Goal: Task Accomplishment & Management: Complete application form

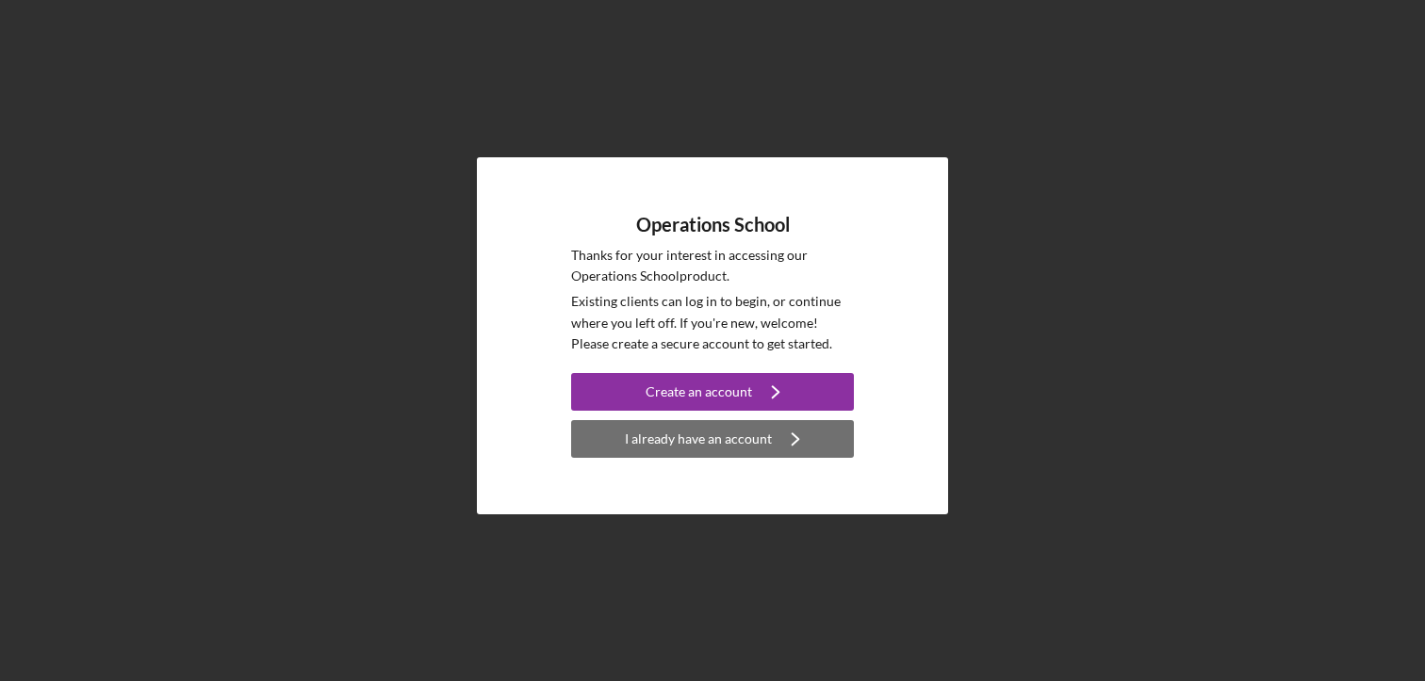
click at [717, 436] on div "I already have an account" at bounding box center [698, 439] width 147 height 38
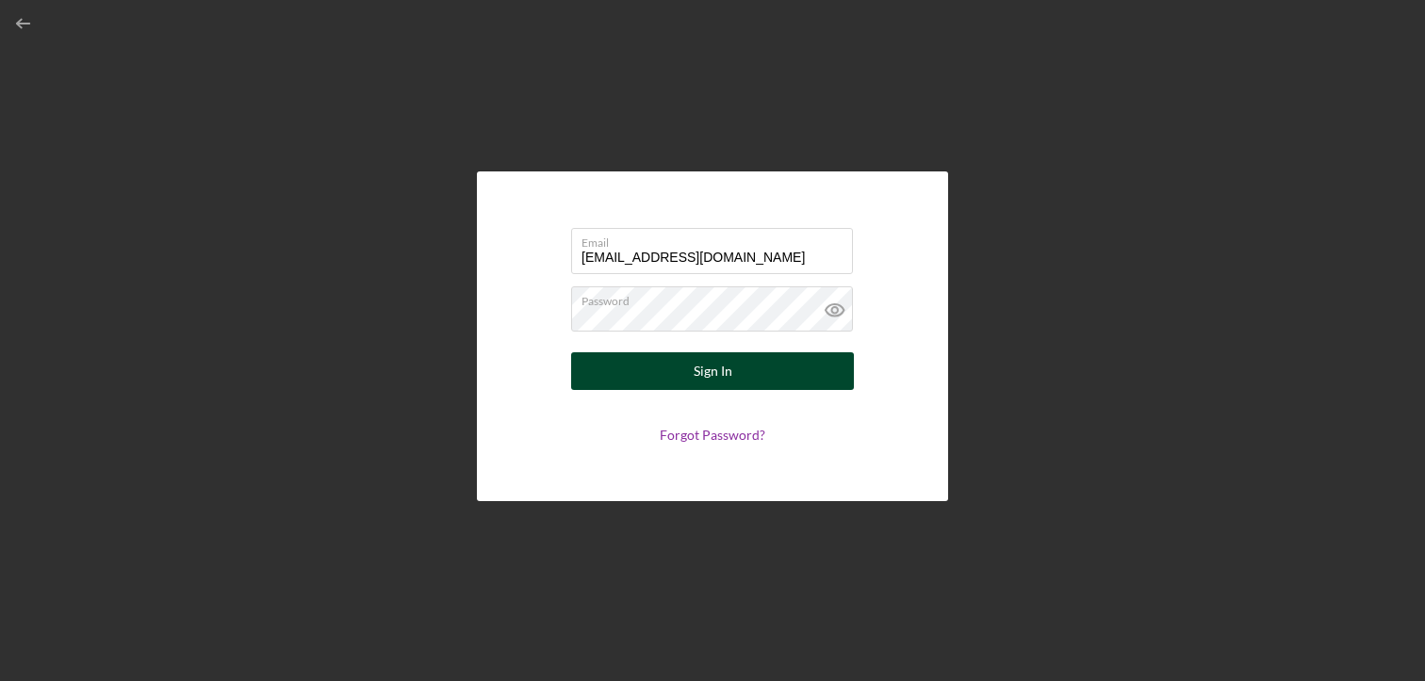
click at [731, 380] on button "Sign In" at bounding box center [712, 371] width 283 height 38
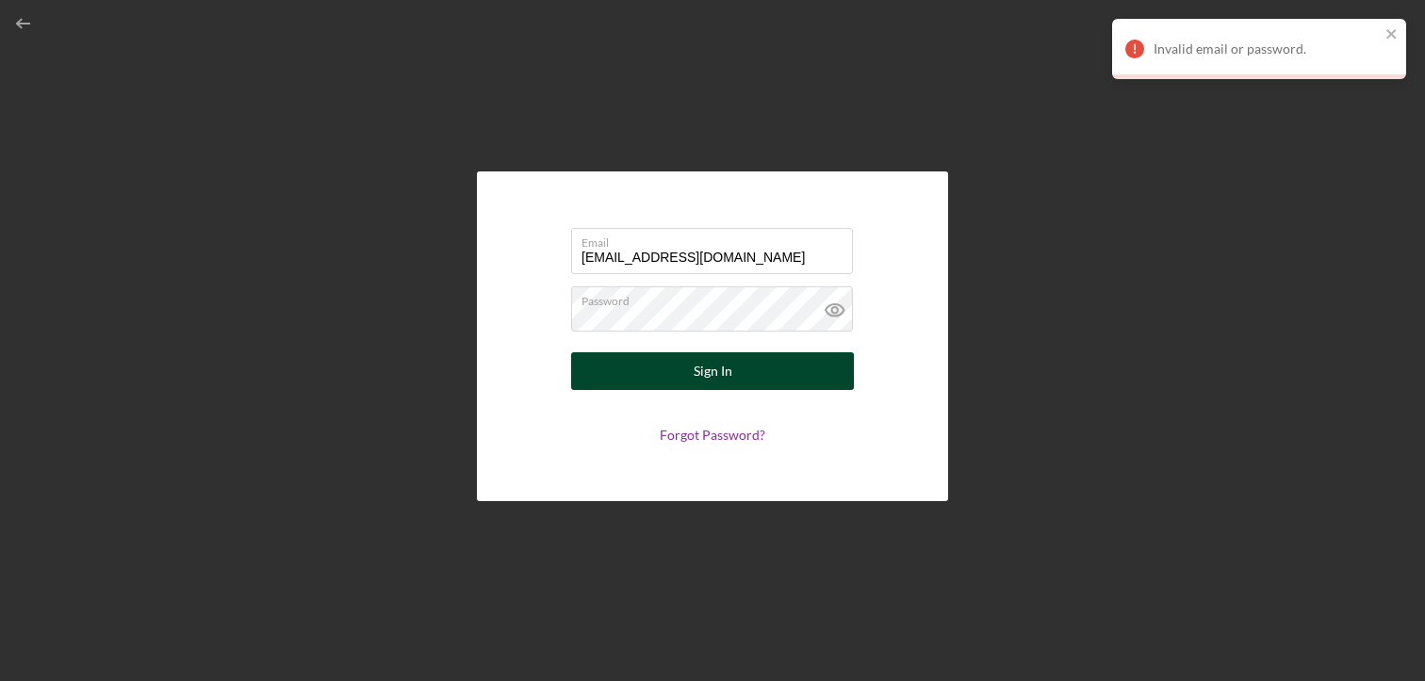
click at [724, 384] on div "Sign In" at bounding box center [713, 371] width 39 height 38
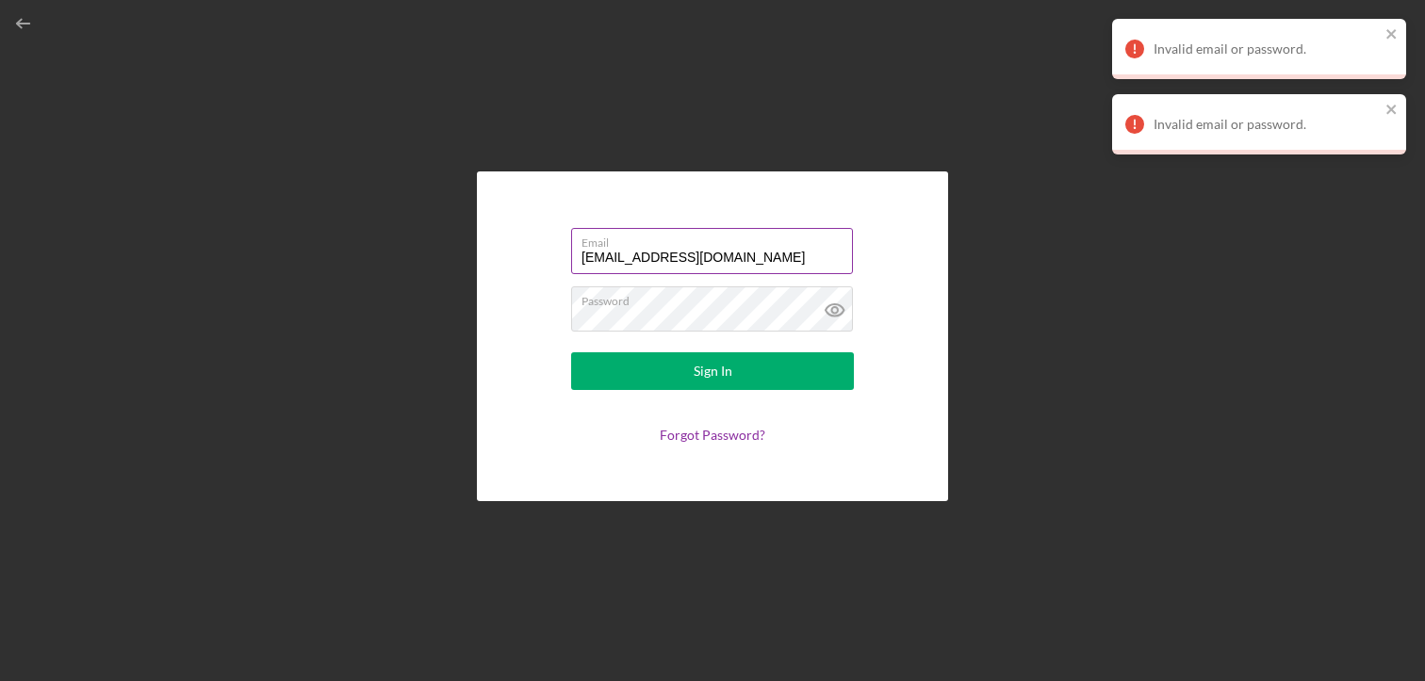
click at [676, 253] on input "[EMAIL_ADDRESS][DOMAIN_NAME]" at bounding box center [712, 250] width 282 height 45
type input "[EMAIL_ADDRESS][DOMAIN_NAME]"
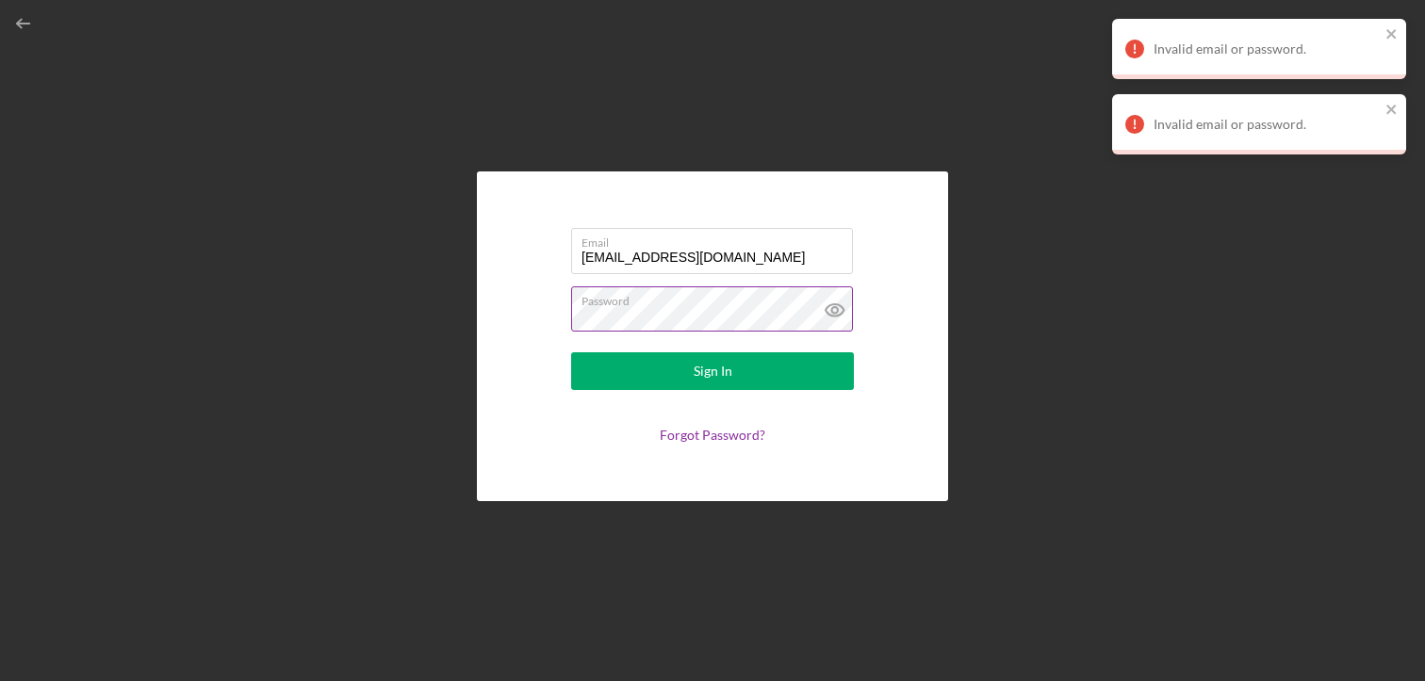
click at [823, 313] on icon at bounding box center [834, 309] width 47 height 47
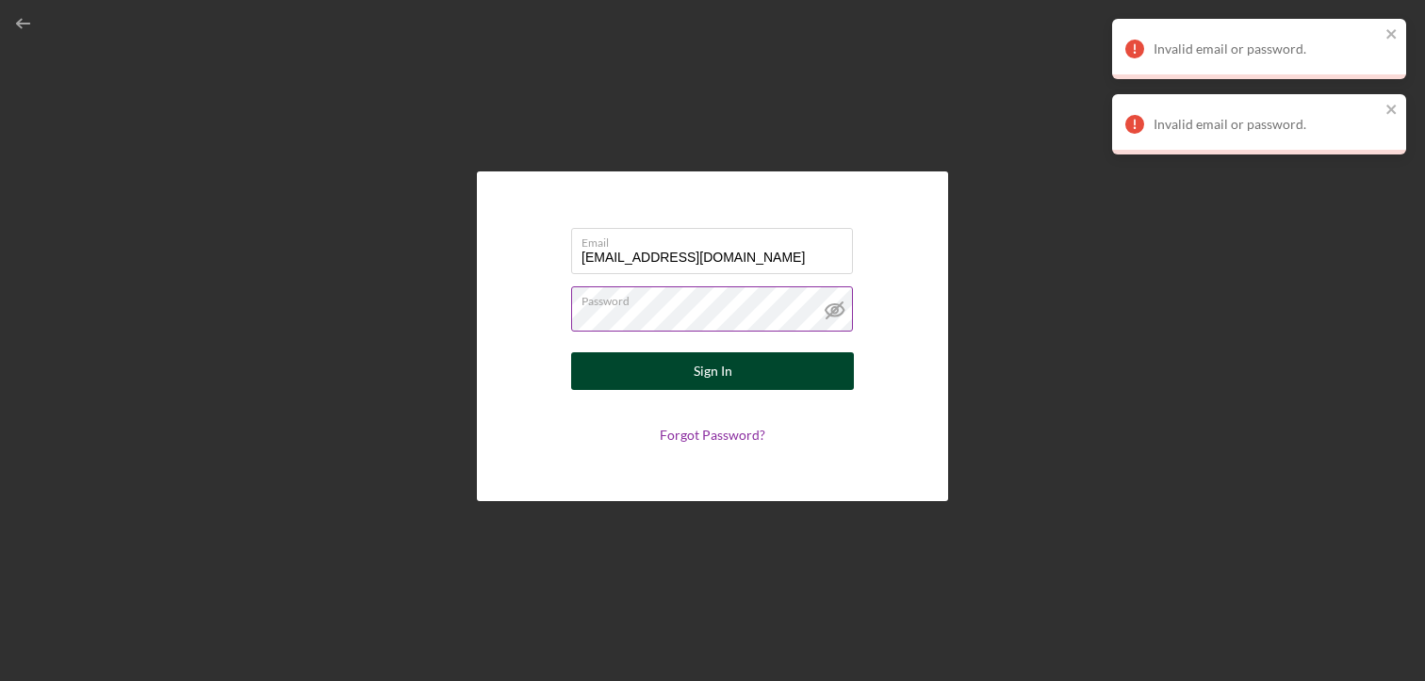
click at [757, 370] on button "Sign In" at bounding box center [712, 371] width 283 height 38
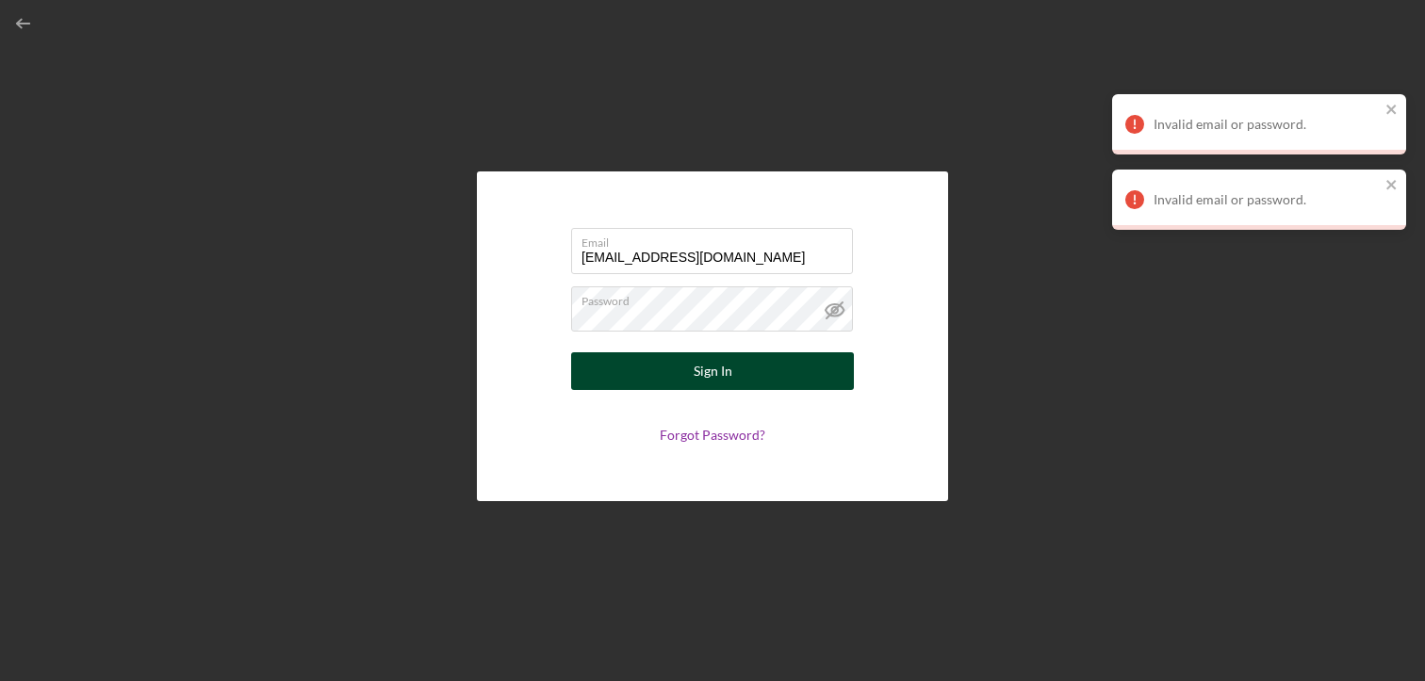
click at [714, 381] on div "Sign In" at bounding box center [713, 371] width 39 height 38
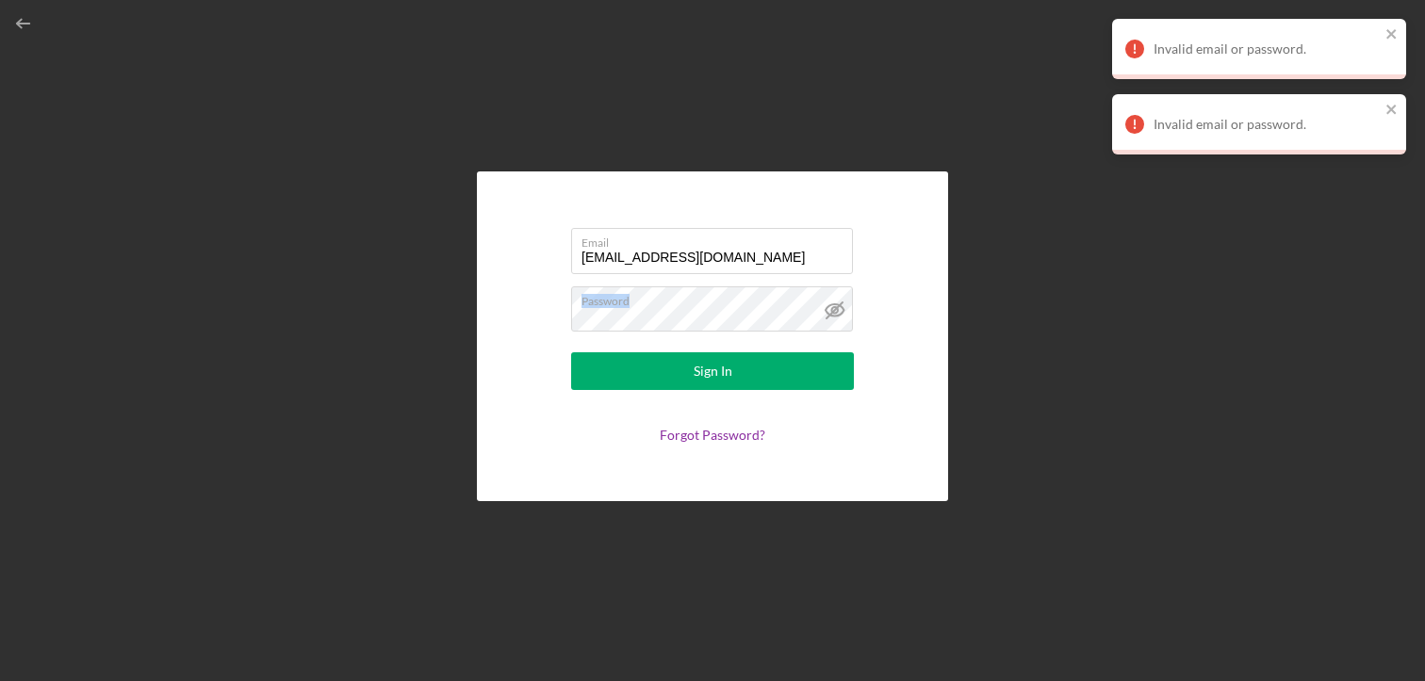
drag, startPoint x: 682, startPoint y: 296, endPoint x: 569, endPoint y: 305, distance: 113.5
click at [554, 304] on form "Email [EMAIL_ADDRESS][DOMAIN_NAME] Password Sign In Forgot Password?" at bounding box center [712, 337] width 377 height 236
drag, startPoint x: 691, startPoint y: 304, endPoint x: 537, endPoint y: 329, distance: 155.5
click at [537, 329] on form "Email [EMAIL_ADDRESS][DOMAIN_NAME] Password Sign In Forgot Password?" at bounding box center [712, 337] width 377 height 236
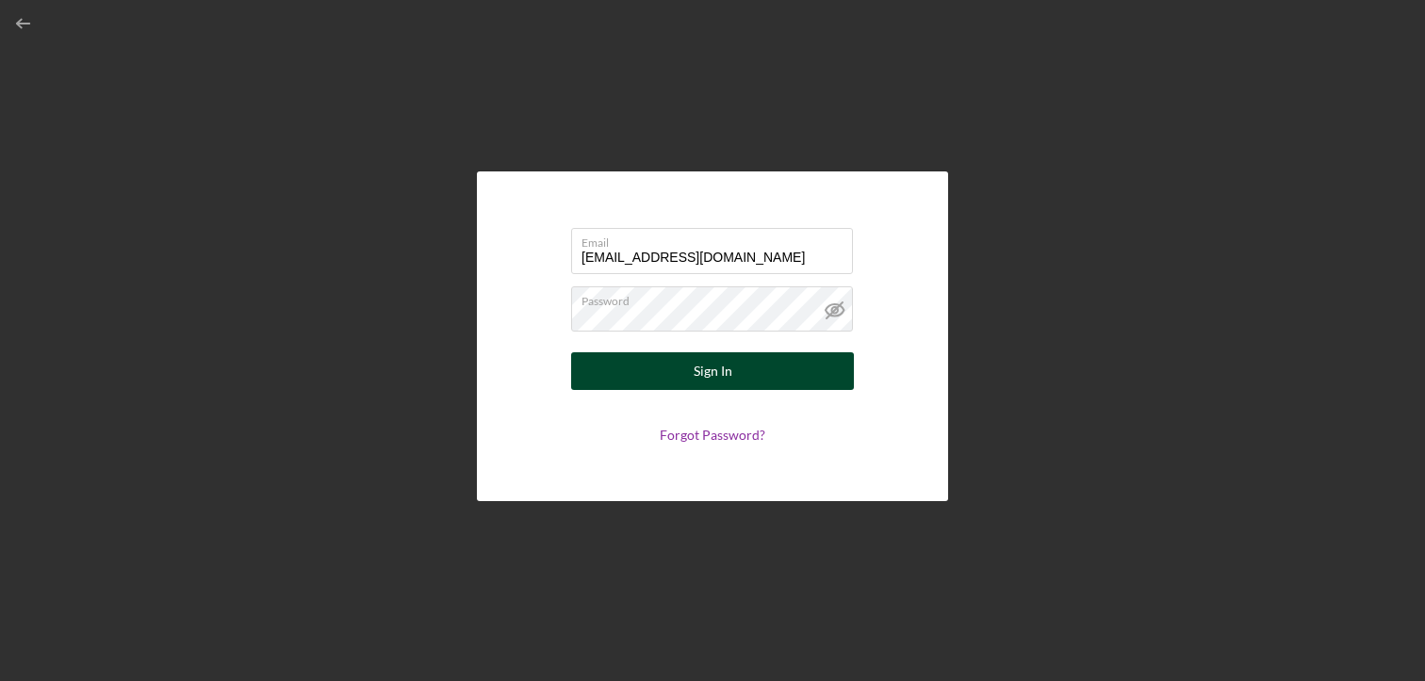
click at [662, 368] on button "Sign In" at bounding box center [712, 371] width 283 height 38
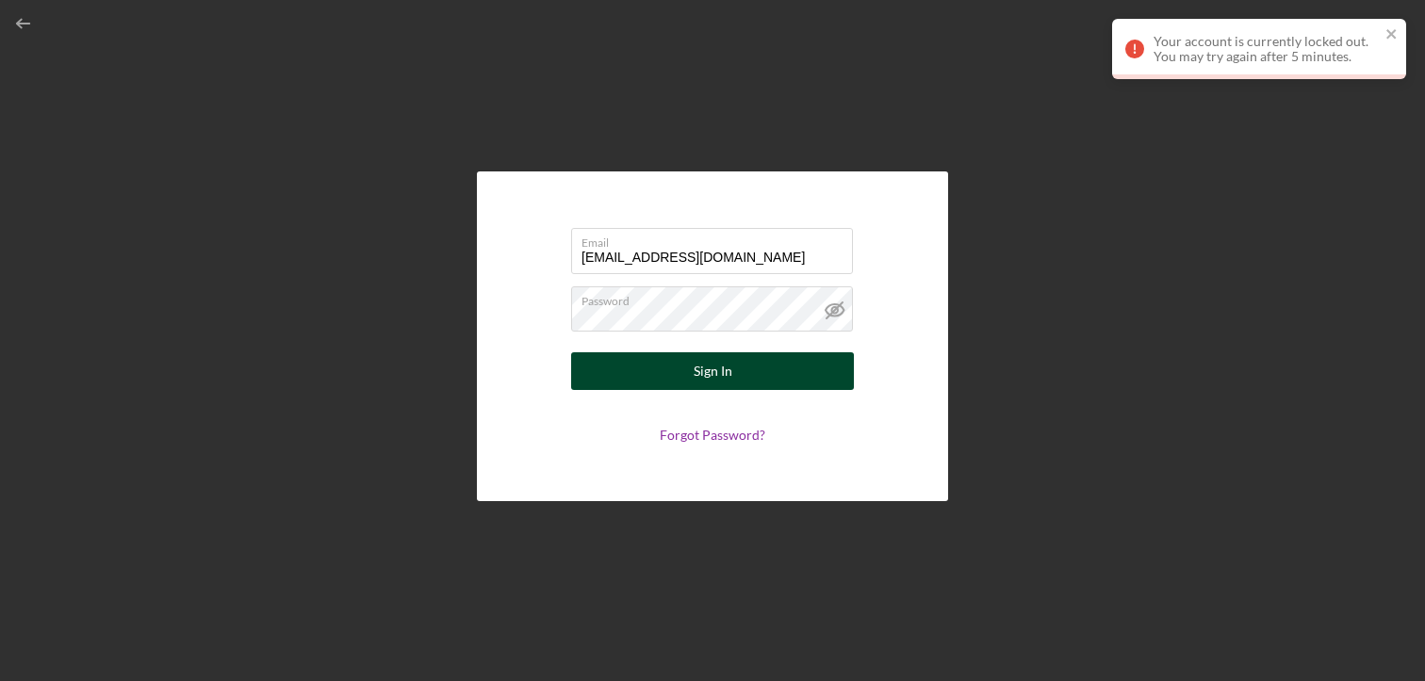
click at [704, 361] on div "Sign In" at bounding box center [713, 371] width 39 height 38
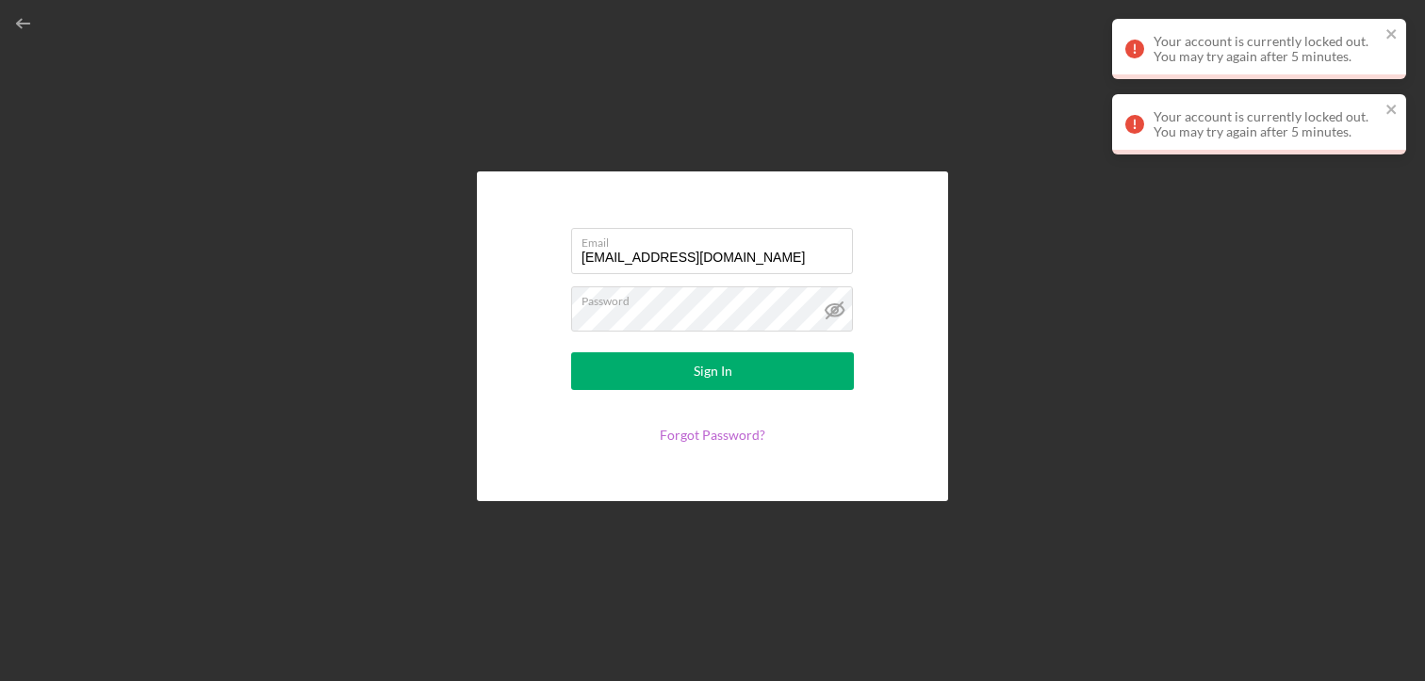
click at [700, 433] on link "Forgot Password?" at bounding box center [713, 435] width 106 height 16
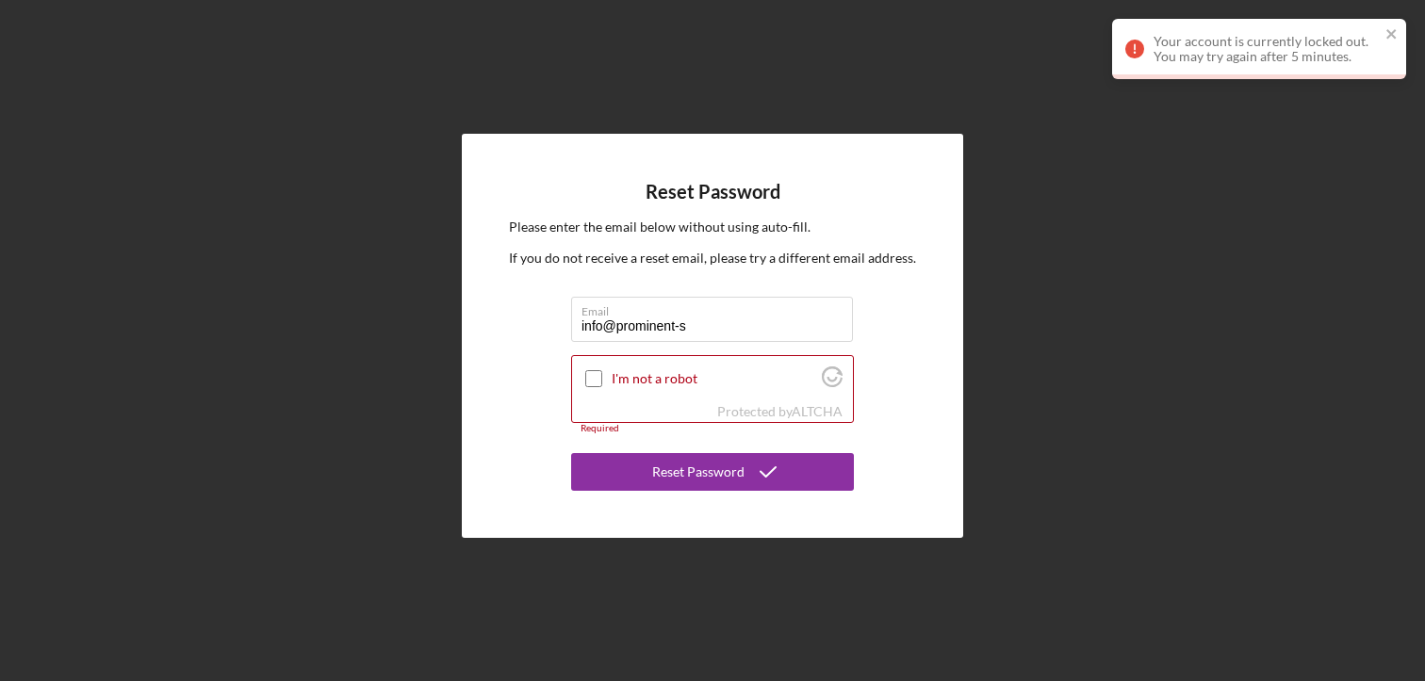
type input "[EMAIL_ADDRESS][DOMAIN_NAME]"
click at [597, 379] on input "I'm not a robot" at bounding box center [593, 378] width 17 height 17
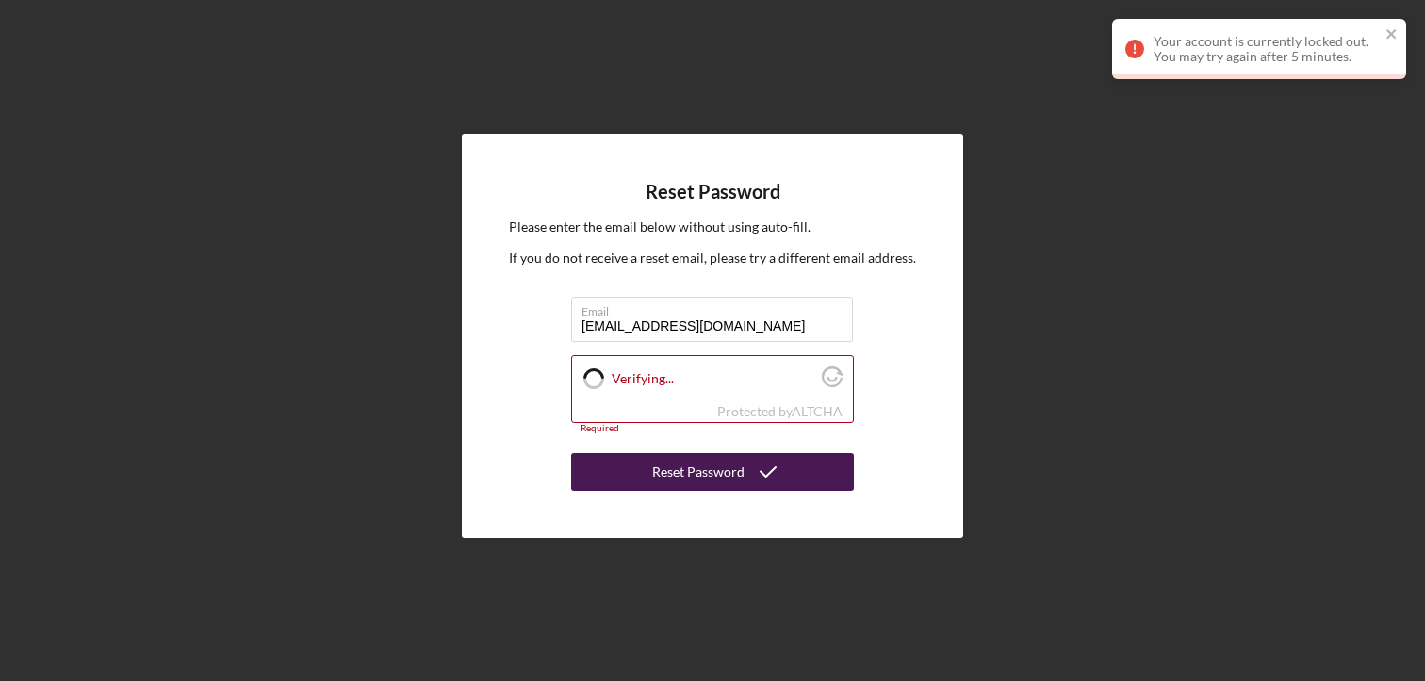
checkbox input "true"
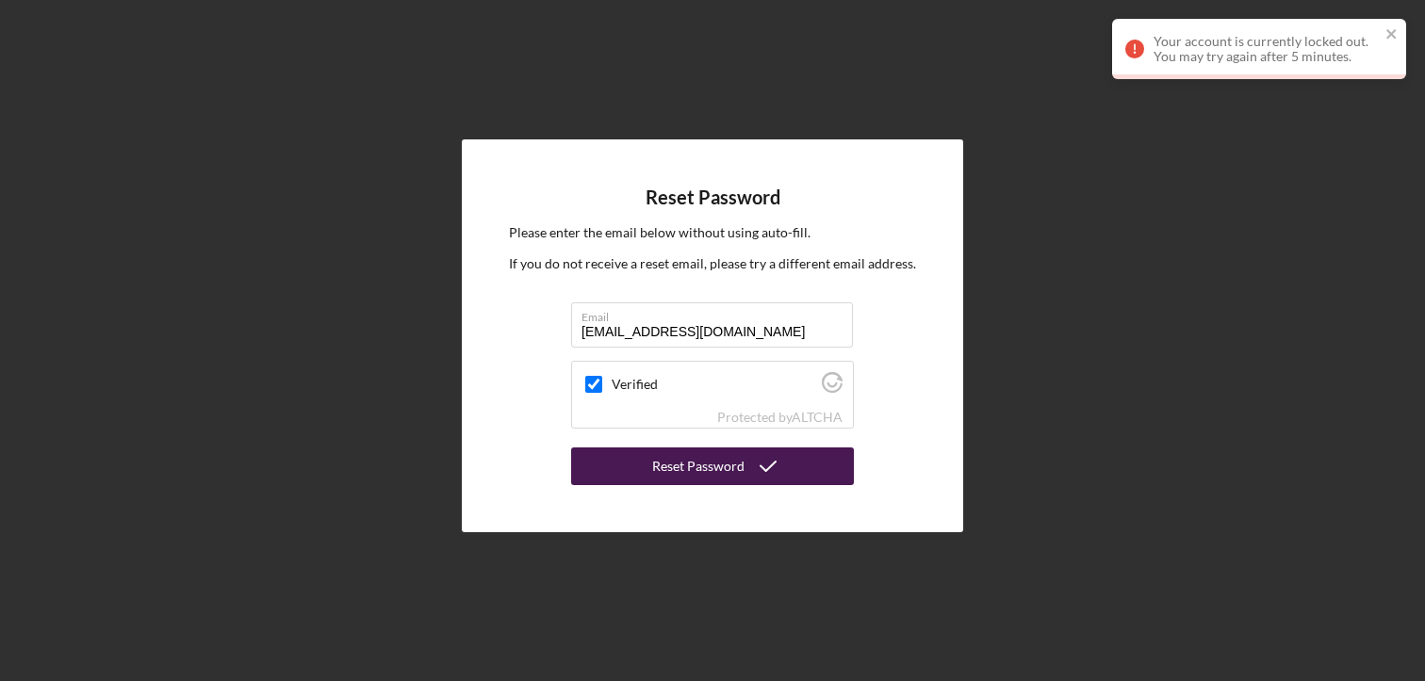
click at [673, 474] on div "Reset Password" at bounding box center [698, 467] width 92 height 38
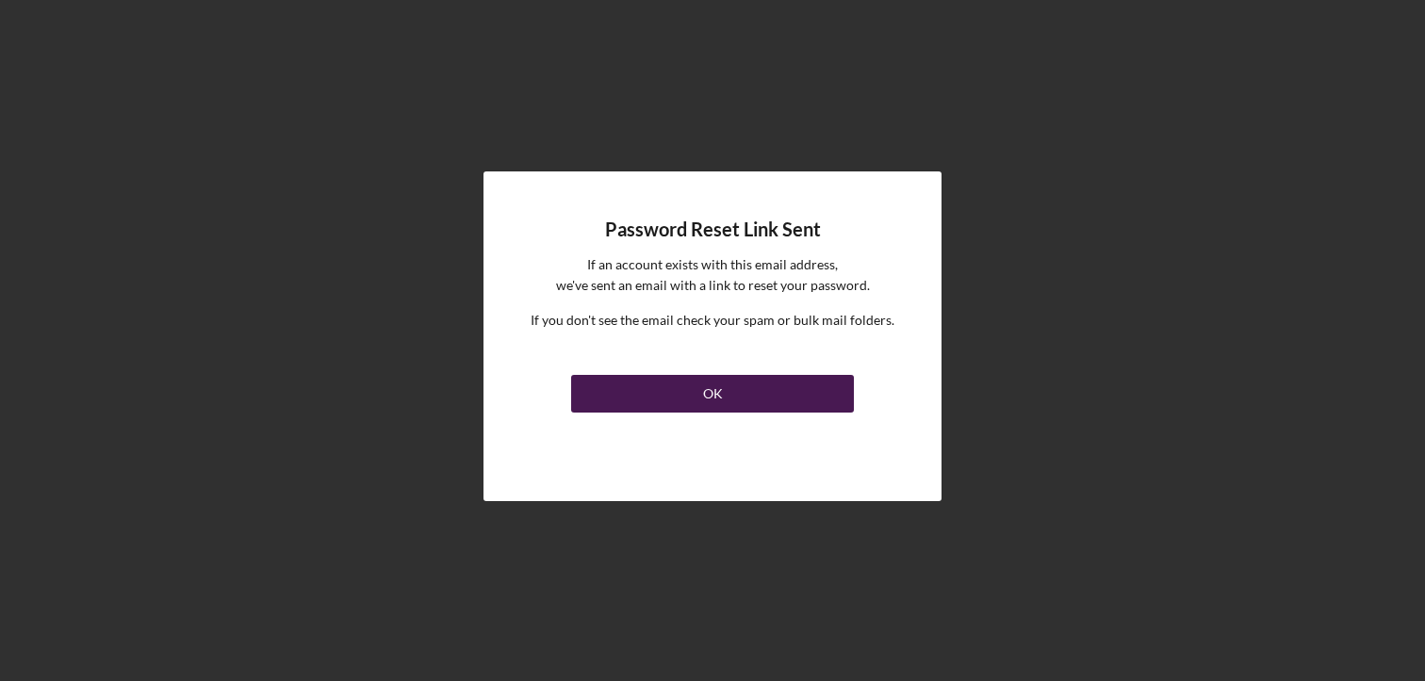
click at [713, 391] on div "OK" at bounding box center [713, 394] width 20 height 38
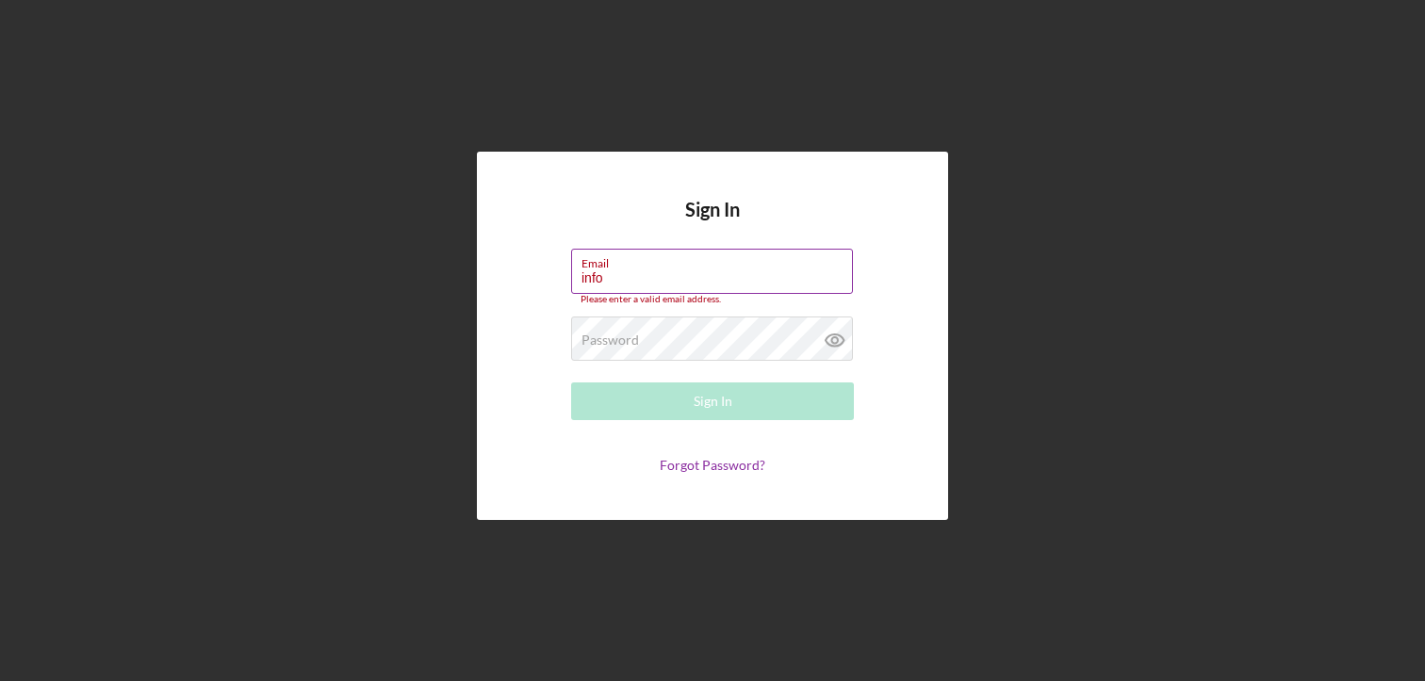
type input "[EMAIL_ADDRESS][DOMAIN_NAME]"
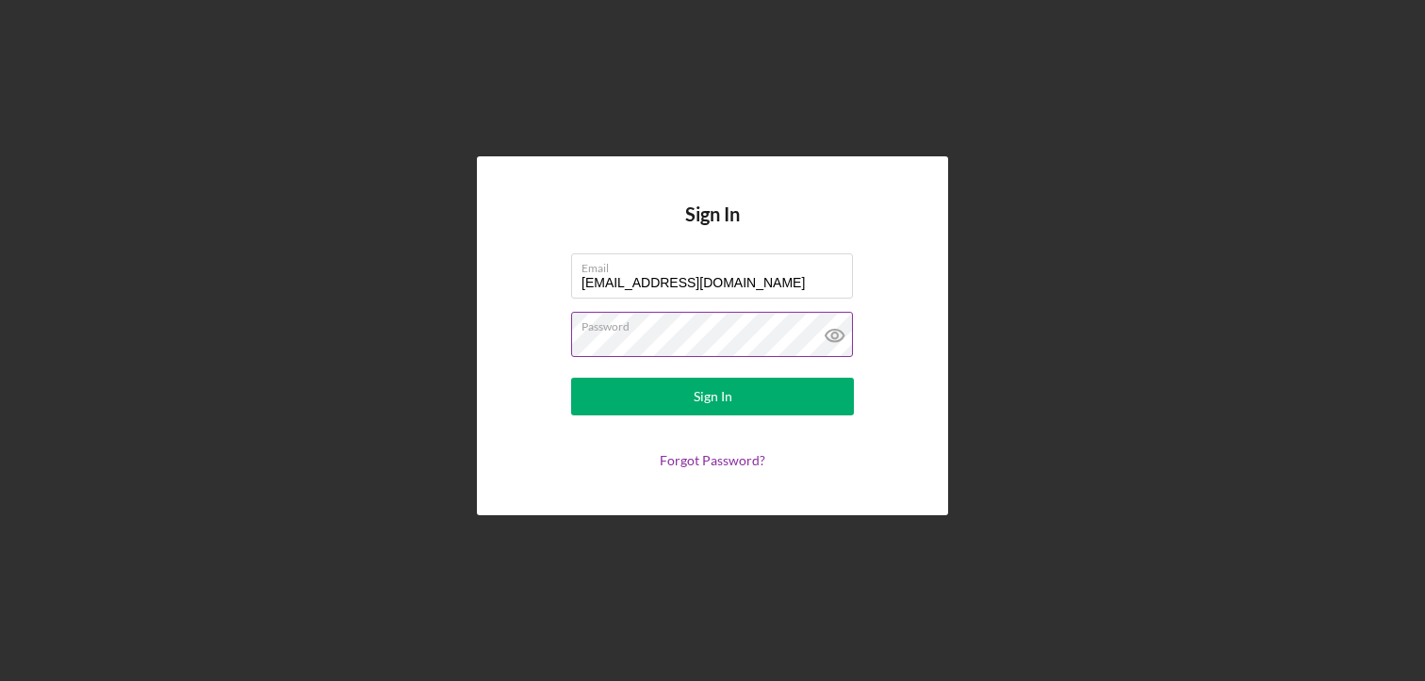
click at [826, 334] on icon at bounding box center [834, 336] width 18 height 12
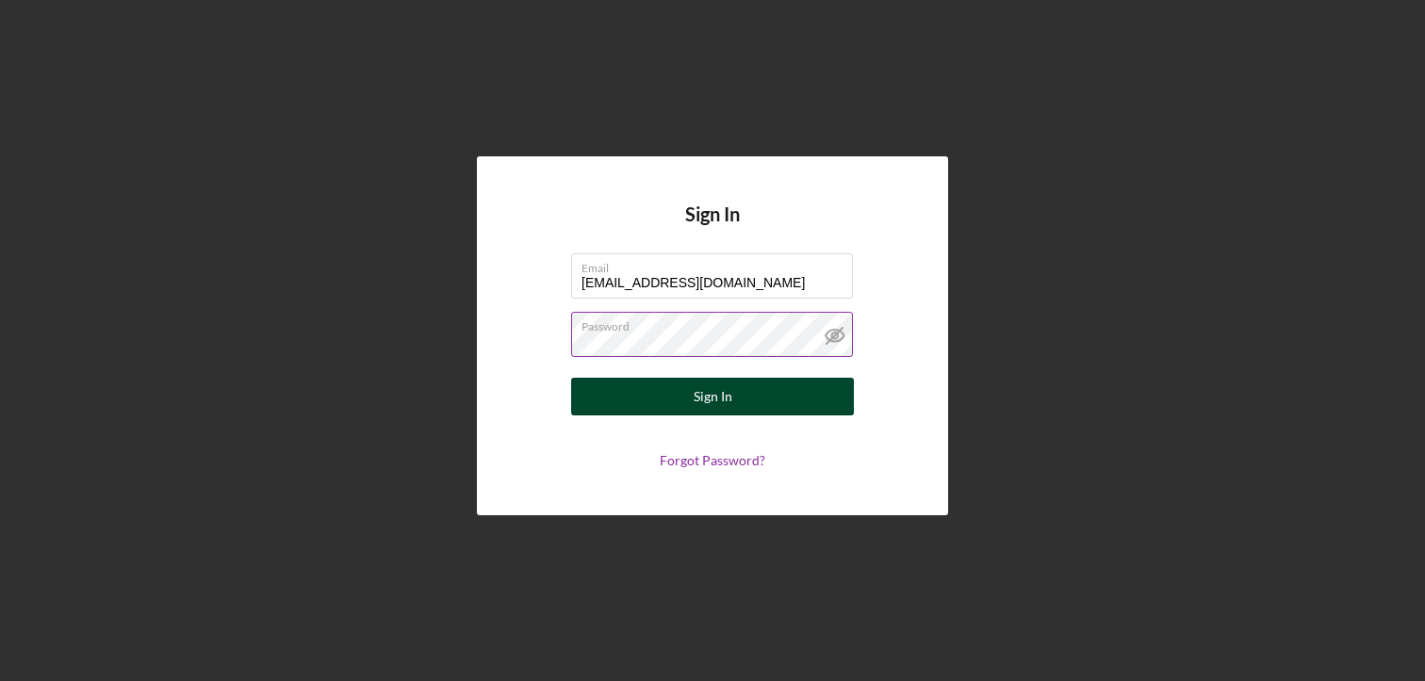
click at [738, 399] on button "Sign In" at bounding box center [712, 397] width 283 height 38
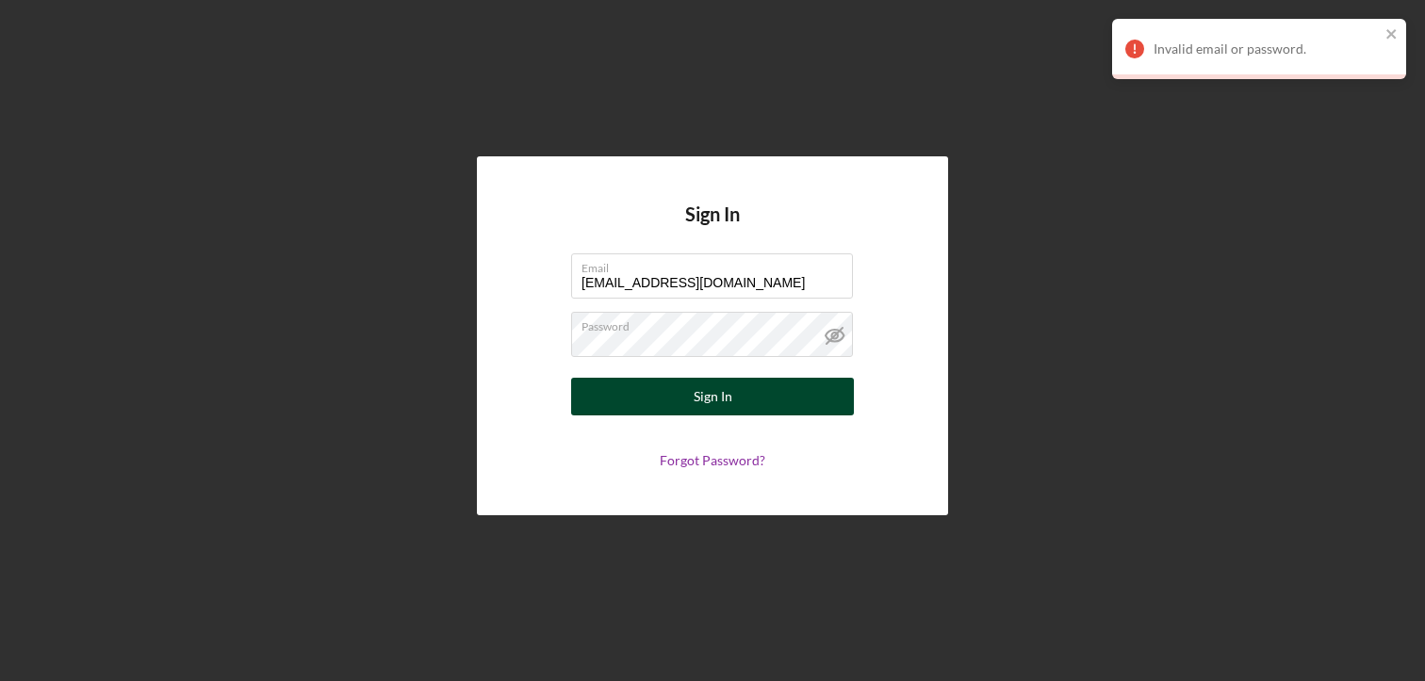
click at [646, 402] on button "Sign In" at bounding box center [712, 397] width 283 height 38
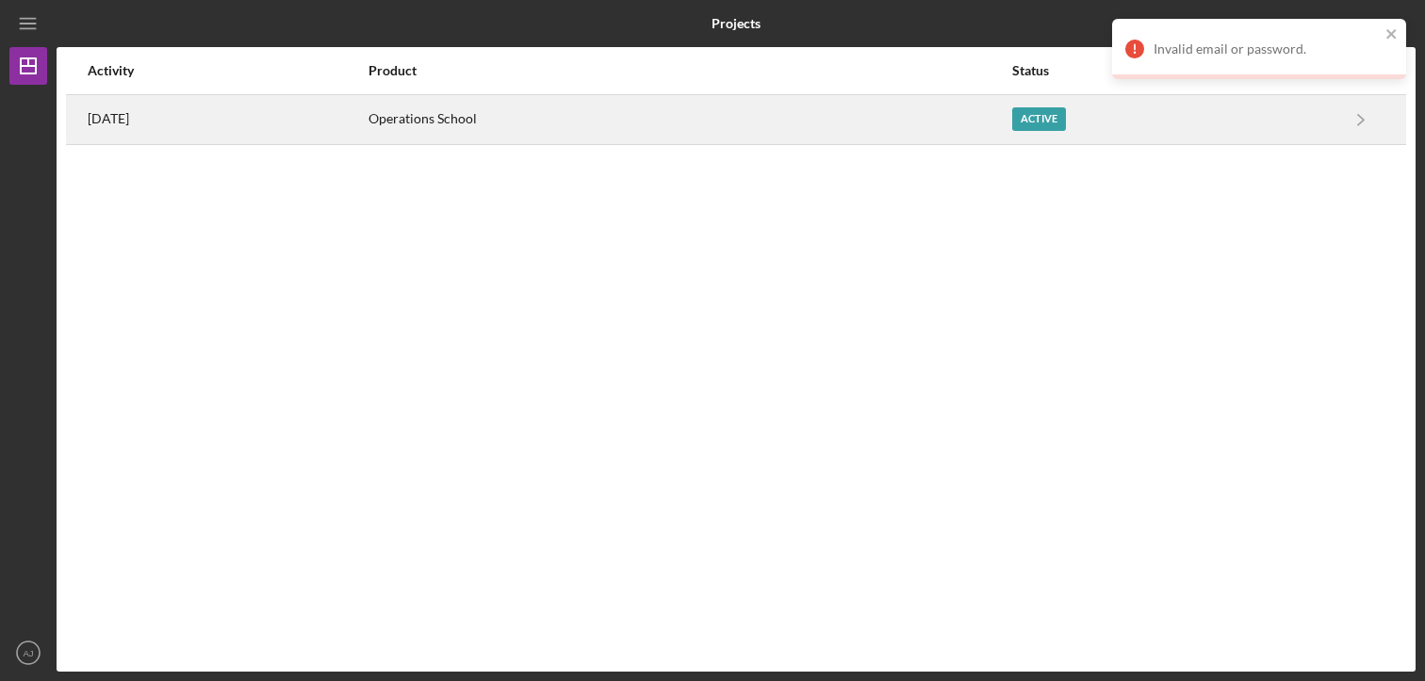
click at [1065, 126] on div "Active" at bounding box center [1039, 119] width 54 height 24
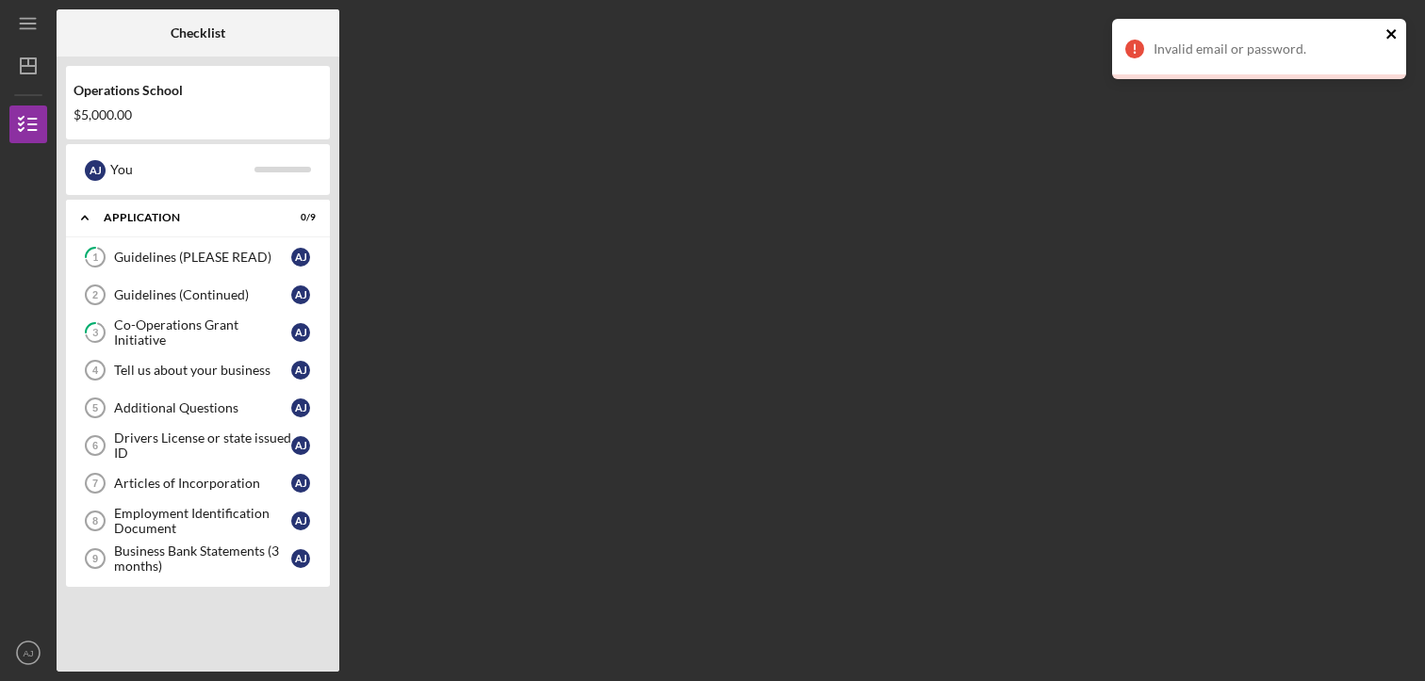
click at [1392, 34] on icon "close" at bounding box center [1390, 33] width 9 height 9
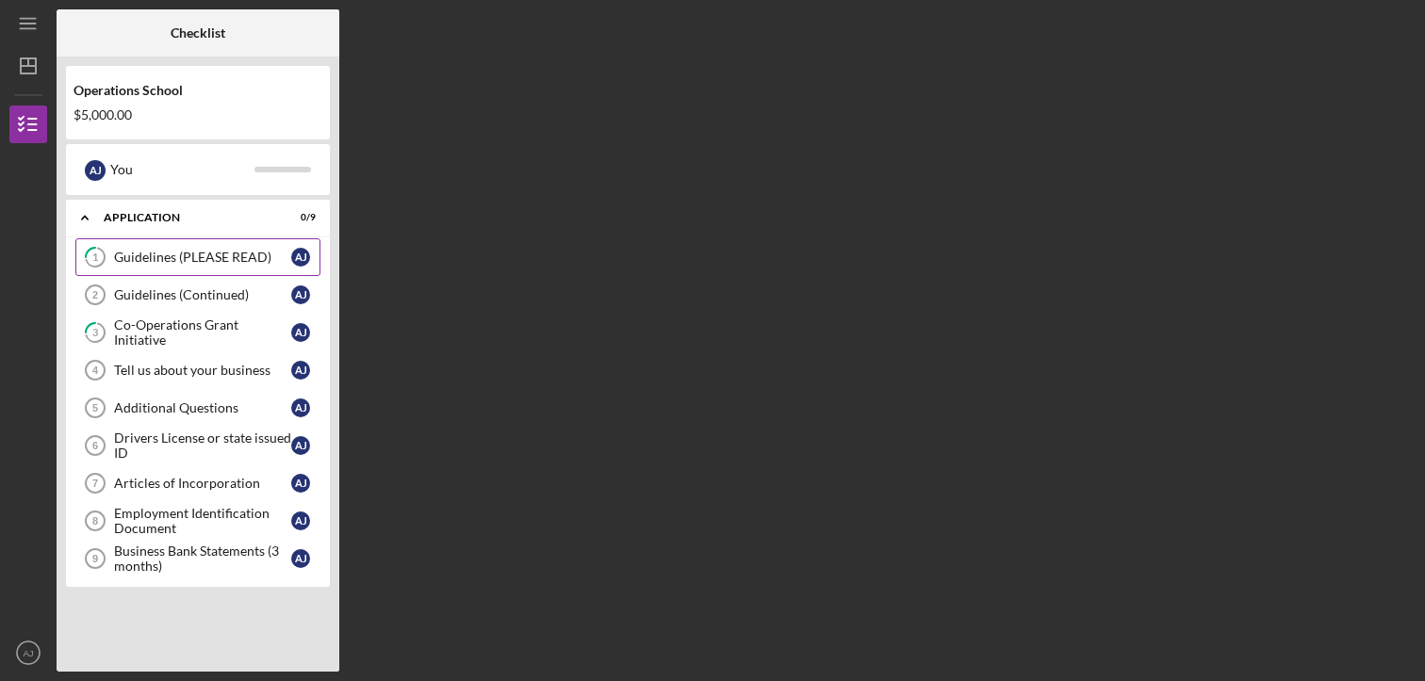
click at [139, 259] on div "Guidelines (PLEASE READ)" at bounding box center [202, 257] width 177 height 15
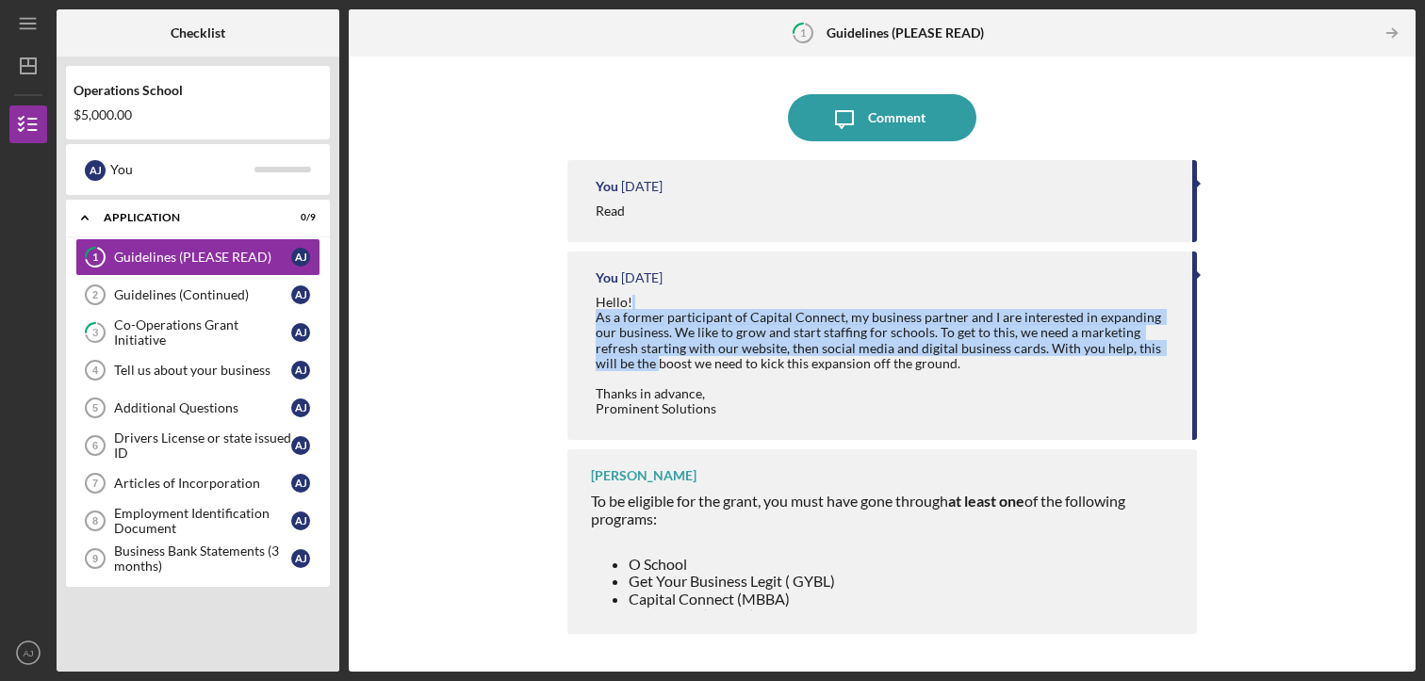
drag, startPoint x: 1200, startPoint y: 302, endPoint x: 1200, endPoint y: 351, distance: 49.0
click at [1200, 351] on div "Icon/Message Comment You [DATE] Read You [DATE] Hello! As a former participant …" at bounding box center [882, 364] width 1048 height 597
click at [489, 350] on div "Icon/Message Comment You [DATE] Read You [DATE] Hello! As a former participant …" at bounding box center [882, 364] width 1048 height 597
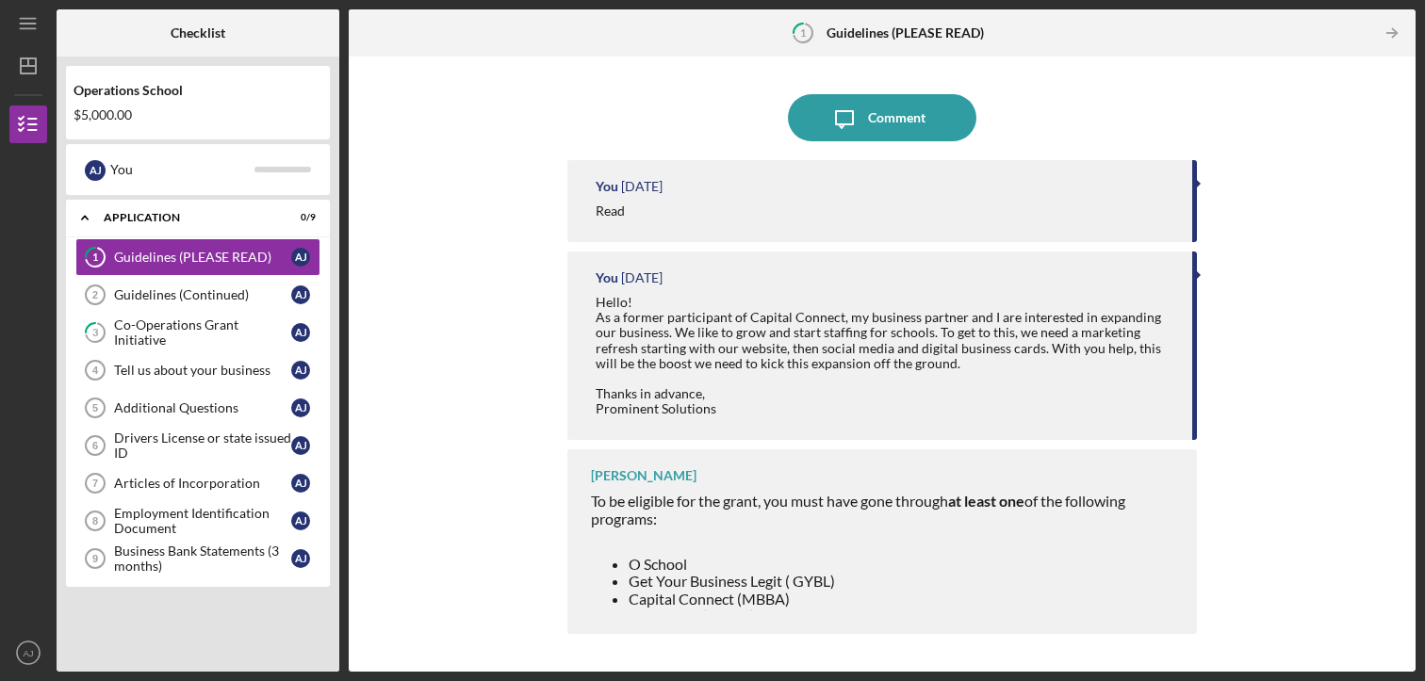
click at [754, 473] on div "[PERSON_NAME] To be eligible for the grant, you must have gone through at least…" at bounding box center [881, 541] width 629 height 185
click at [754, 531] on div at bounding box center [884, 535] width 586 height 15
click at [172, 285] on link "Guidelines (Continued) 2 Guidelines (Continued) A J" at bounding box center [197, 295] width 245 height 38
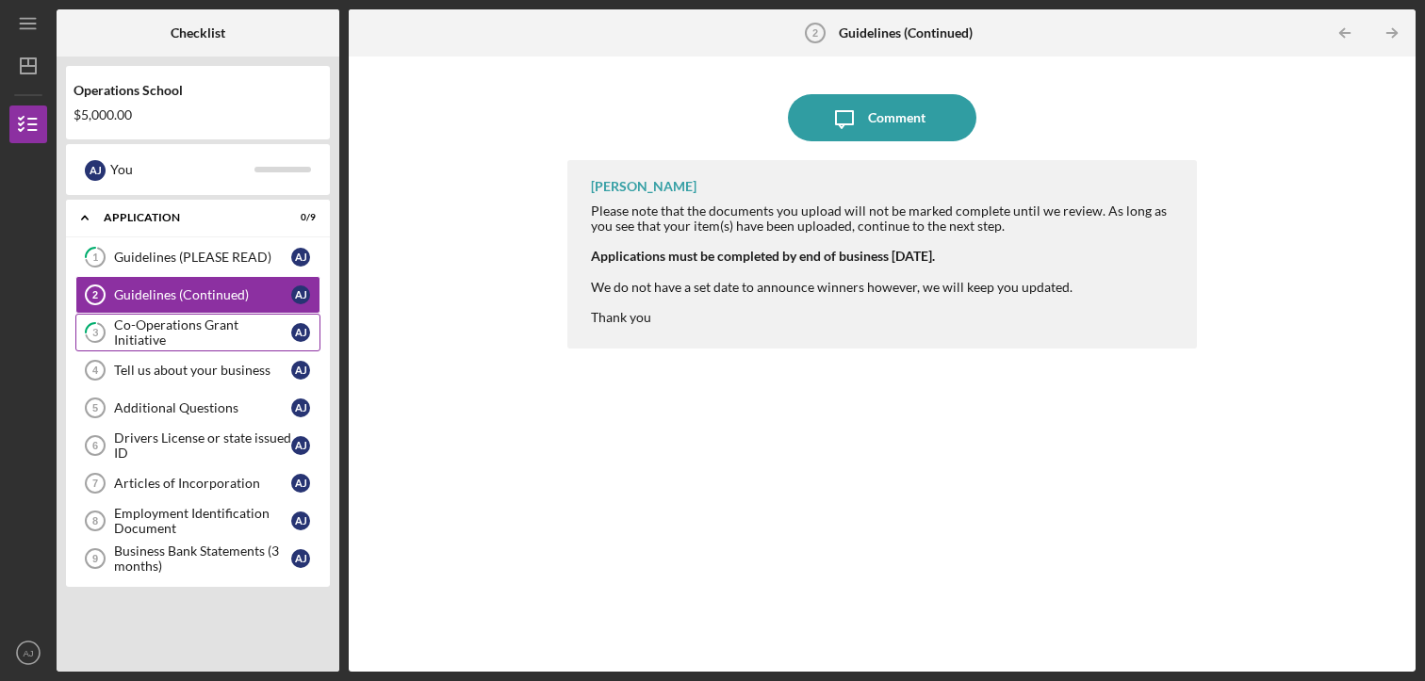
click at [216, 325] on div "Co-Operations Grant Initiative" at bounding box center [202, 333] width 177 height 30
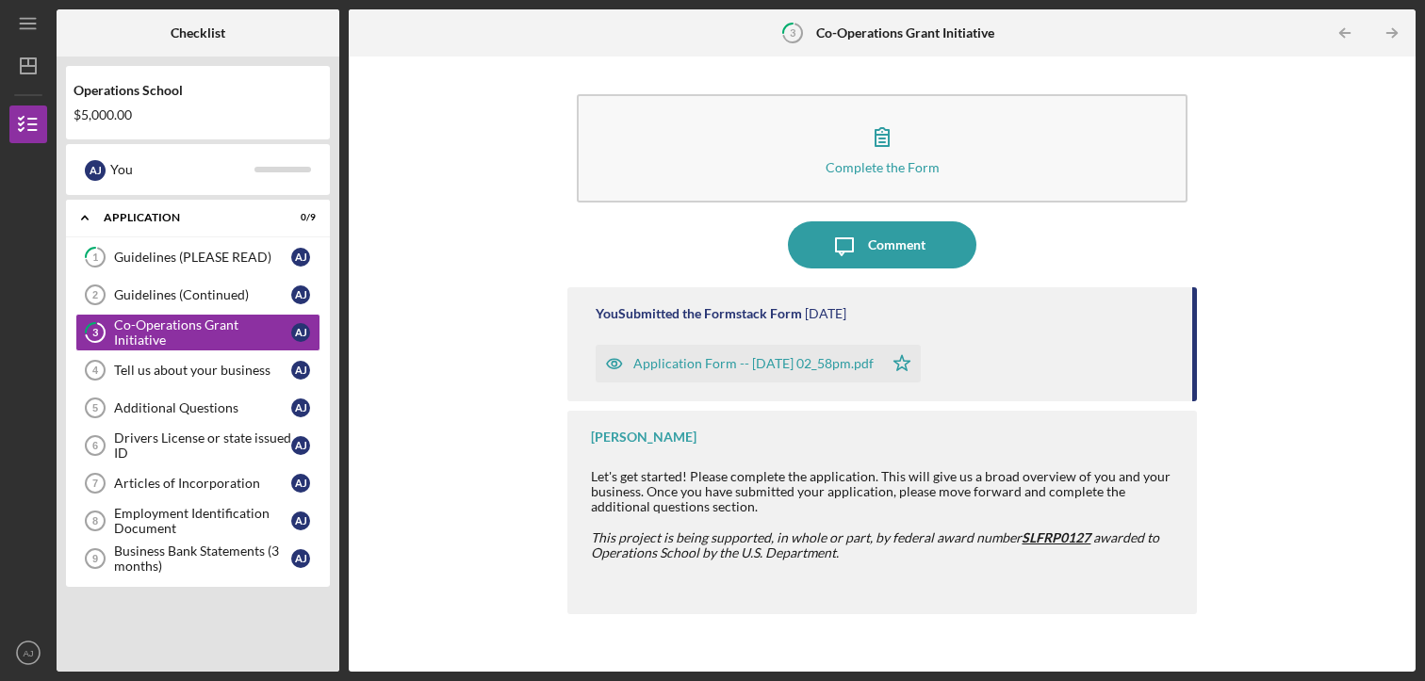
click at [715, 353] on div "Application Form -- [DATE] 02_58pm.pdf" at bounding box center [739, 364] width 287 height 38
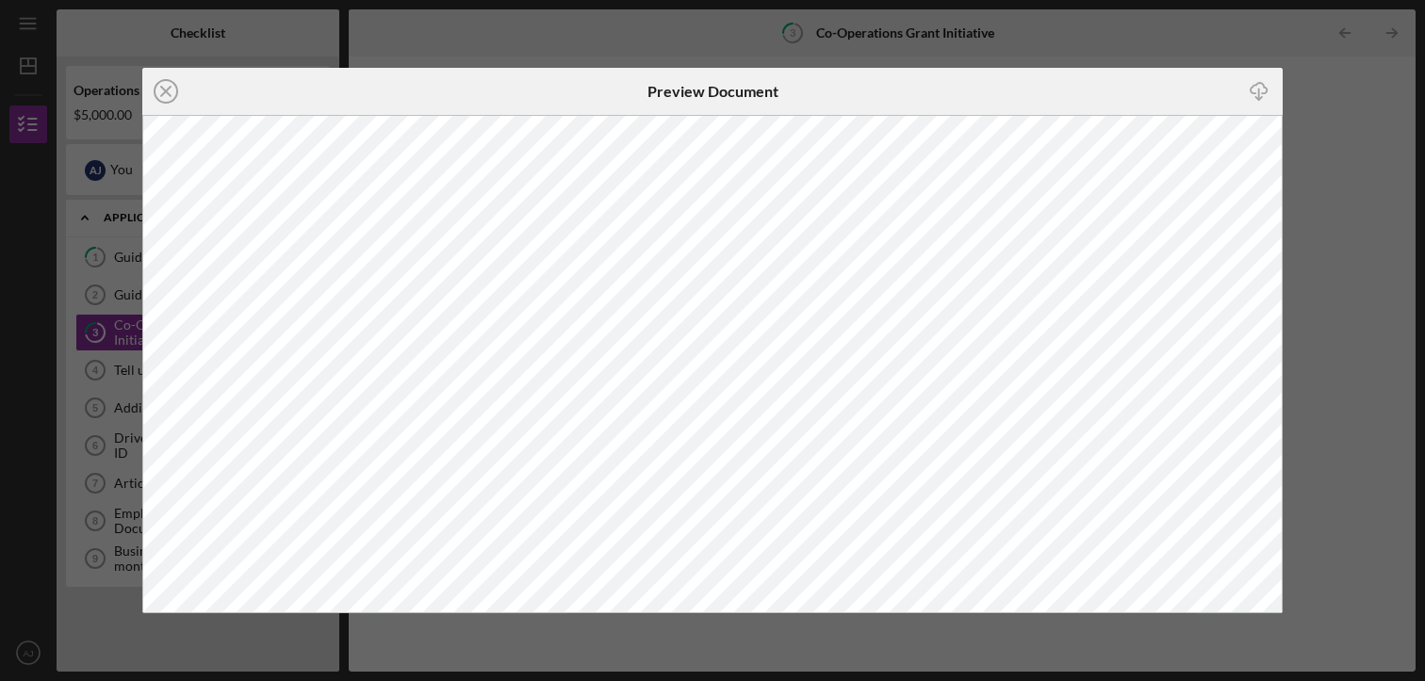
click at [126, 102] on div "Icon/Close Preview Document Icon/Download" at bounding box center [712, 340] width 1425 height 681
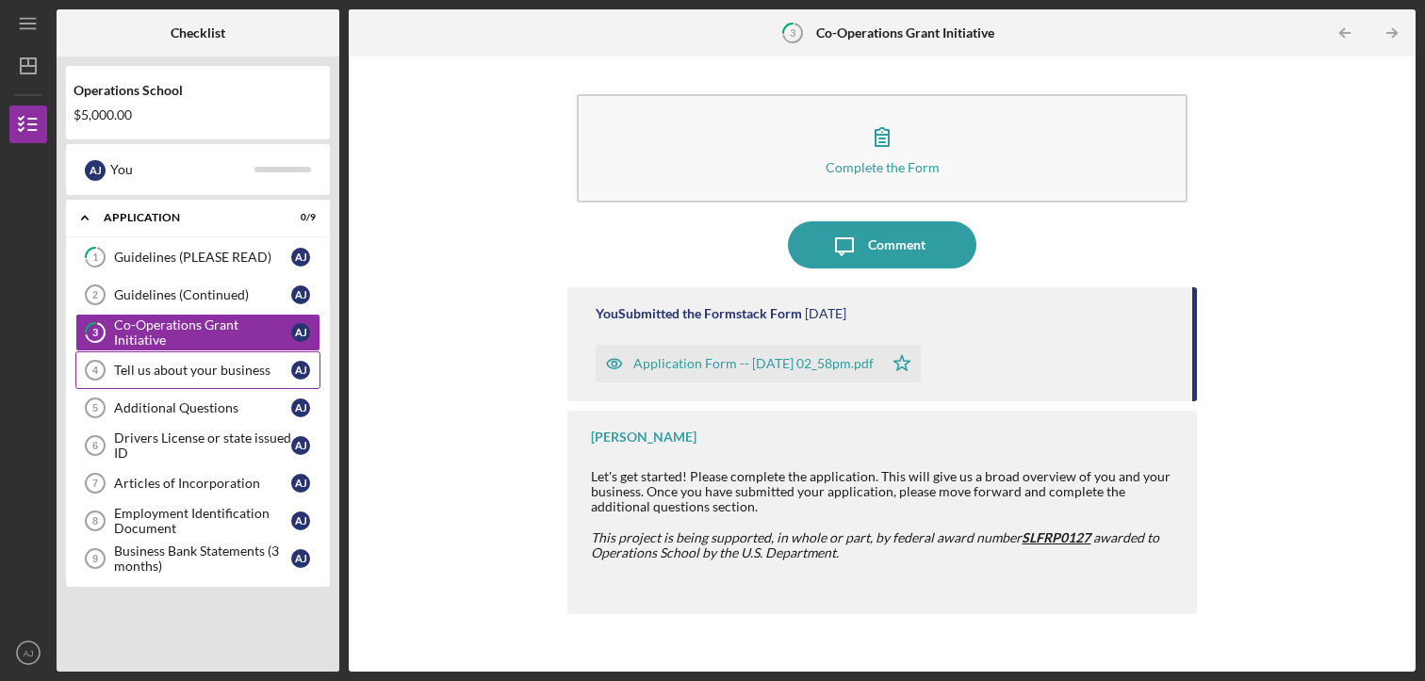
click at [136, 357] on link "Tell us about your business 4 Tell us about your business A J" at bounding box center [197, 370] width 245 height 38
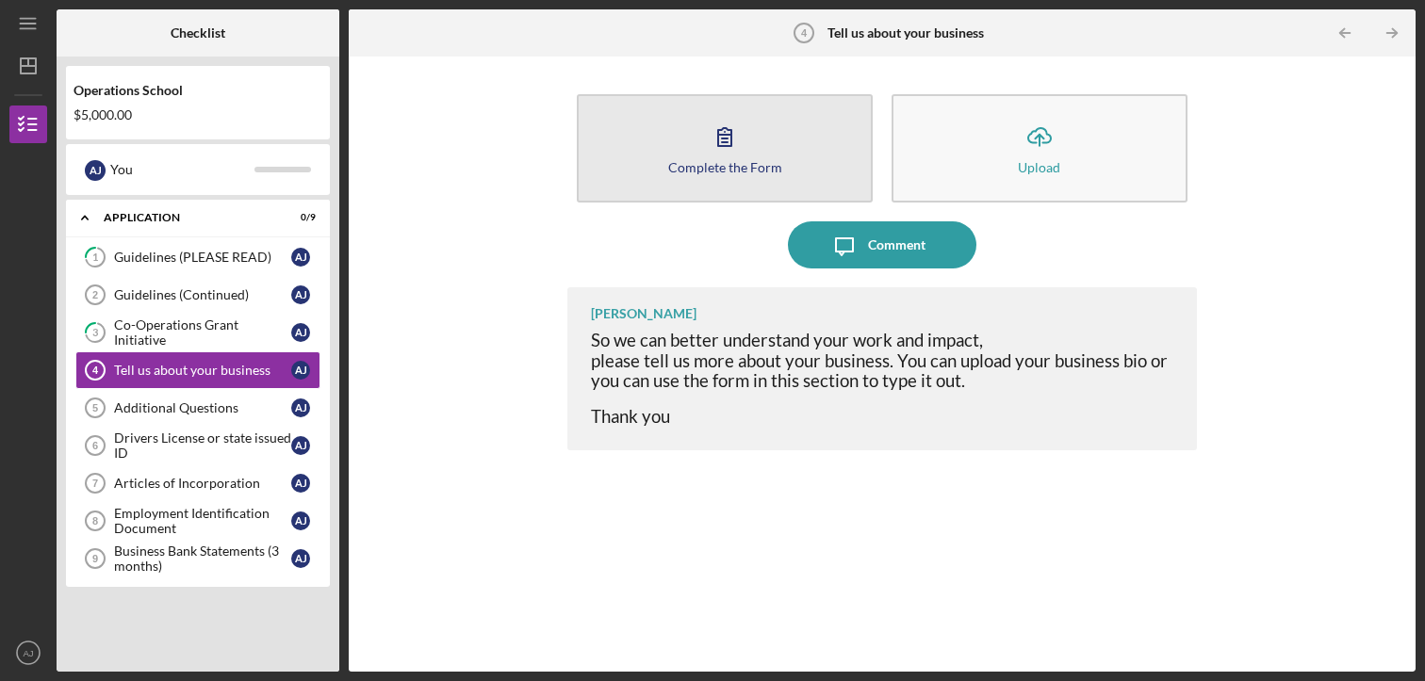
click at [739, 157] on button "Complete the Form Form" at bounding box center [725, 148] width 296 height 108
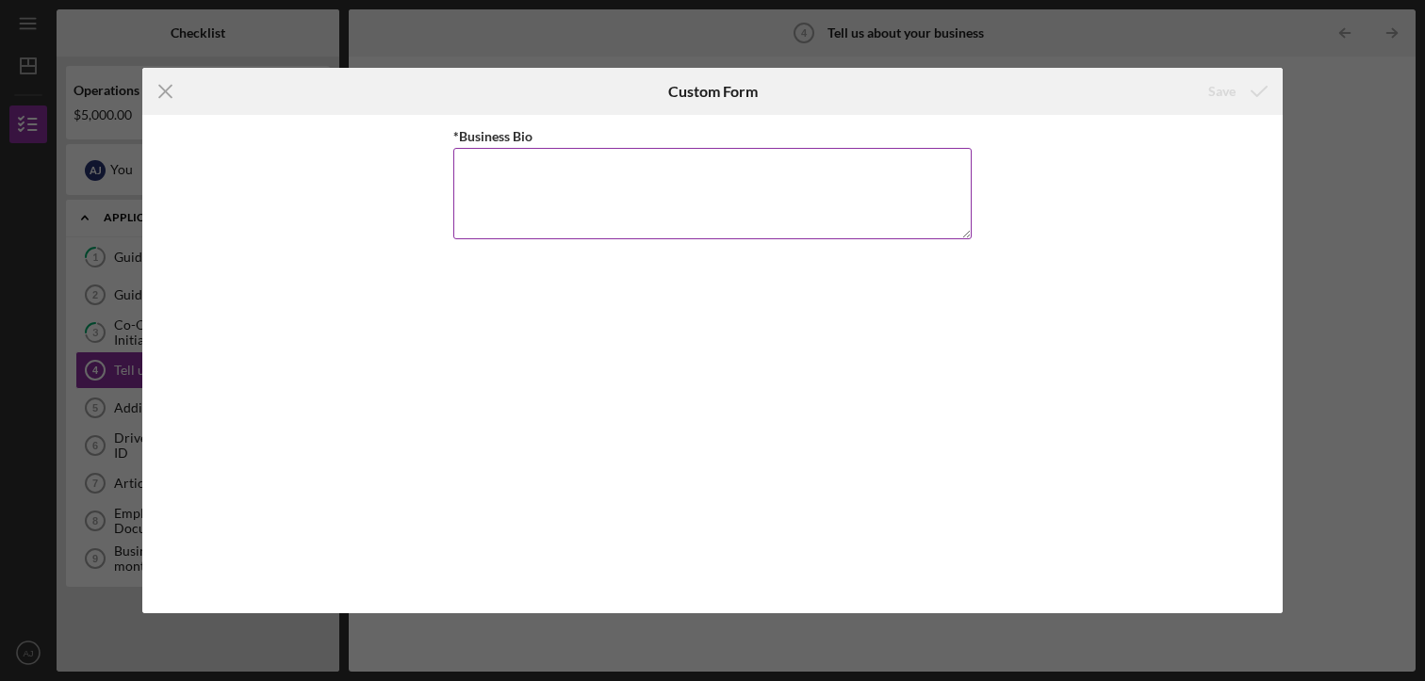
click at [677, 200] on textarea "*Business Bio" at bounding box center [712, 193] width 518 height 90
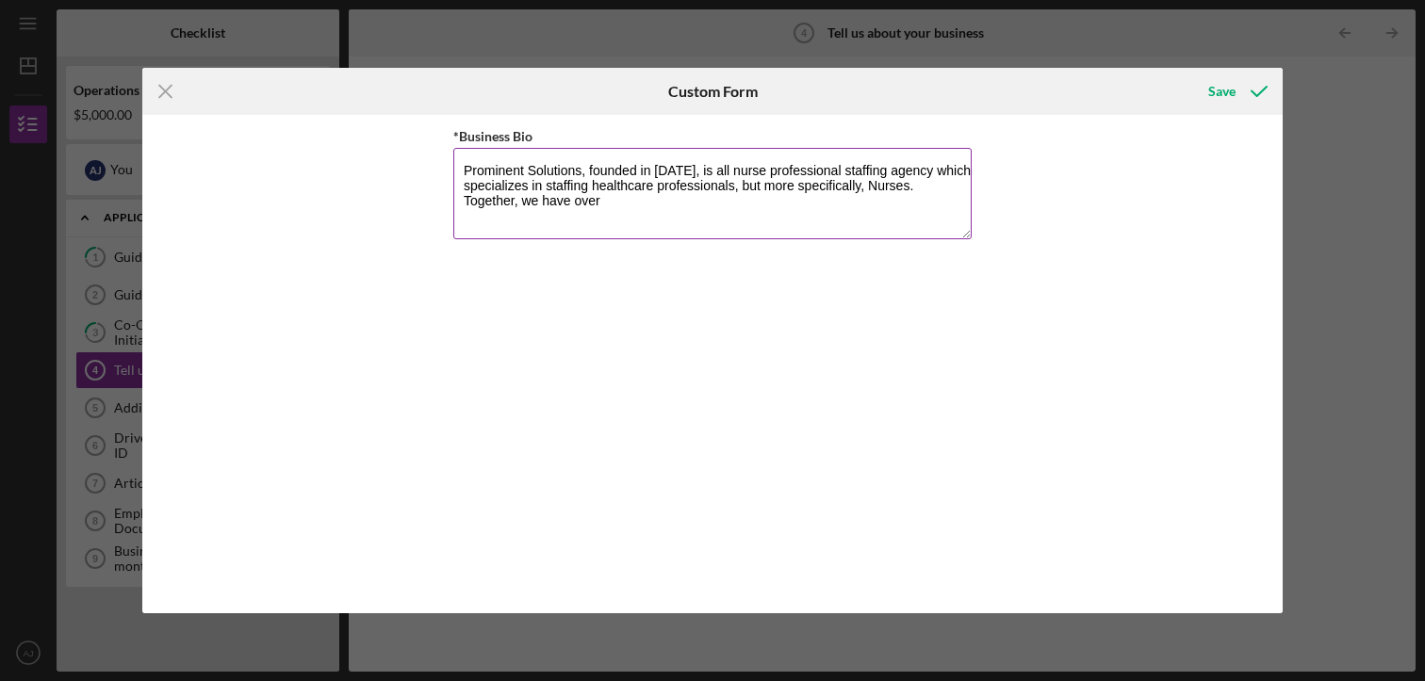
click at [558, 229] on textarea "Prominent Solutions, founded in [DATE], is all nurse professional staffing agen…" at bounding box center [712, 193] width 518 height 90
click at [634, 203] on textarea "Prominent Solutions, founded in [DATE], is all nurse professional staffing agen…" at bounding box center [712, 193] width 518 height 90
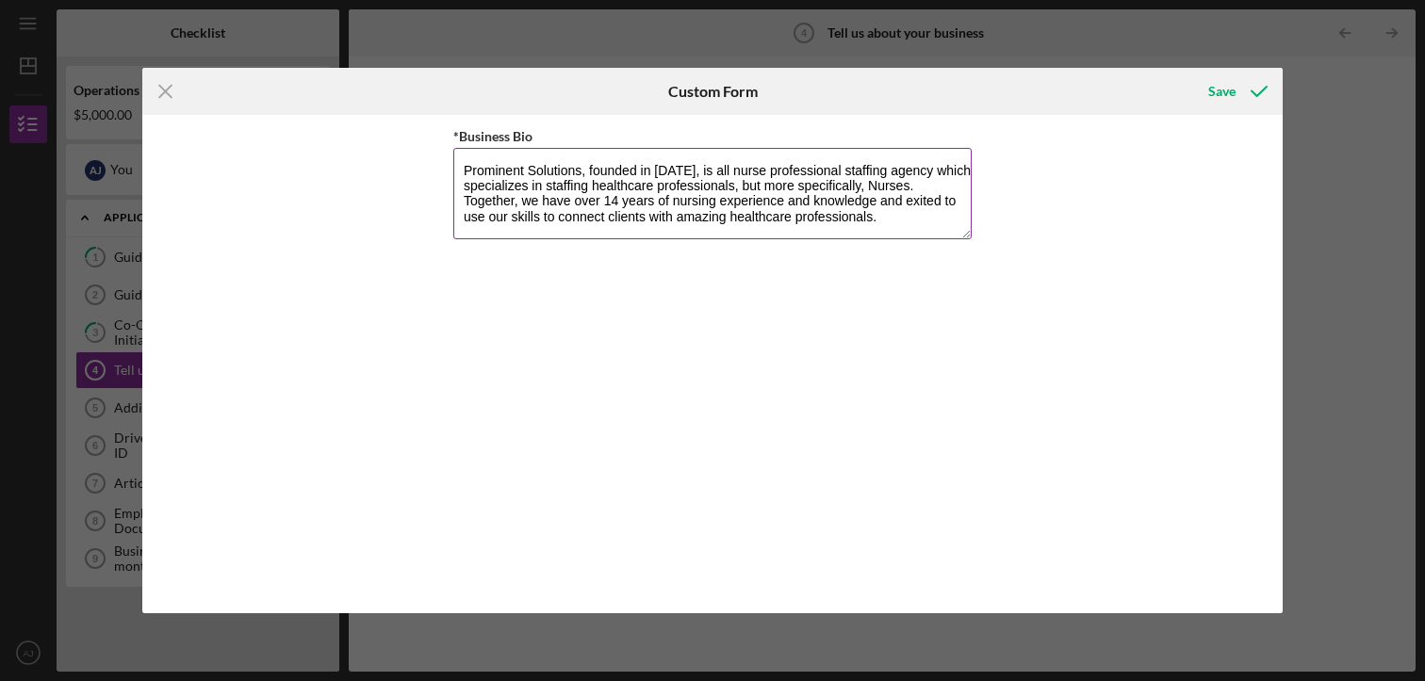
click at [886, 215] on textarea "Prominent Solutions, founded in [DATE], is all nurse professional staffing agen…" at bounding box center [712, 193] width 518 height 90
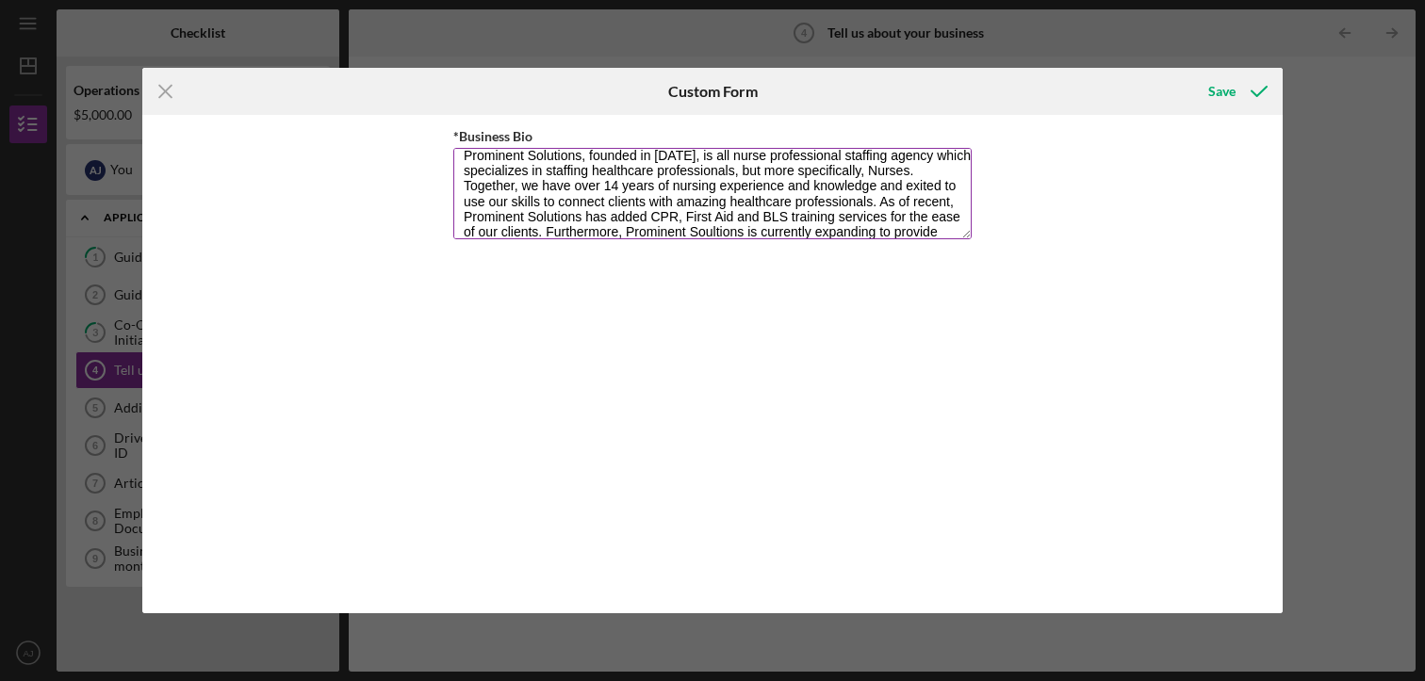
scroll to position [45, 0]
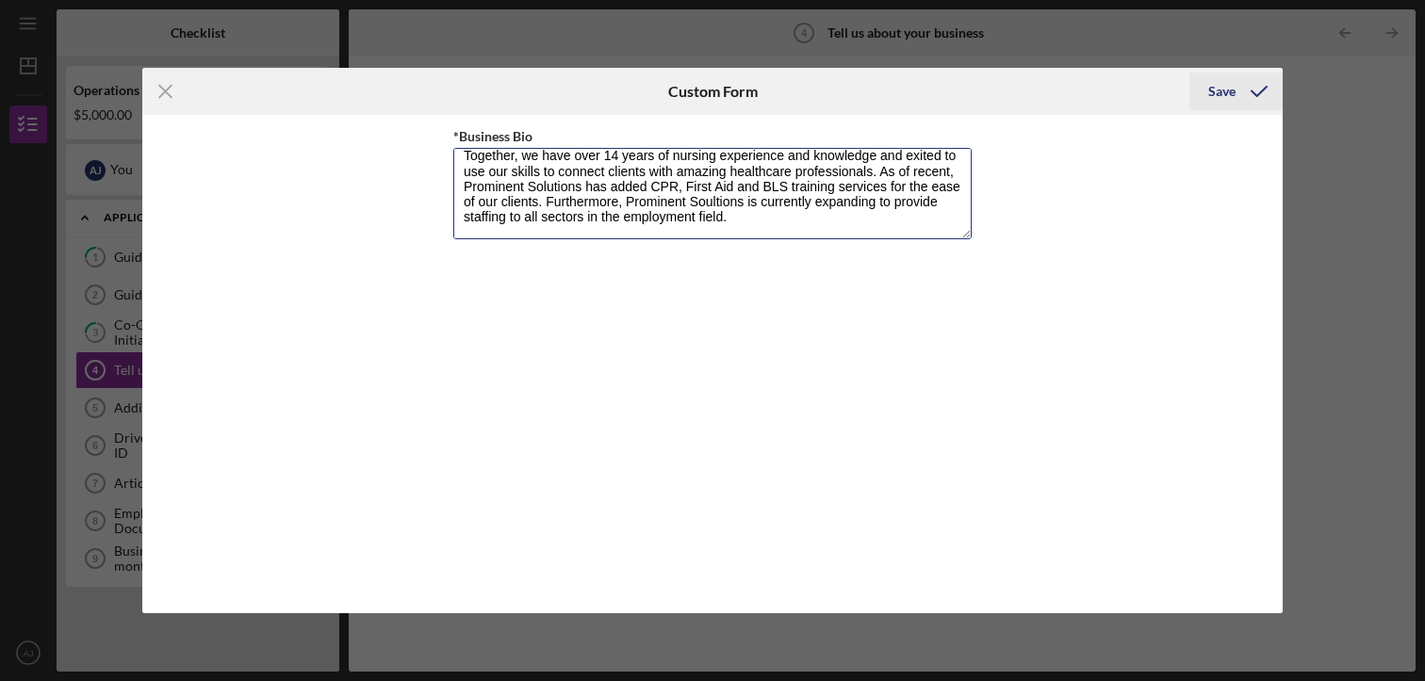
type textarea "Prominent Solutions, founded in [DATE], is all nurse professional staffing agen…"
click at [1214, 95] on div "Save" at bounding box center [1221, 92] width 27 height 38
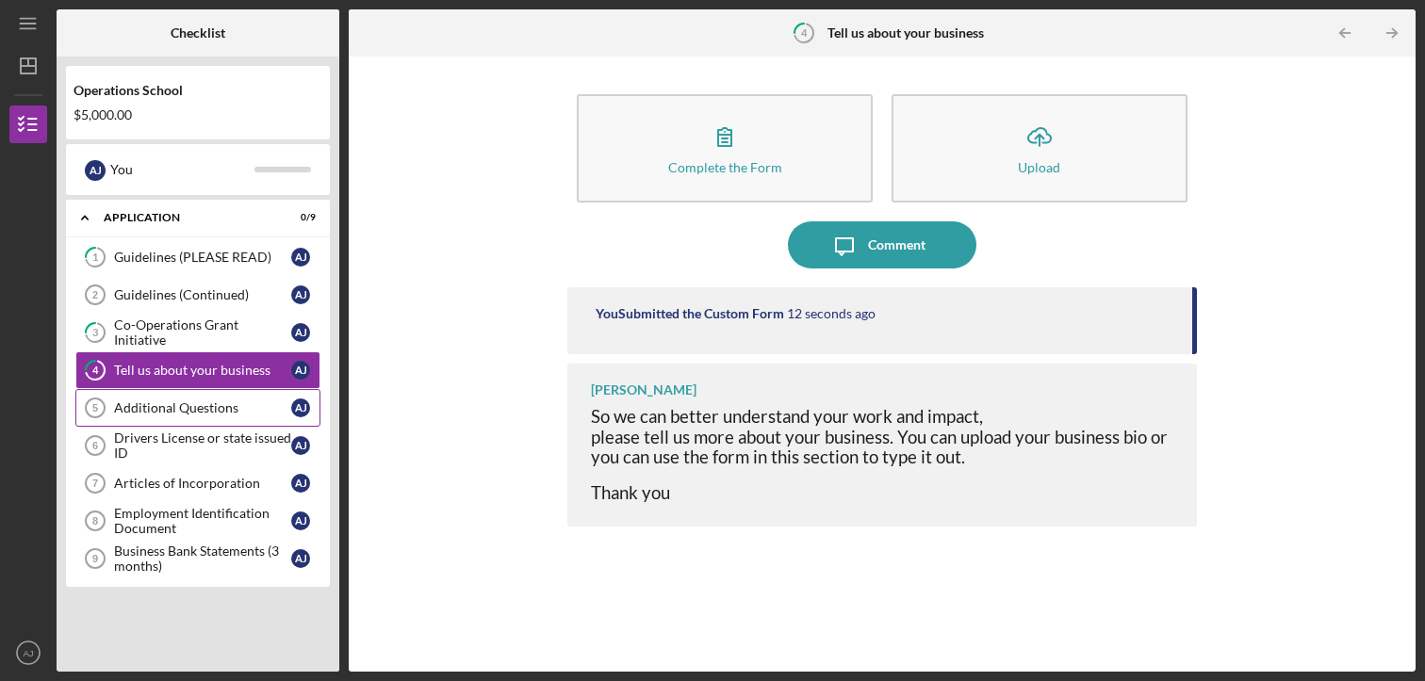
click at [205, 400] on div "Additional Questions" at bounding box center [202, 407] width 177 height 15
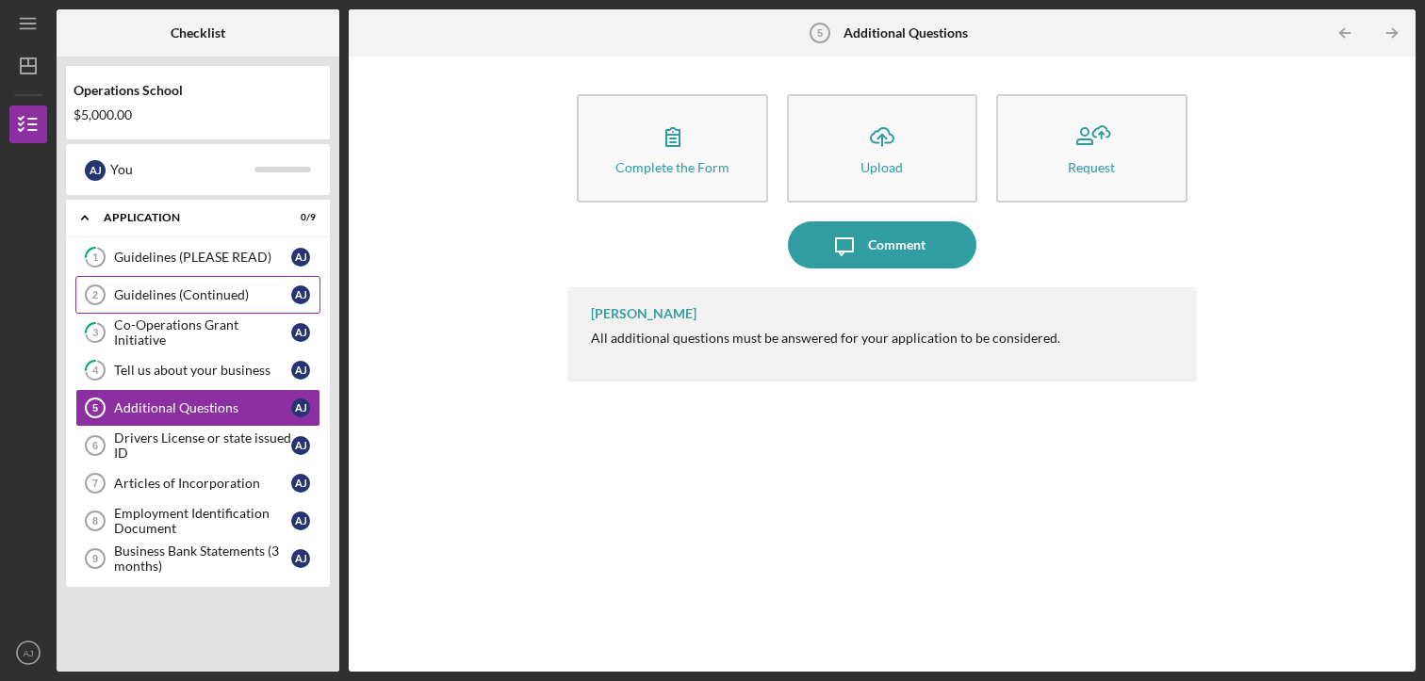
click at [193, 282] on link "Guidelines (Continued) 2 Guidelines (Continued) A J" at bounding box center [197, 295] width 245 height 38
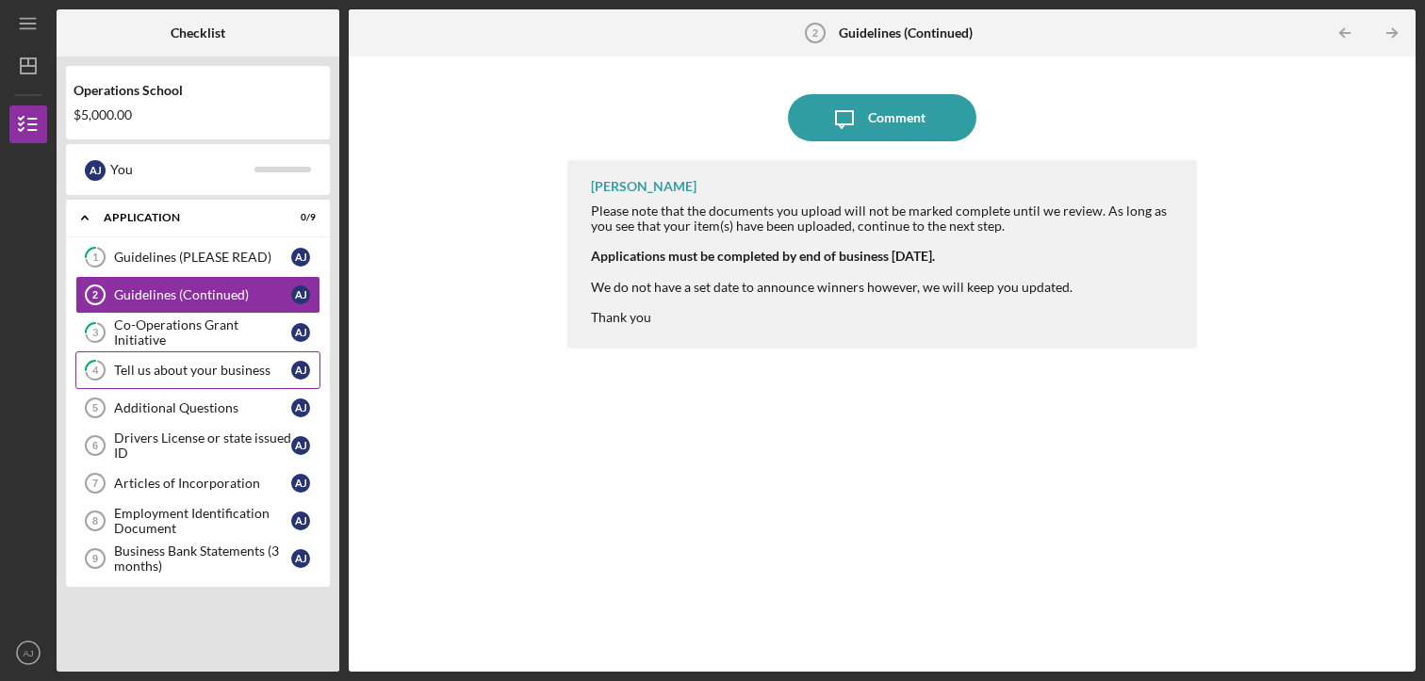
click at [211, 374] on div "Tell us about your business" at bounding box center [202, 370] width 177 height 15
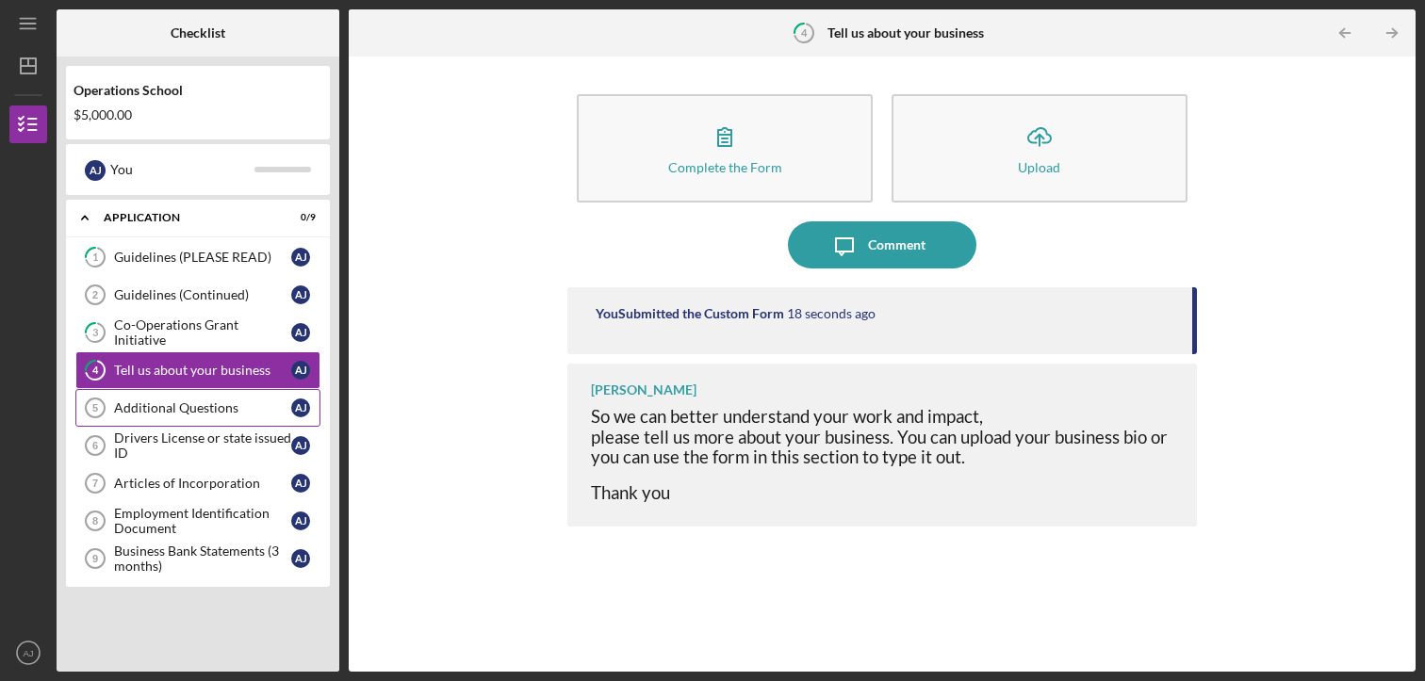
click at [211, 411] on div "Additional Questions" at bounding box center [202, 407] width 177 height 15
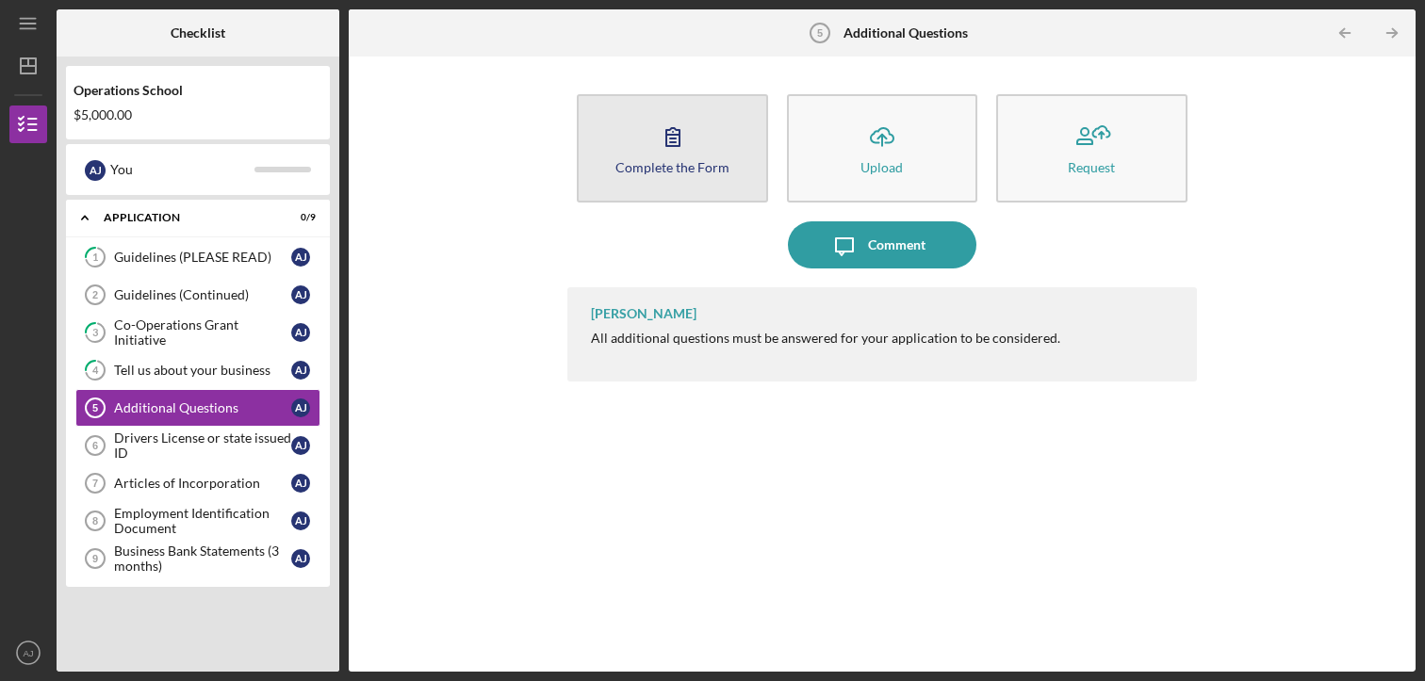
click at [690, 161] on div "Complete the Form" at bounding box center [672, 167] width 114 height 14
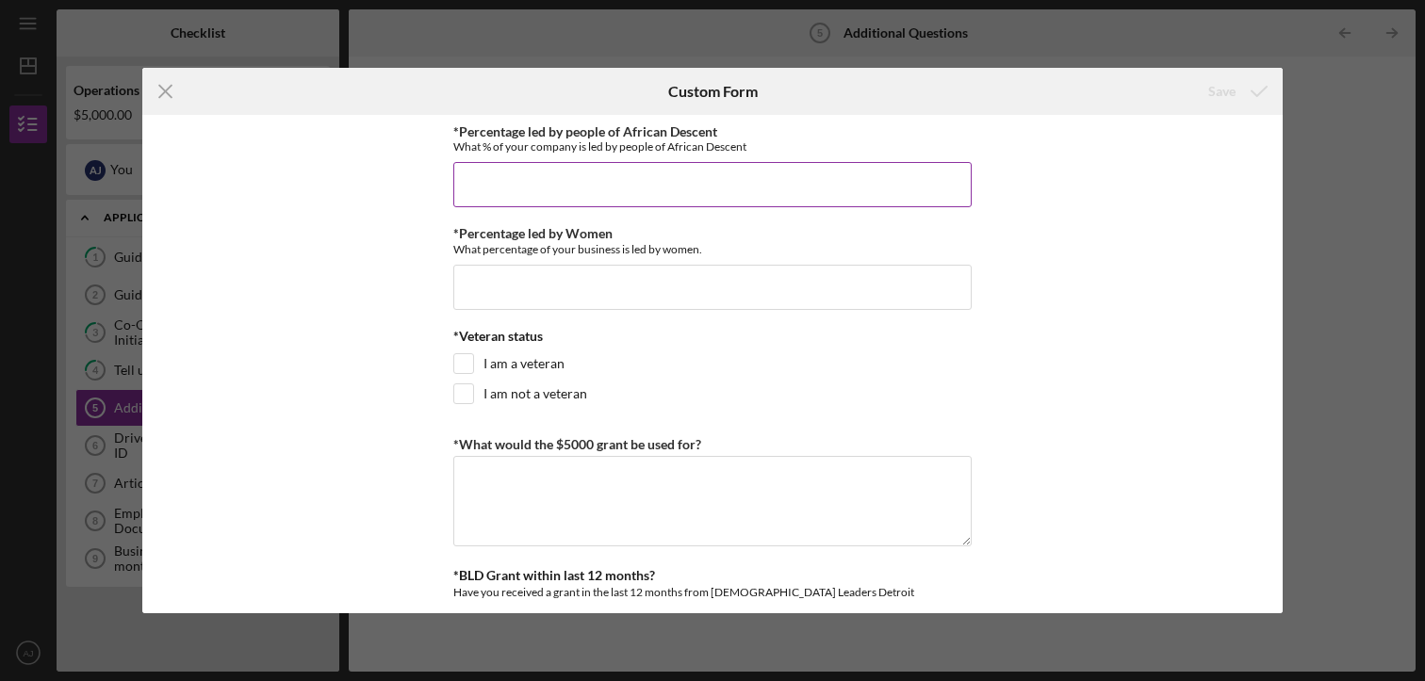
click at [568, 194] on input "*Percentage led by people of African Descent" at bounding box center [712, 184] width 518 height 45
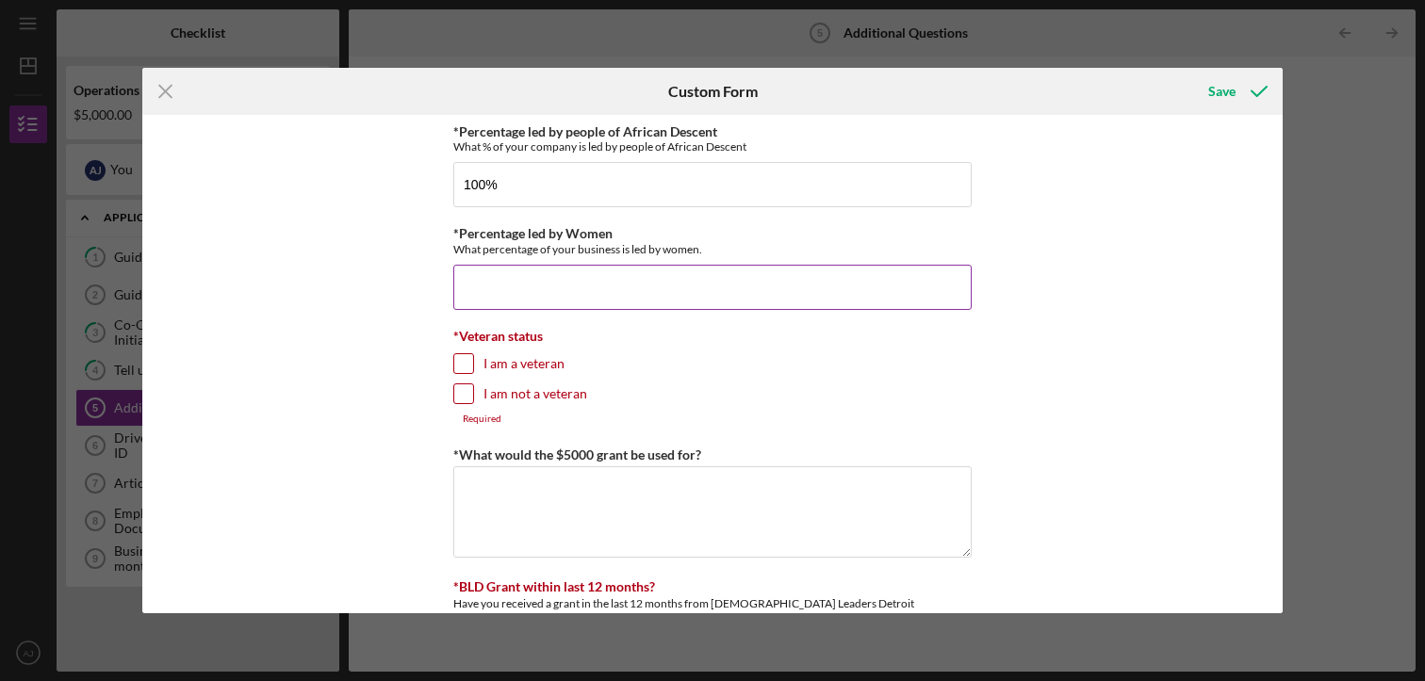
type input "100.00000%"
click at [515, 293] on input "*Percentage led by Women" at bounding box center [712, 287] width 518 height 45
type input "100.00000%"
click at [470, 399] on div at bounding box center [463, 394] width 21 height 21
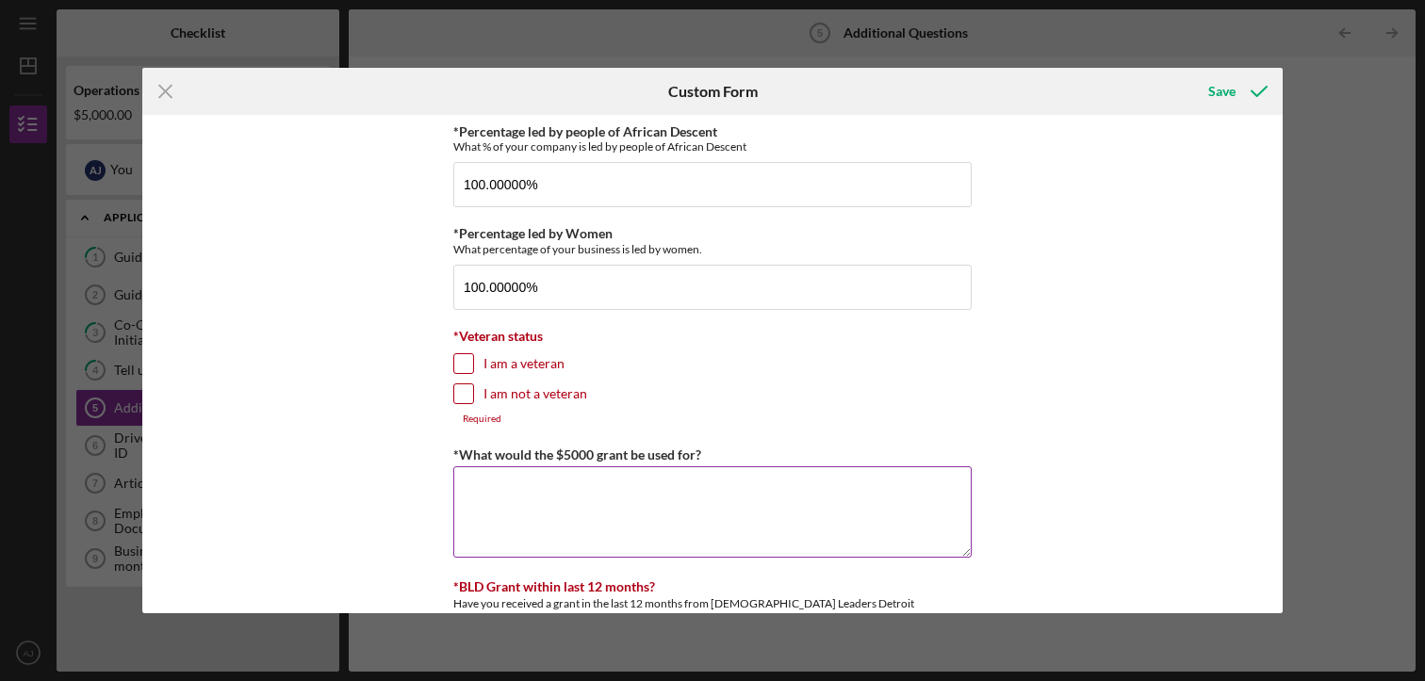
click at [479, 520] on textarea "*What would the $5000 grant be used for?" at bounding box center [712, 511] width 518 height 90
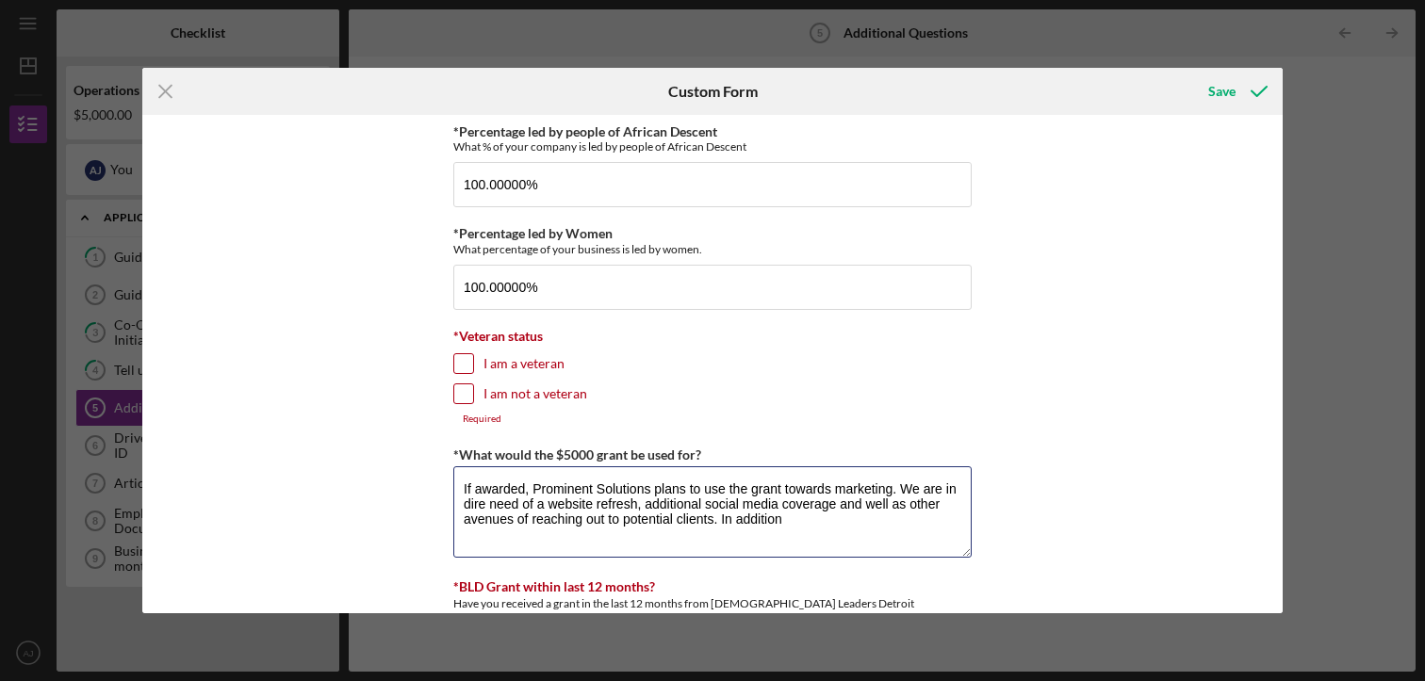
type textarea "If awarded, Prominent Solutions plans to use the grant towards marketing. We ar…"
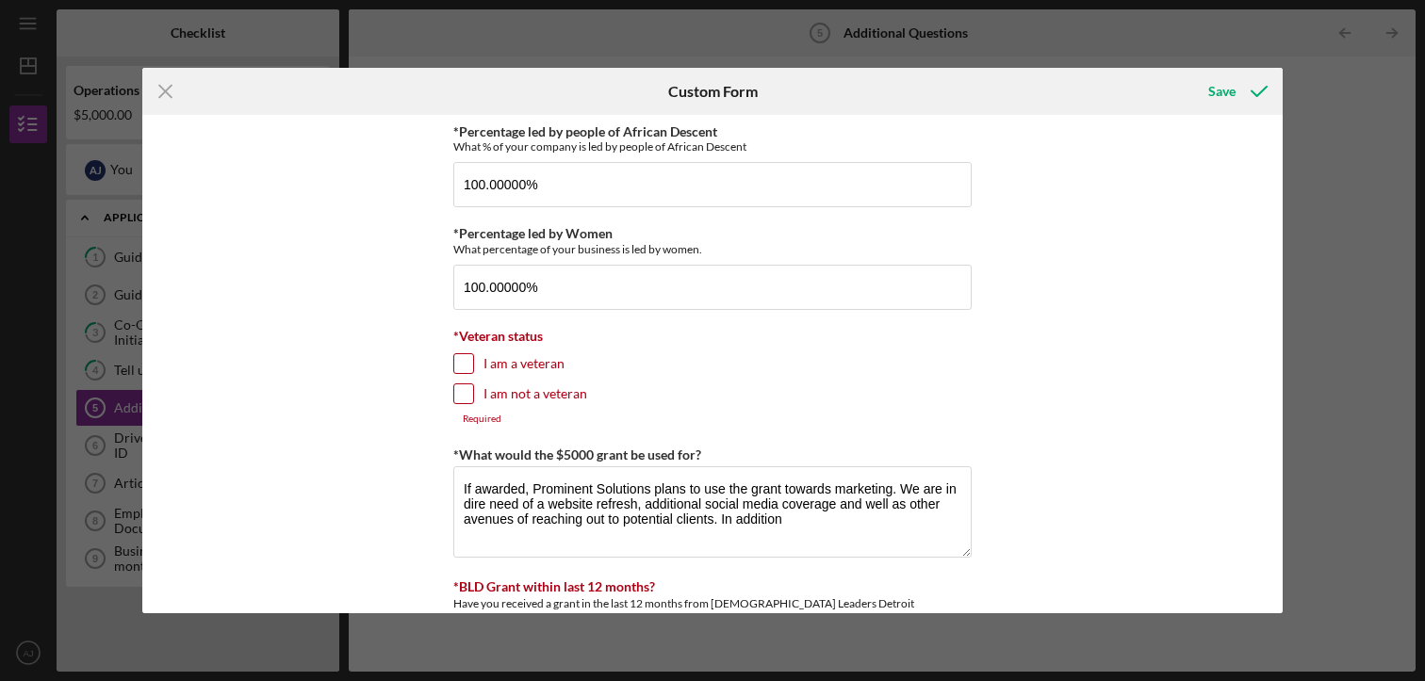
click at [460, 384] on input "I am not a veteran" at bounding box center [463, 393] width 19 height 19
checkbox input "true"
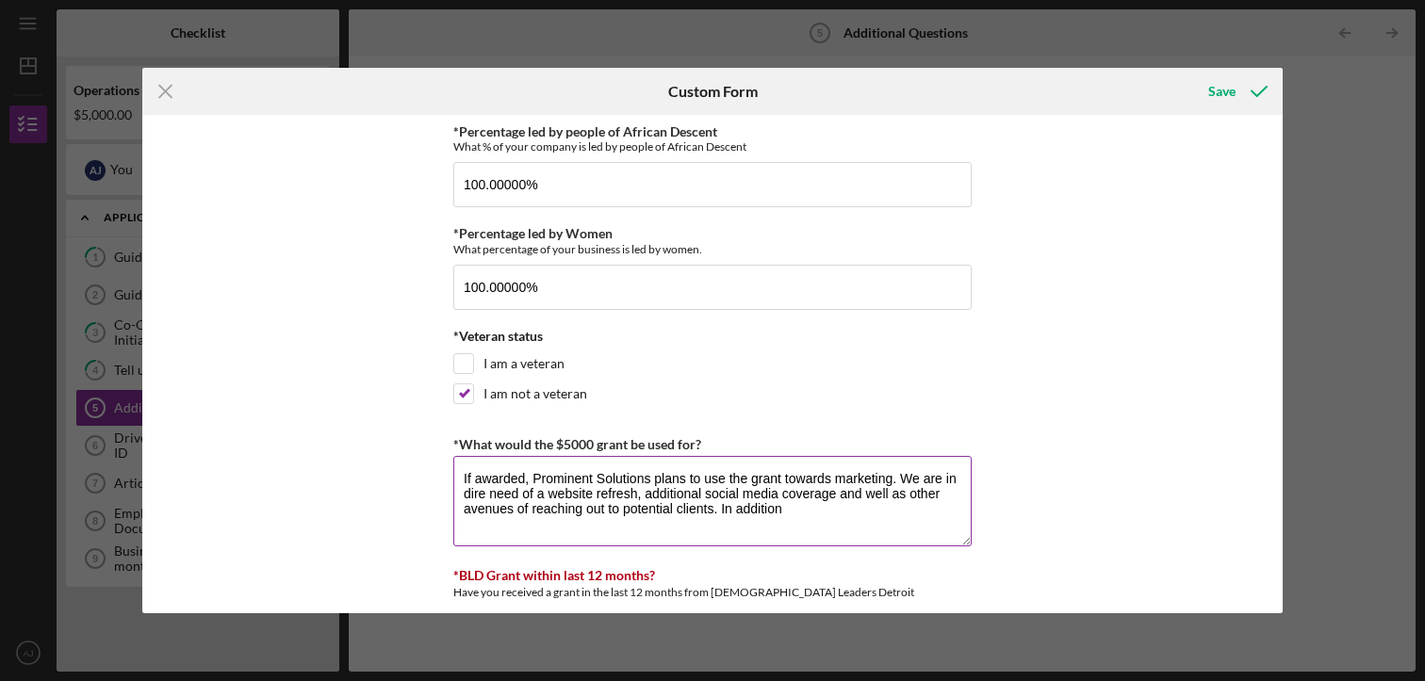
click at [791, 515] on textarea "If awarded, Prominent Solutions plans to use the grant towards marketing. We ar…" at bounding box center [712, 501] width 518 height 90
click at [945, 530] on textarea "If awarded, Prominent Solutions plans to use the grant towards marketing. We ar…" at bounding box center [712, 501] width 518 height 90
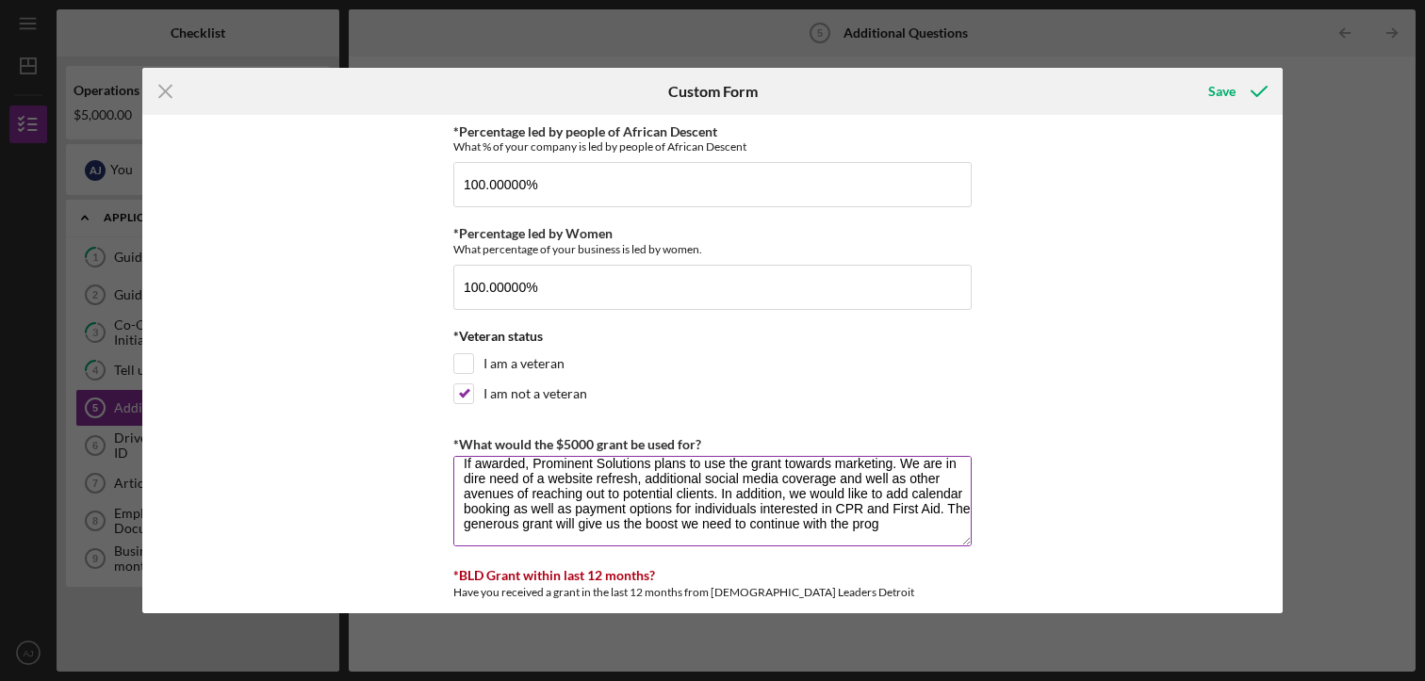
scroll to position [16, 0]
click at [760, 531] on textarea "If awarded, Prominent Solutions plans to use the grant towards marketing. We ar…" at bounding box center [712, 501] width 518 height 90
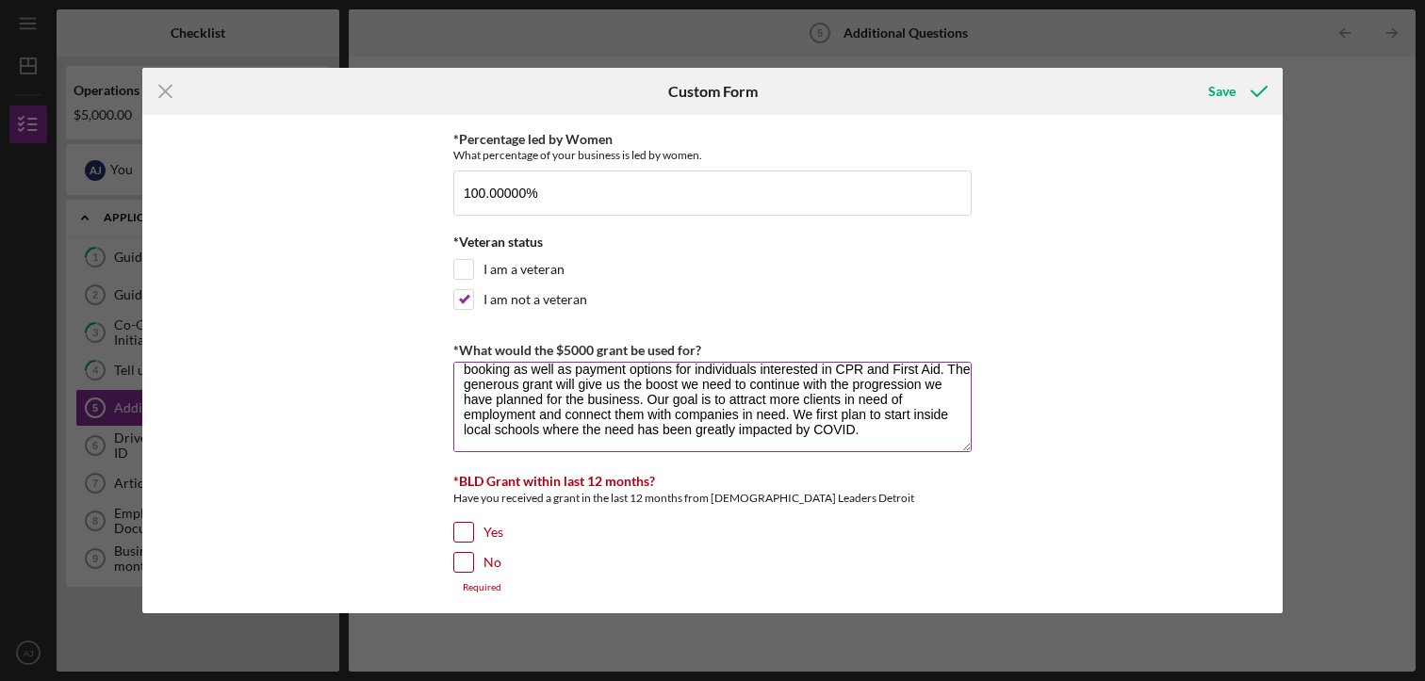
scroll to position [188, 0]
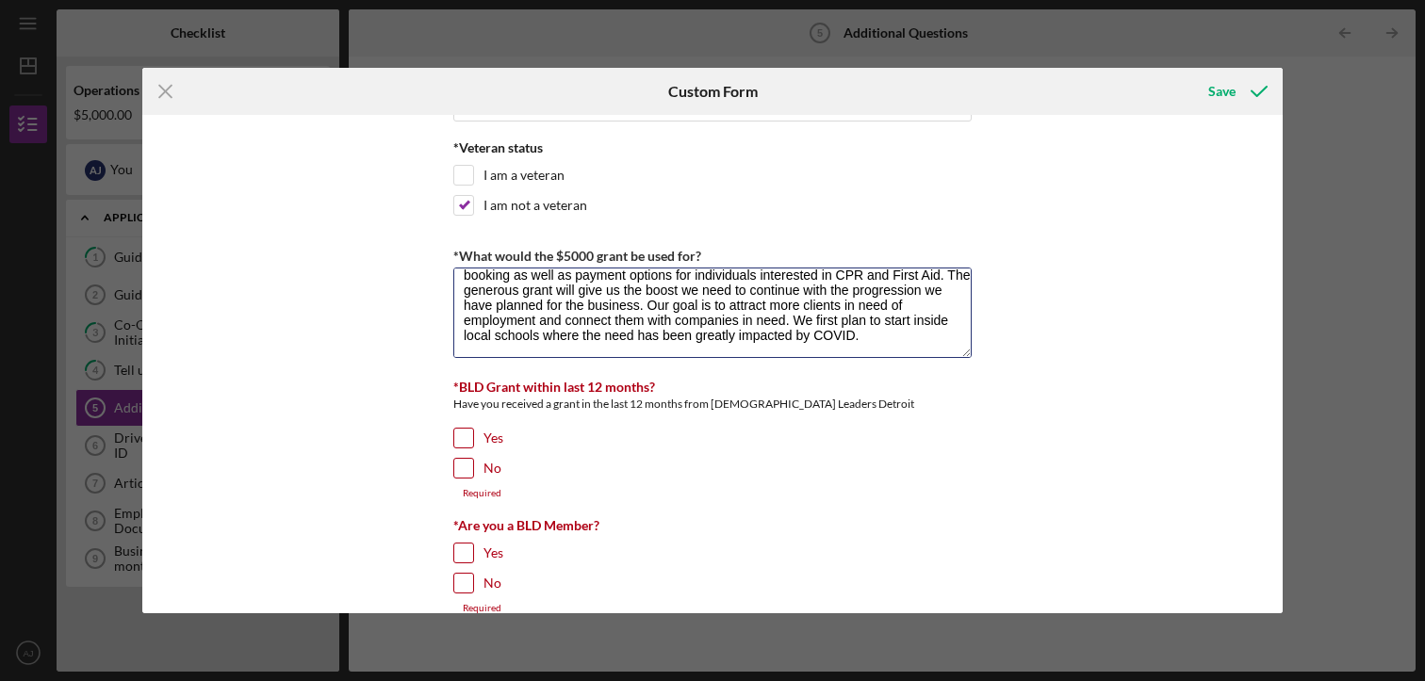
type textarea "If awarded, Prominent Solutions plans to use the grant towards marketing. We ar…"
click at [461, 467] on input "No" at bounding box center [463, 468] width 19 height 19
checkbox input "true"
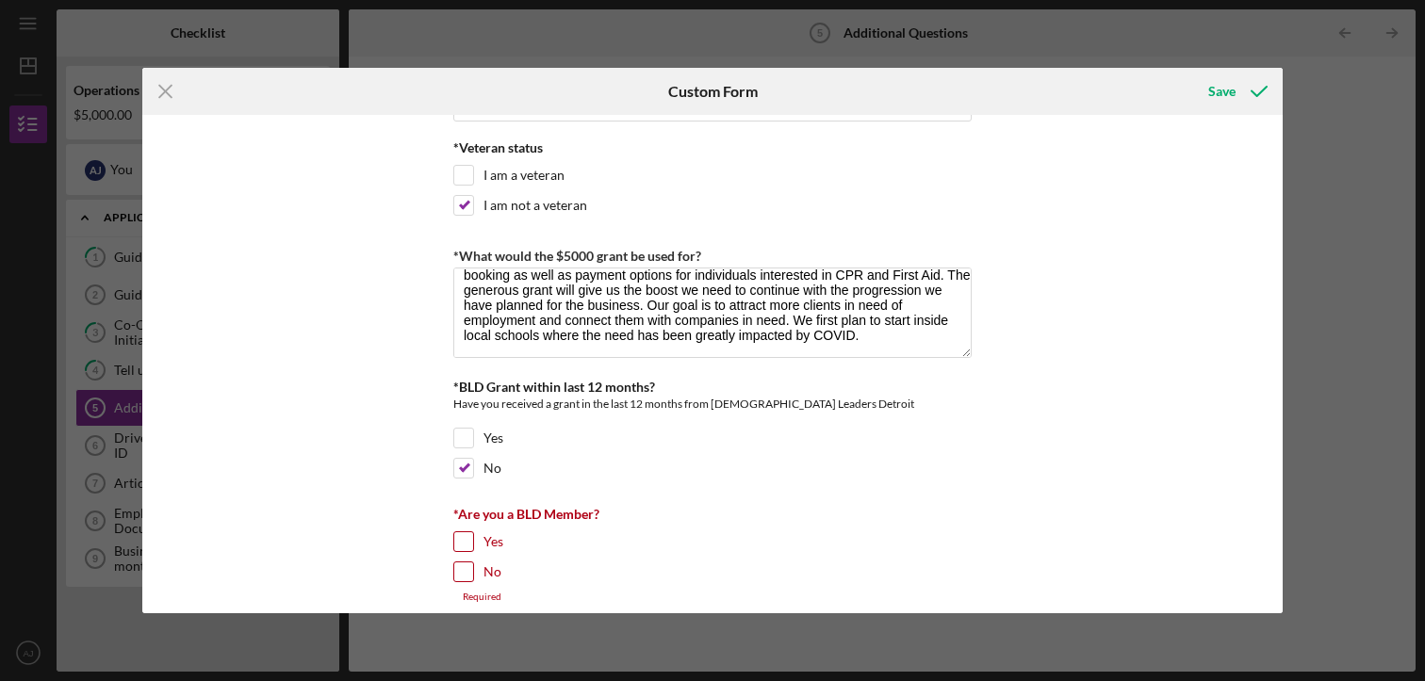
click at [467, 541] on input "Yes" at bounding box center [463, 541] width 19 height 19
checkbox input "true"
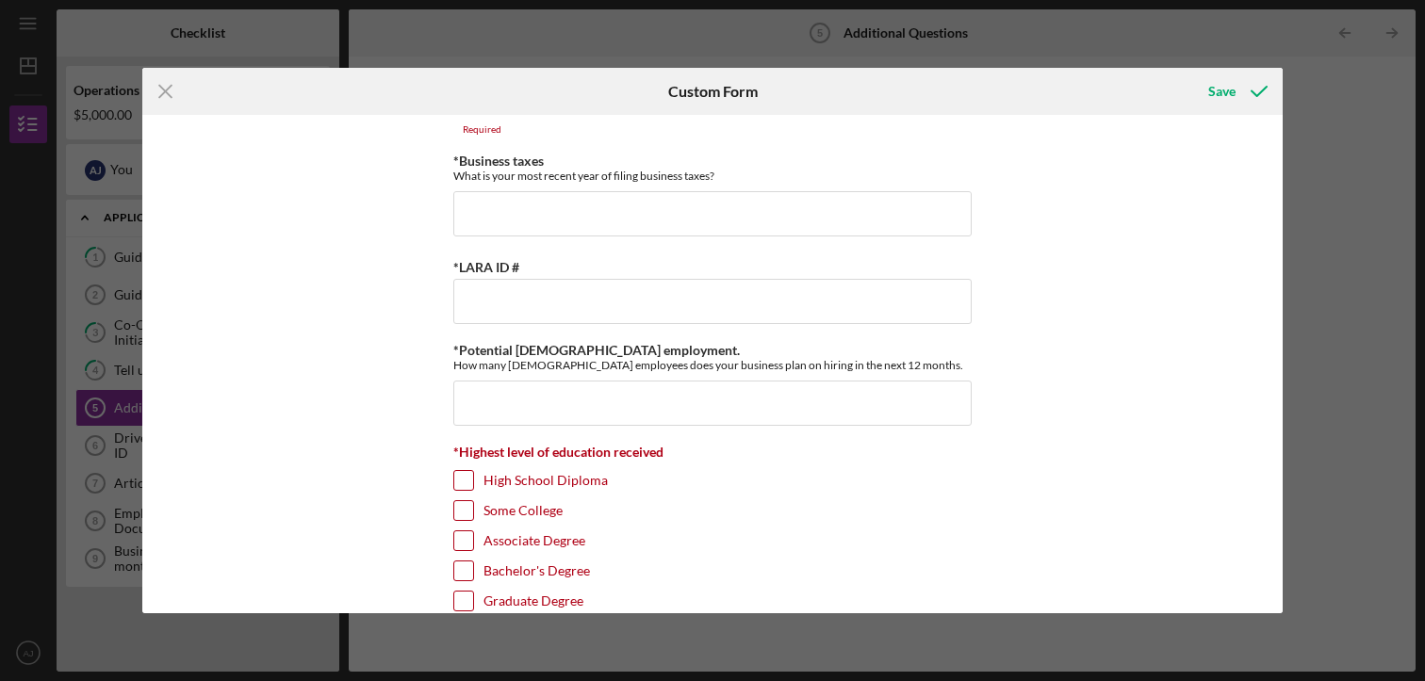
scroll to position [660, 0]
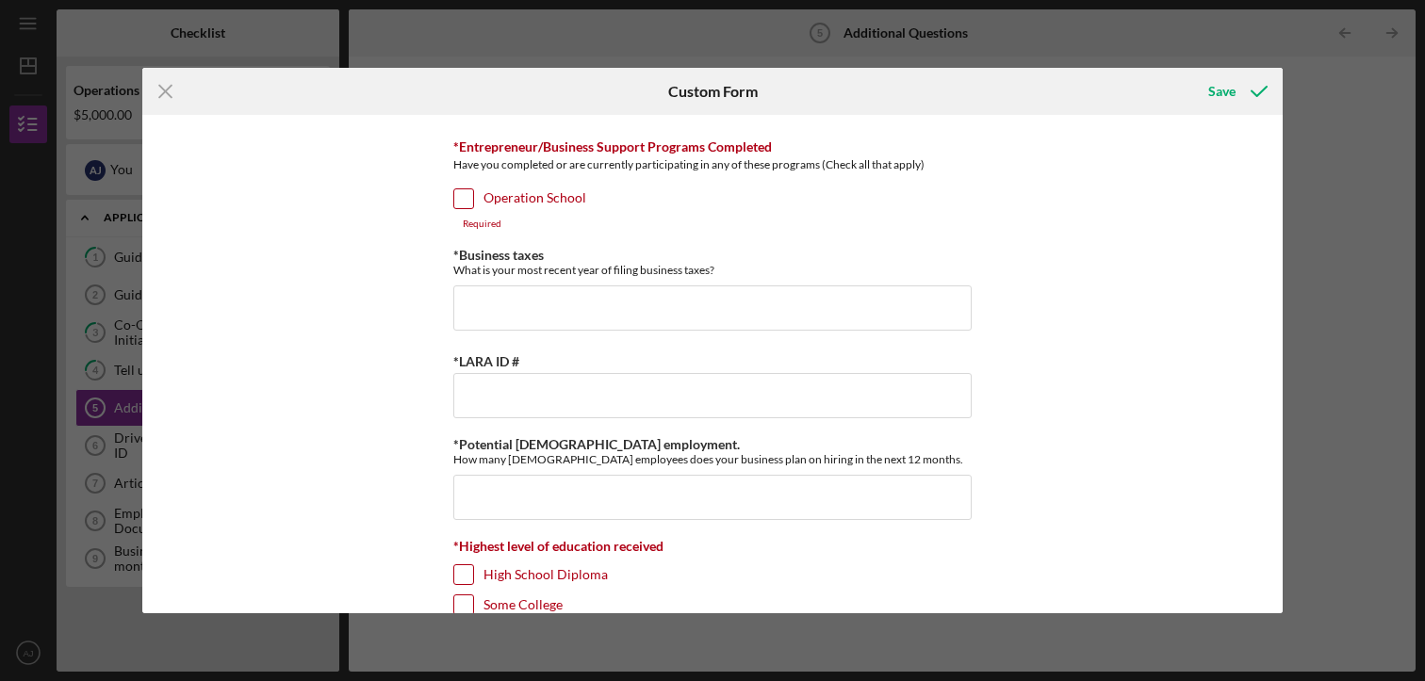
click at [469, 197] on input "Operation School" at bounding box center [463, 198] width 19 height 19
checkbox input "true"
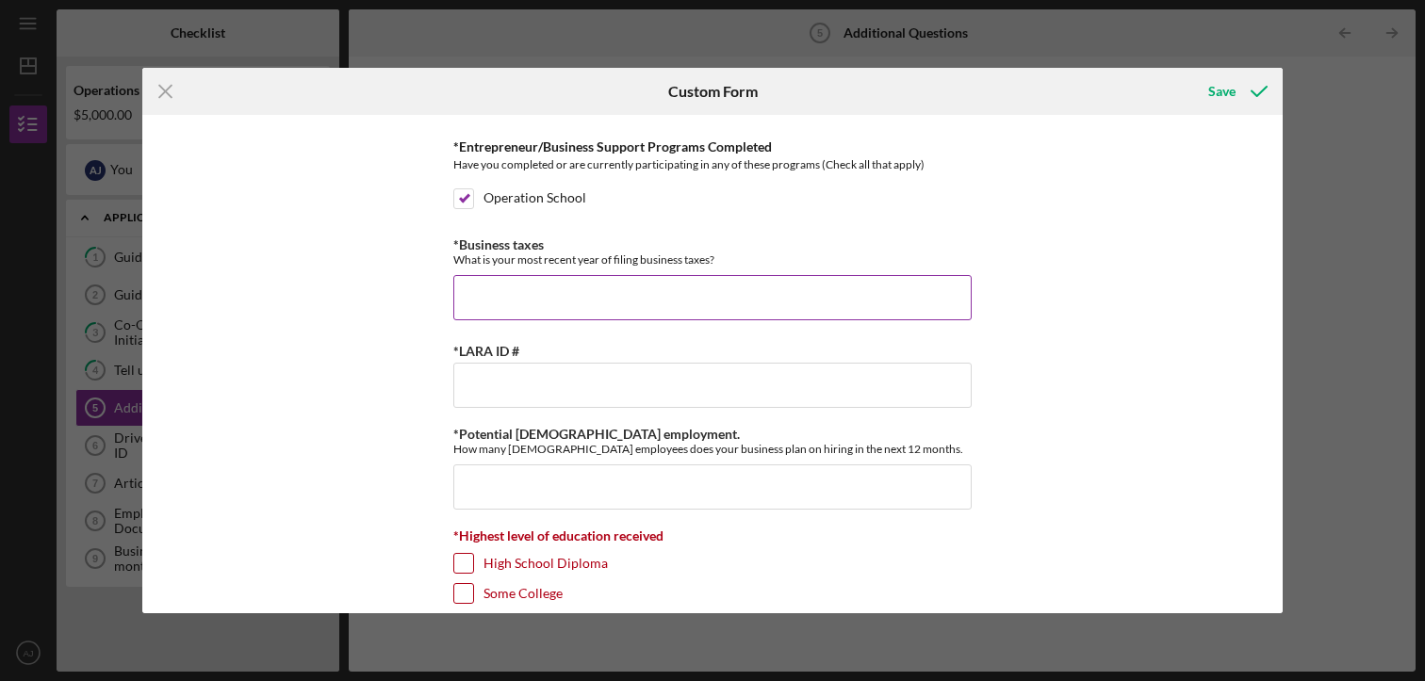
click at [597, 289] on input "*Business taxes" at bounding box center [712, 297] width 518 height 45
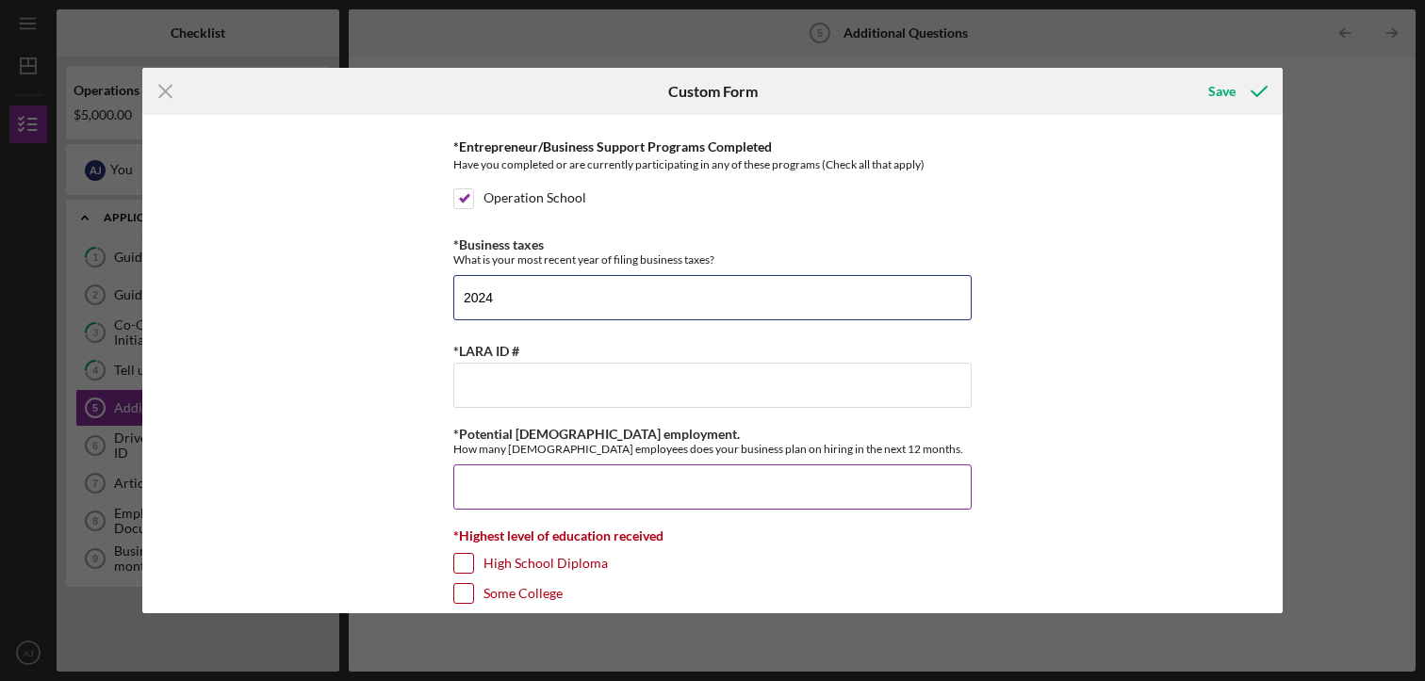
type input "2024"
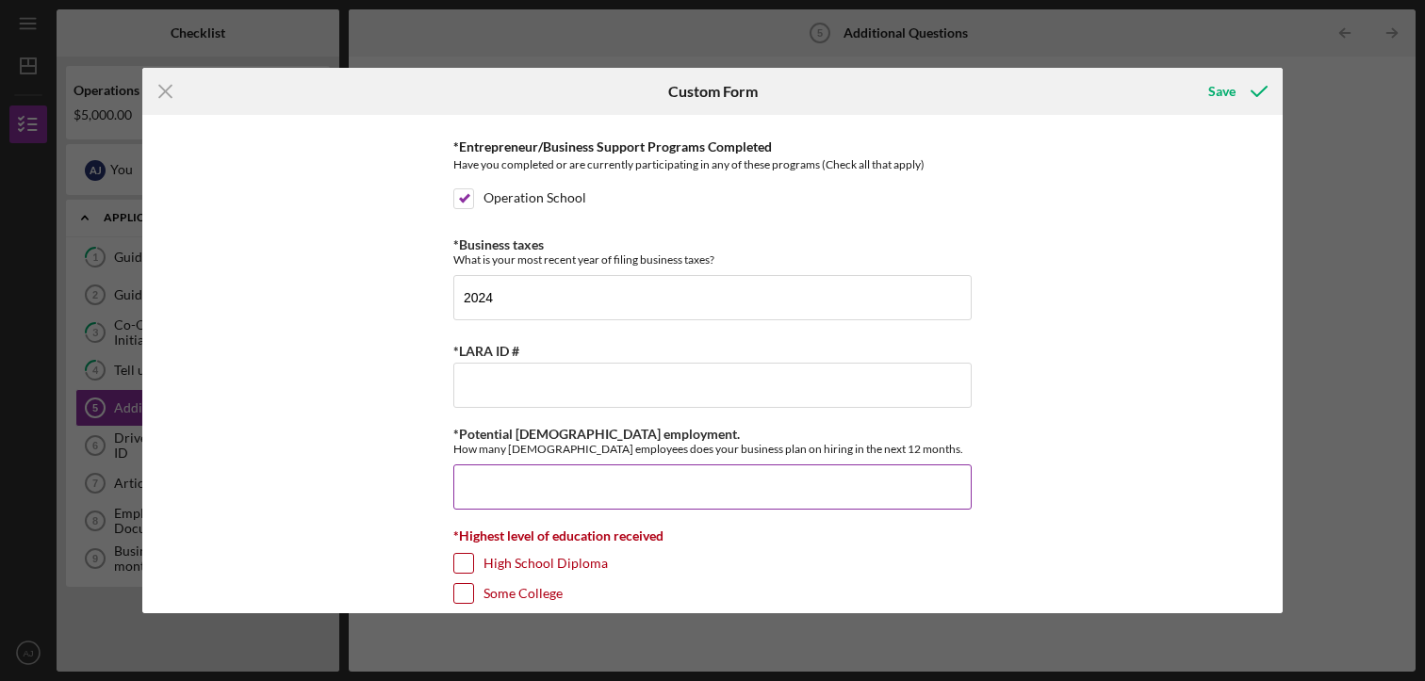
click at [525, 489] on input "*Potential [DEMOGRAPHIC_DATA] employment." at bounding box center [712, 487] width 518 height 45
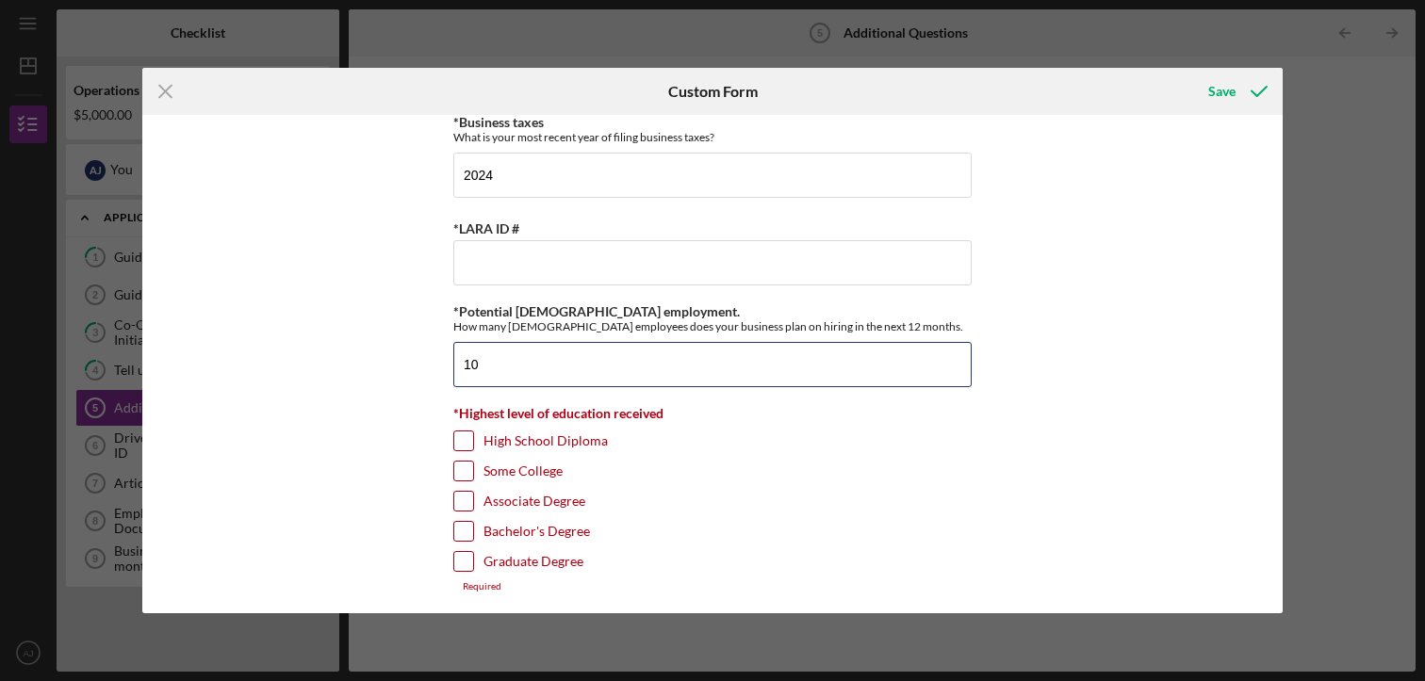
type input "10"
click at [460, 532] on input "Bachelor's Degree" at bounding box center [463, 531] width 19 height 19
checkbox input "true"
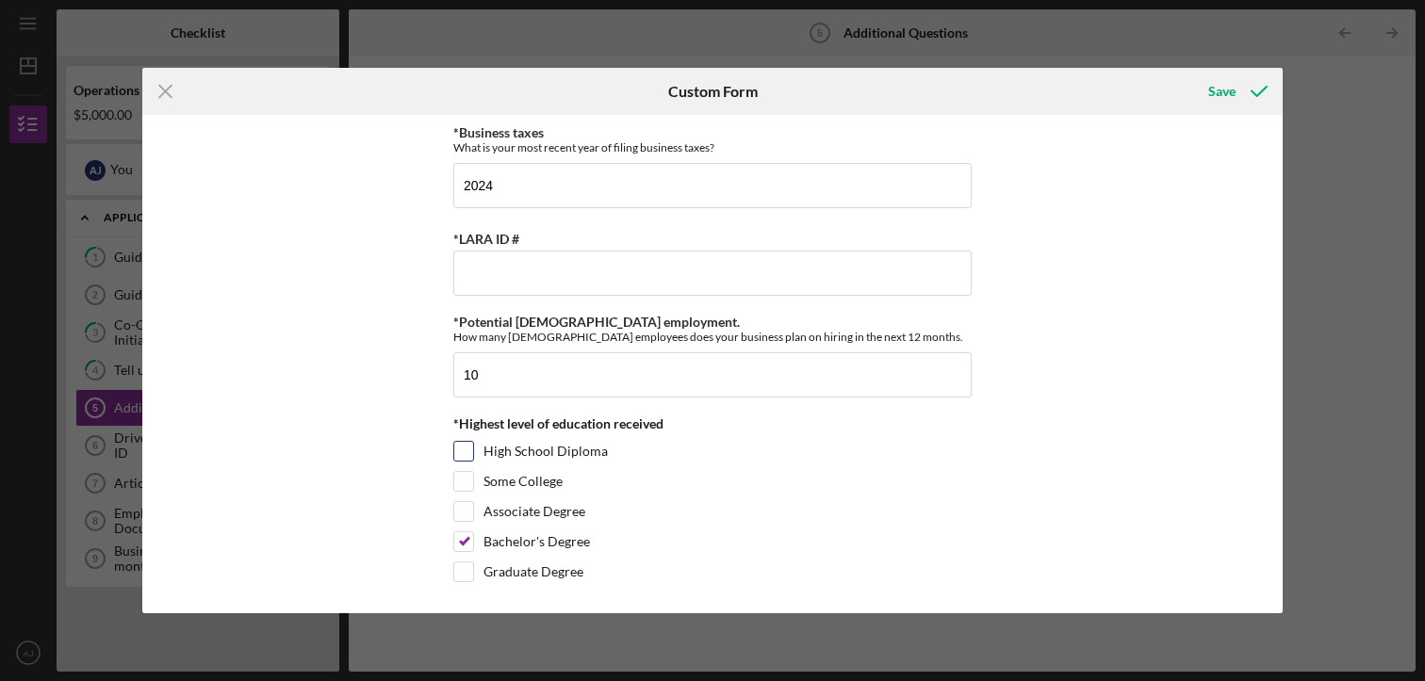
scroll to position [678, 0]
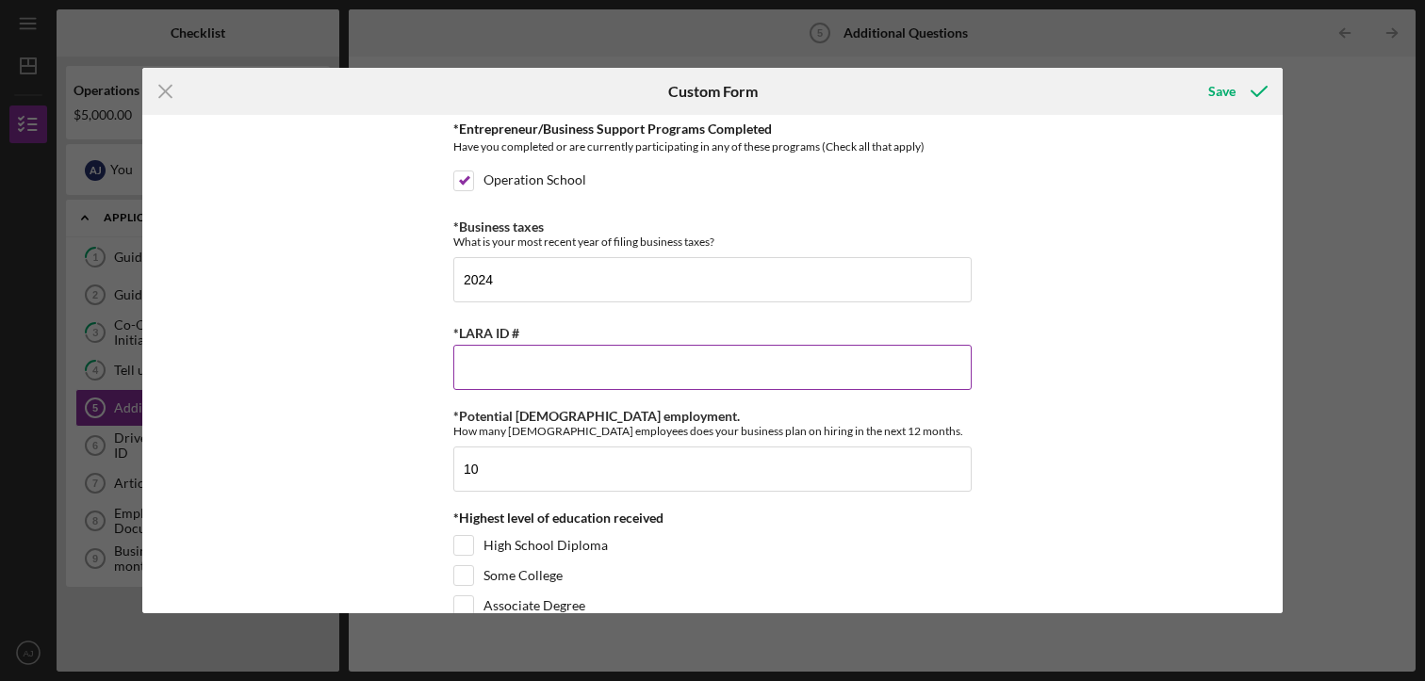
click at [496, 369] on input "*LARA ID #" at bounding box center [712, 367] width 518 height 45
paste input "802665257"
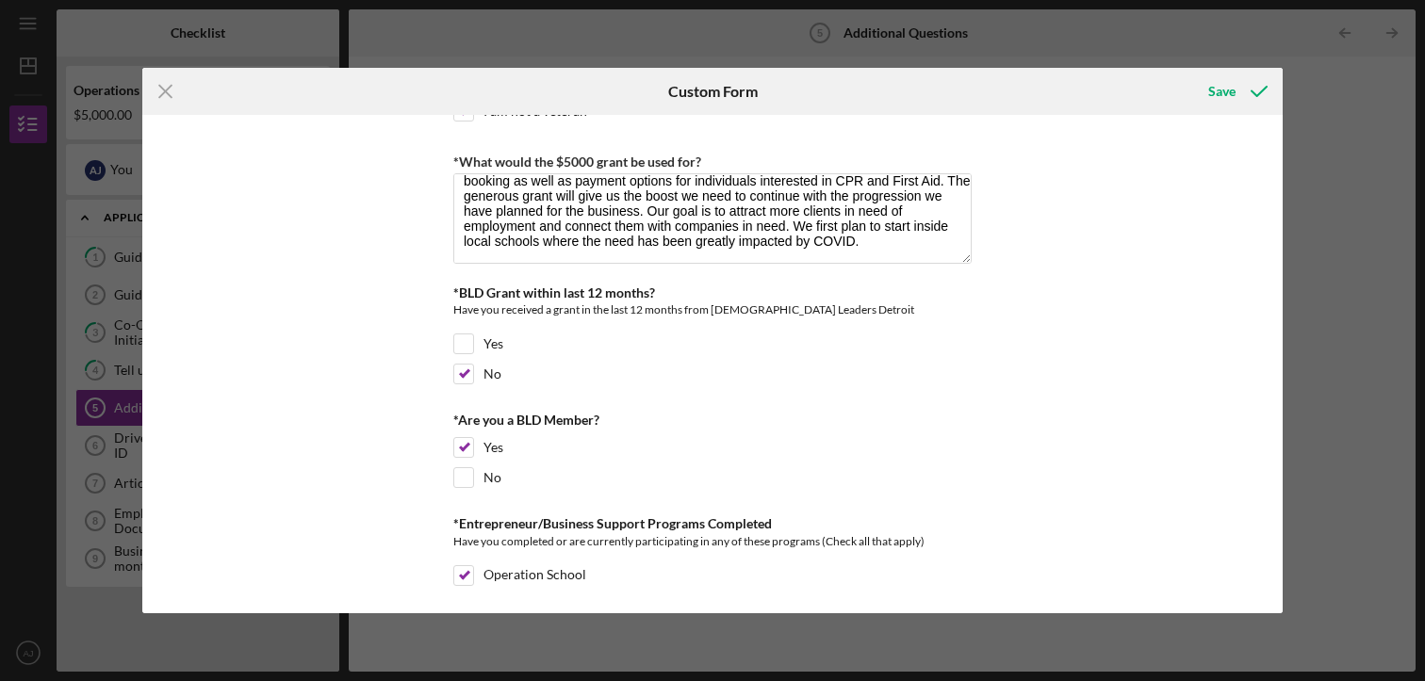
scroll to position [301, 0]
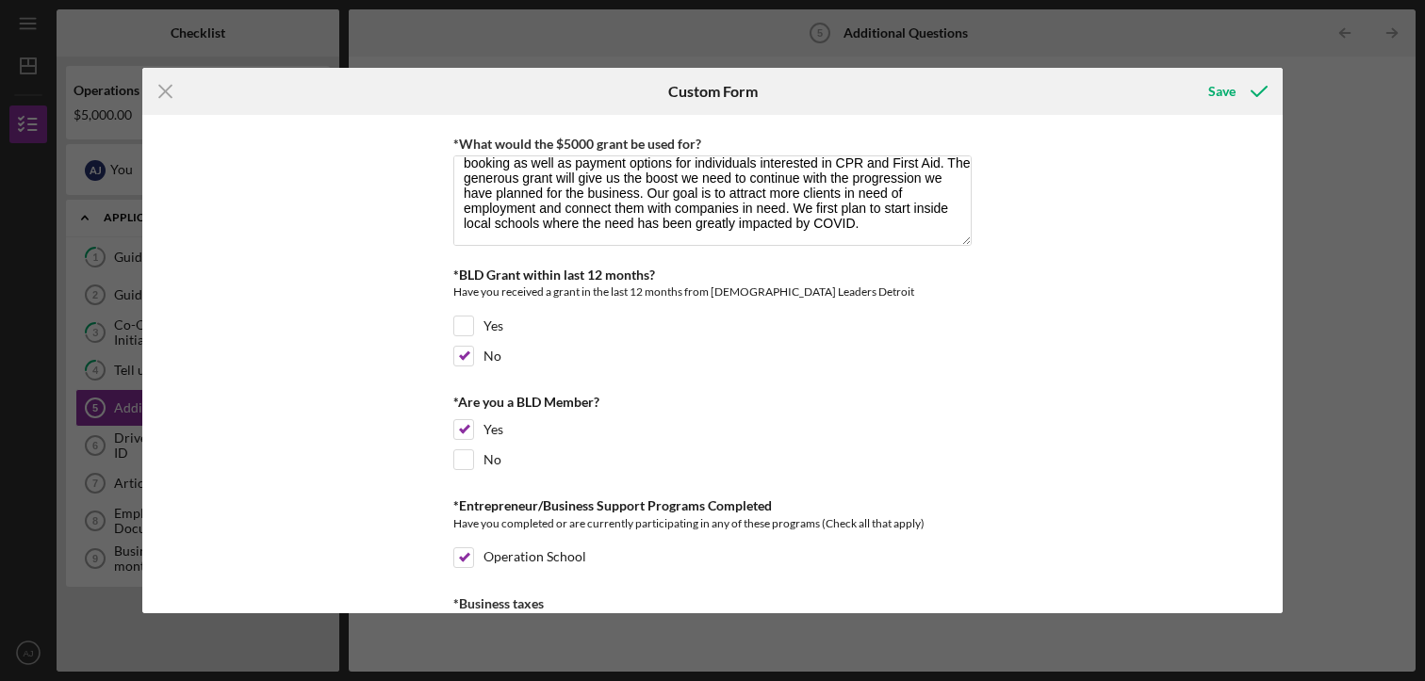
type input "802665257"
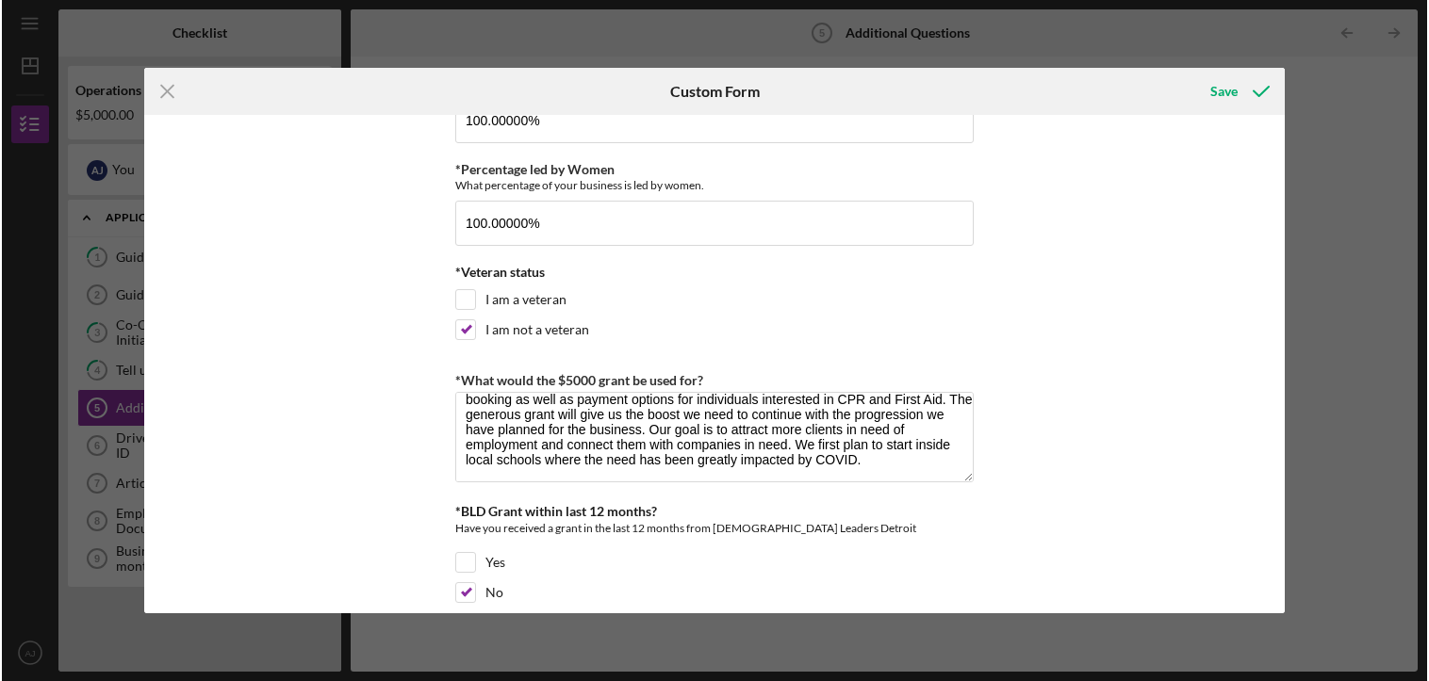
scroll to position [0, 0]
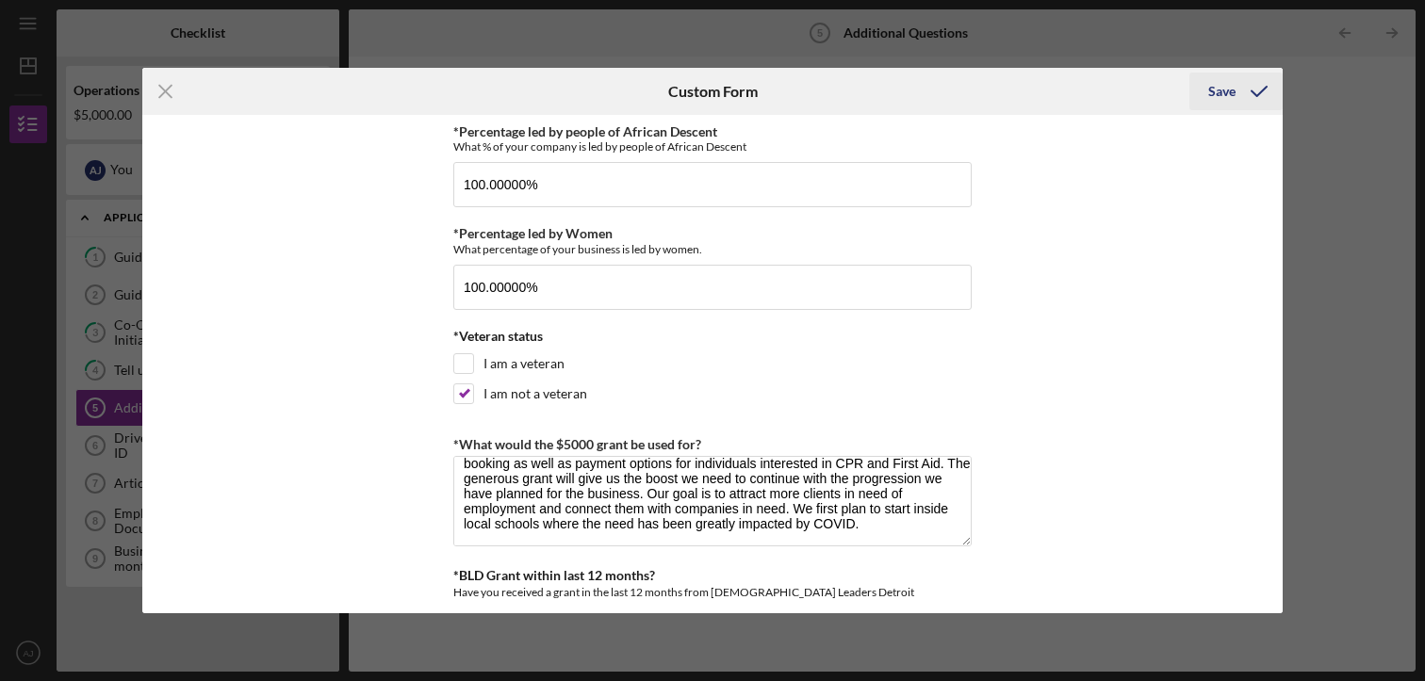
click at [1235, 88] on icon "submit" at bounding box center [1258, 91] width 47 height 47
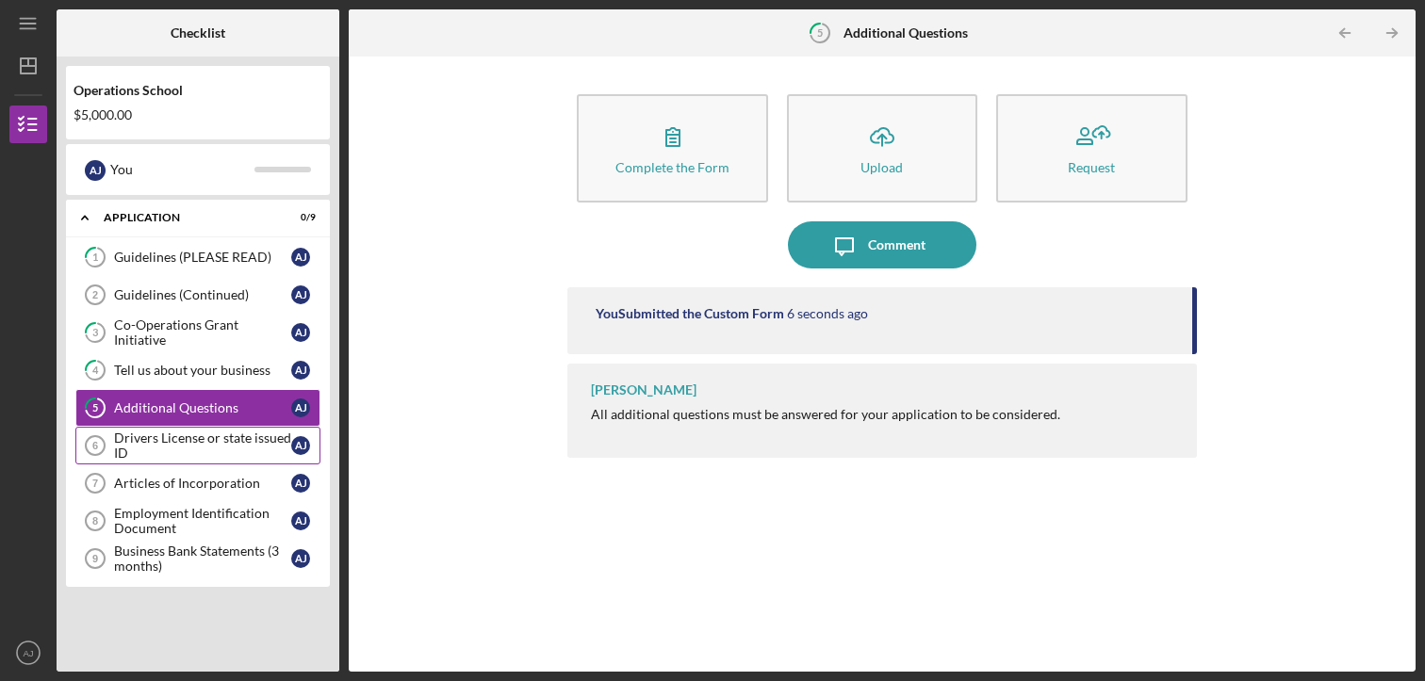
click at [156, 441] on div "Drivers License or state issued ID" at bounding box center [202, 446] width 177 height 30
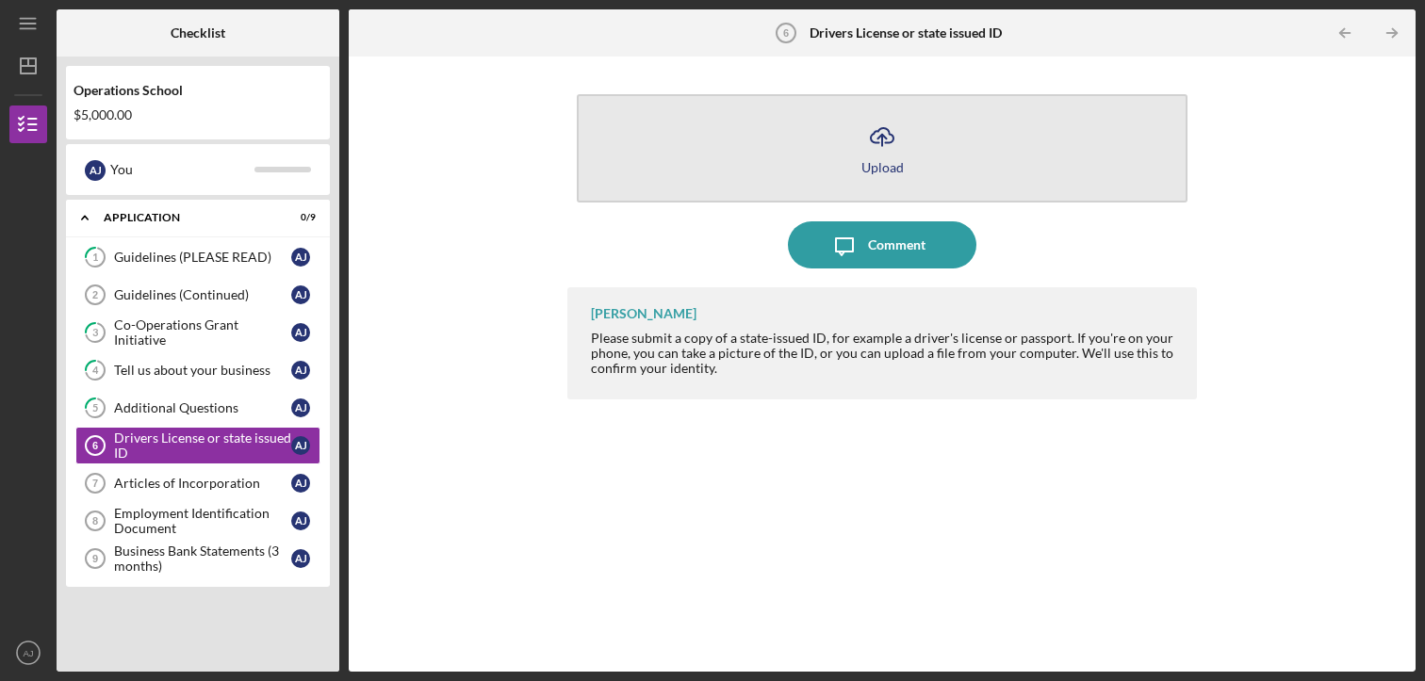
click at [877, 142] on icon "button" at bounding box center [882, 135] width 23 height 14
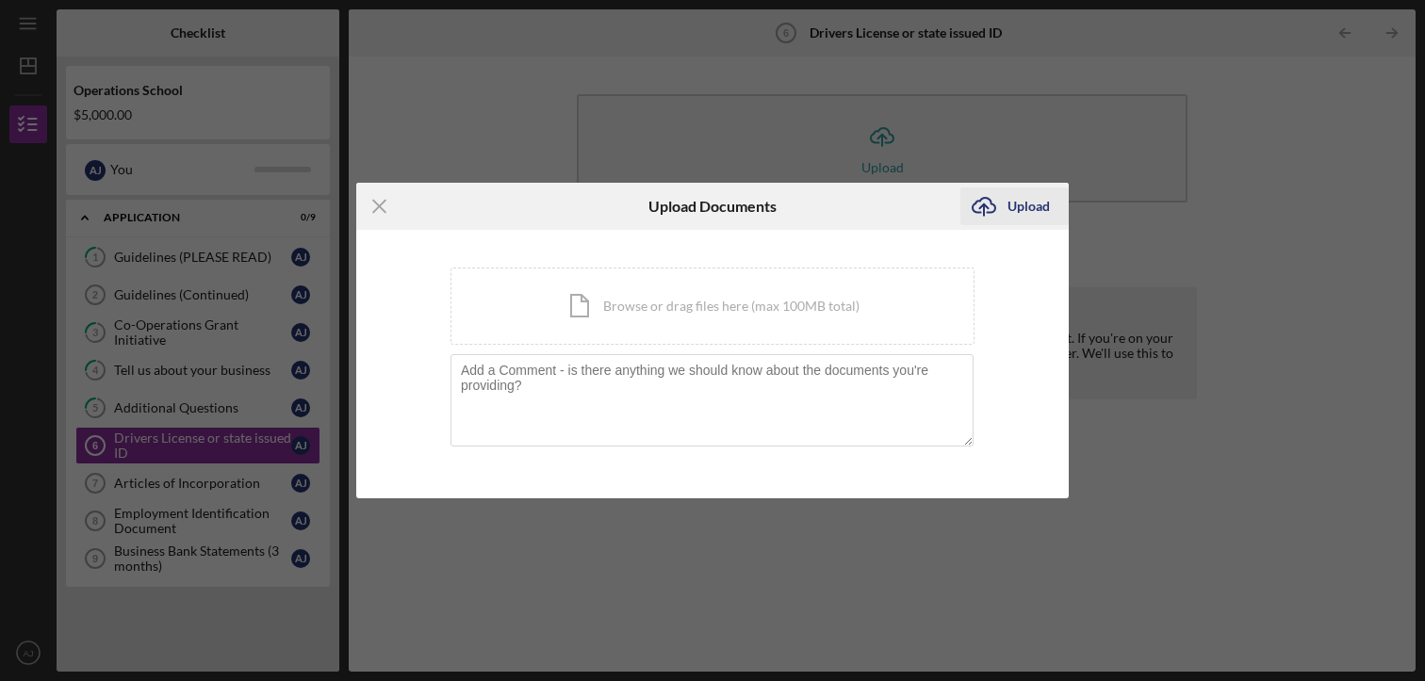
click at [1030, 198] on div "Upload" at bounding box center [1028, 207] width 42 height 38
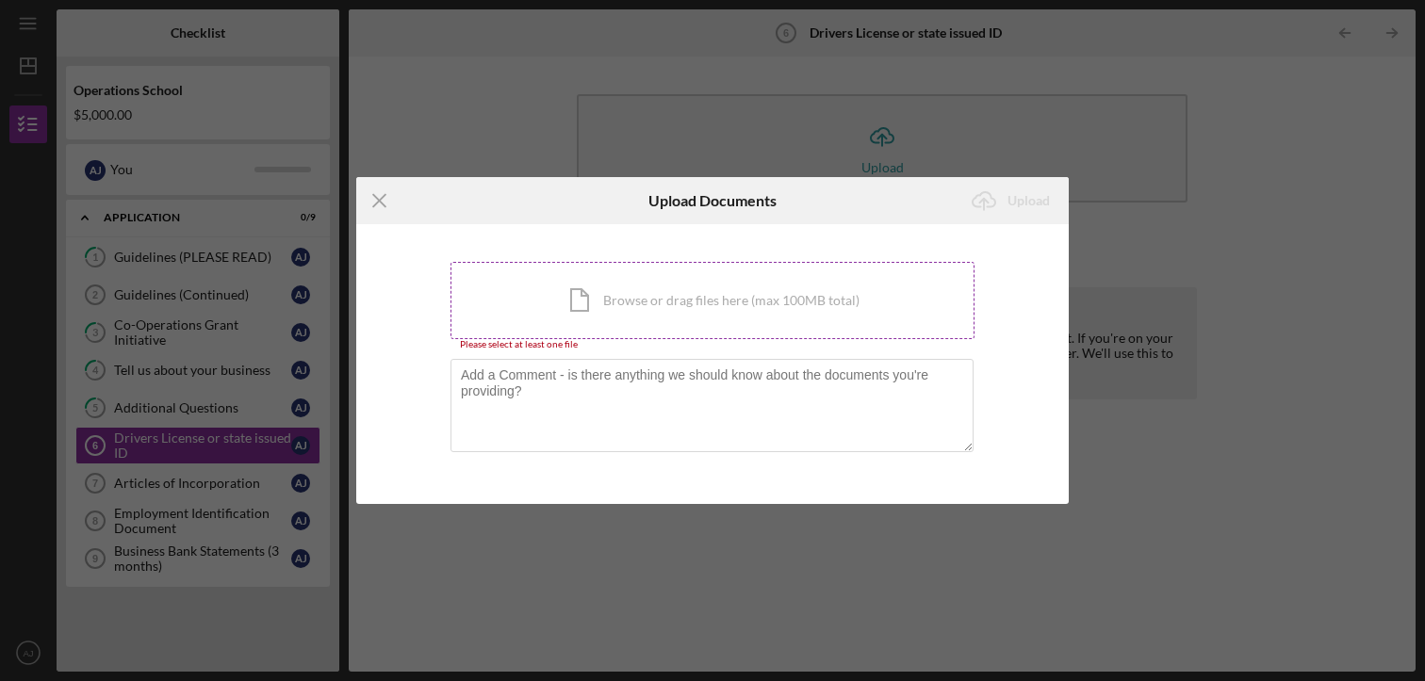
click at [660, 304] on div "Icon/Document Browse or drag files here (max 100MB total) Tap to choose files o…" at bounding box center [712, 300] width 524 height 77
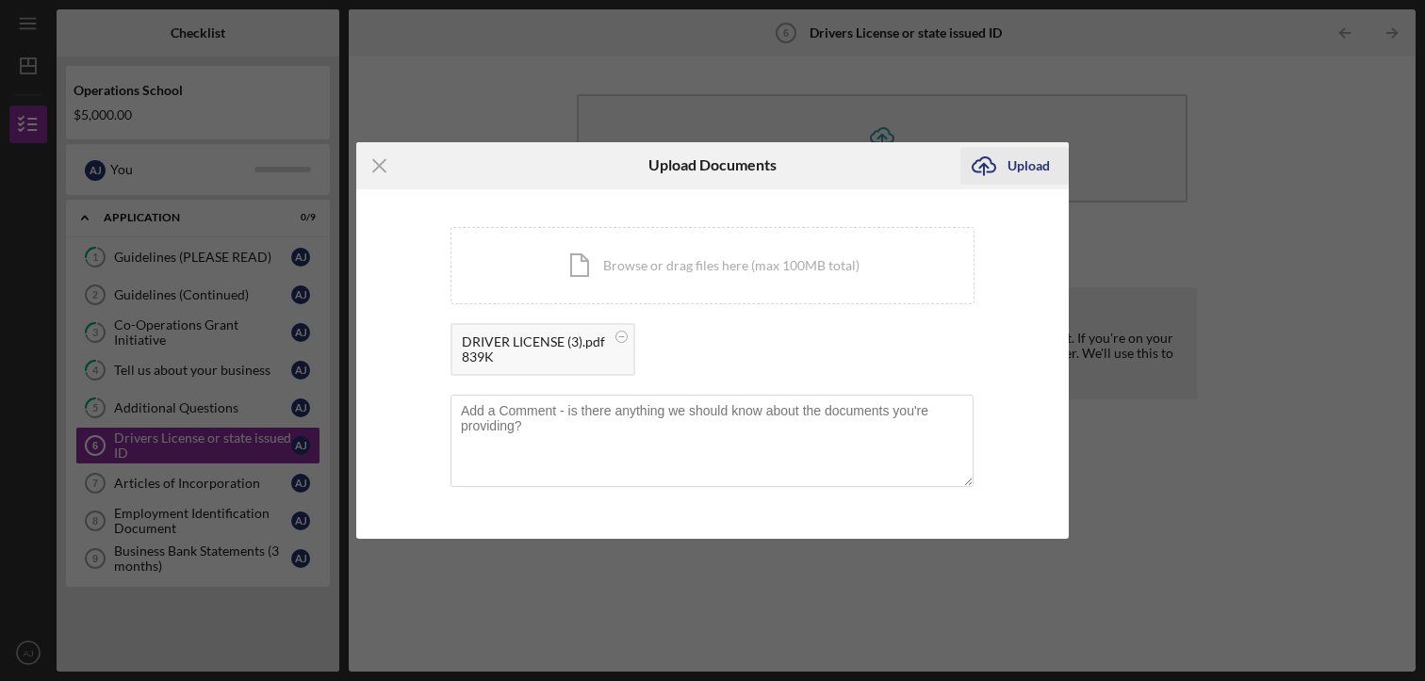
click at [1026, 162] on div "Upload" at bounding box center [1028, 166] width 42 height 38
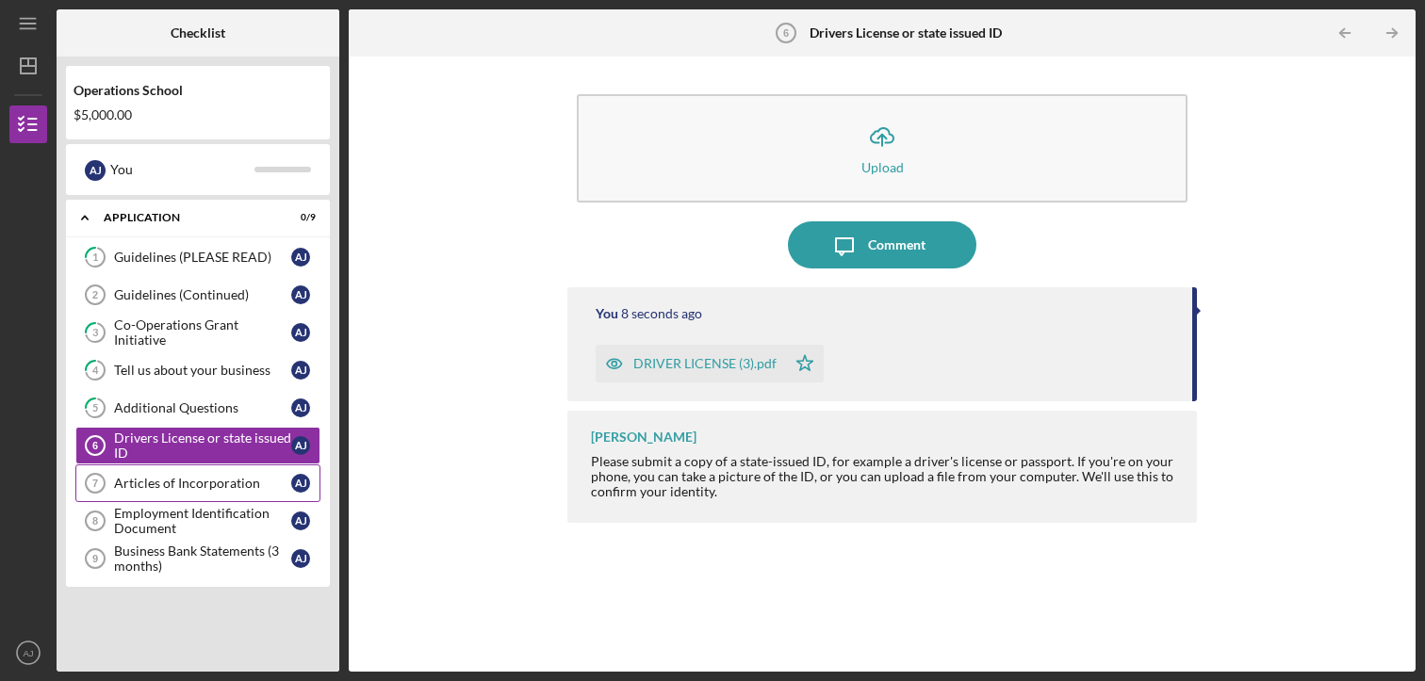
click at [141, 481] on div "Articles of Incorporation" at bounding box center [202, 483] width 177 height 15
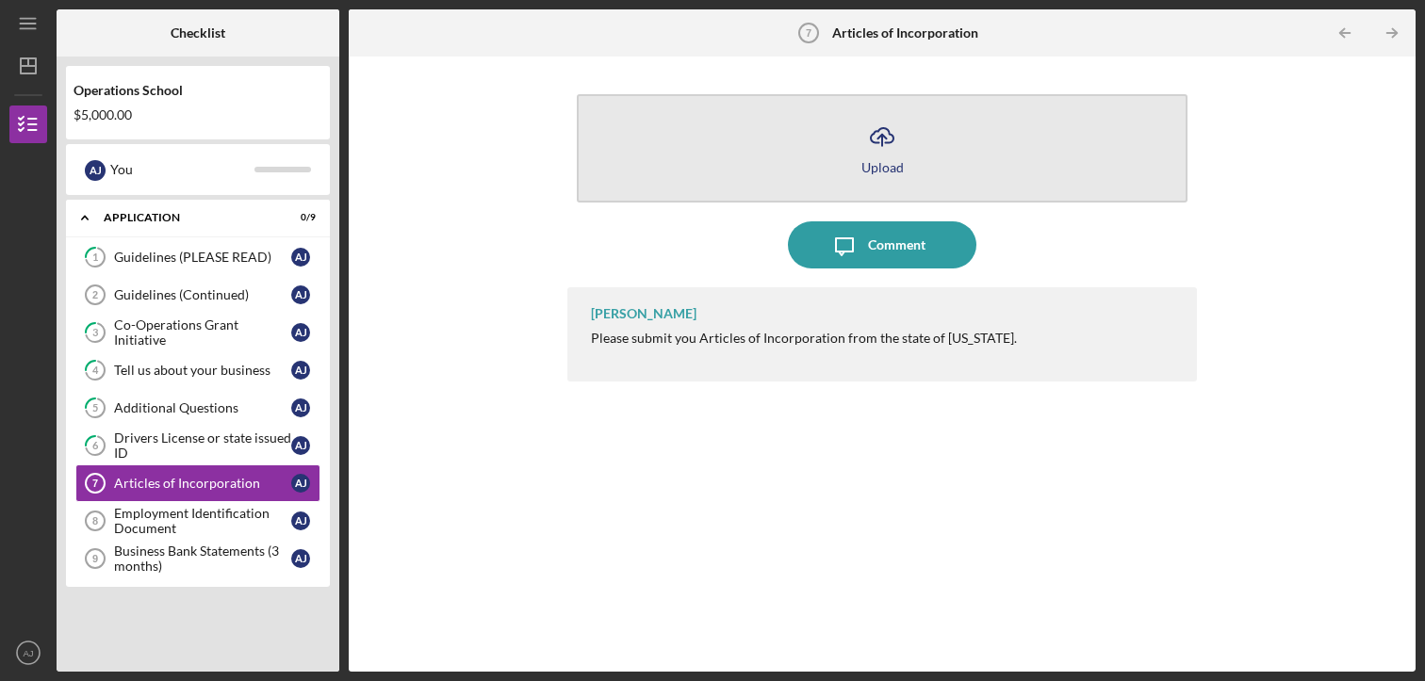
click at [926, 140] on button "Icon/Upload Upload" at bounding box center [882, 148] width 610 height 108
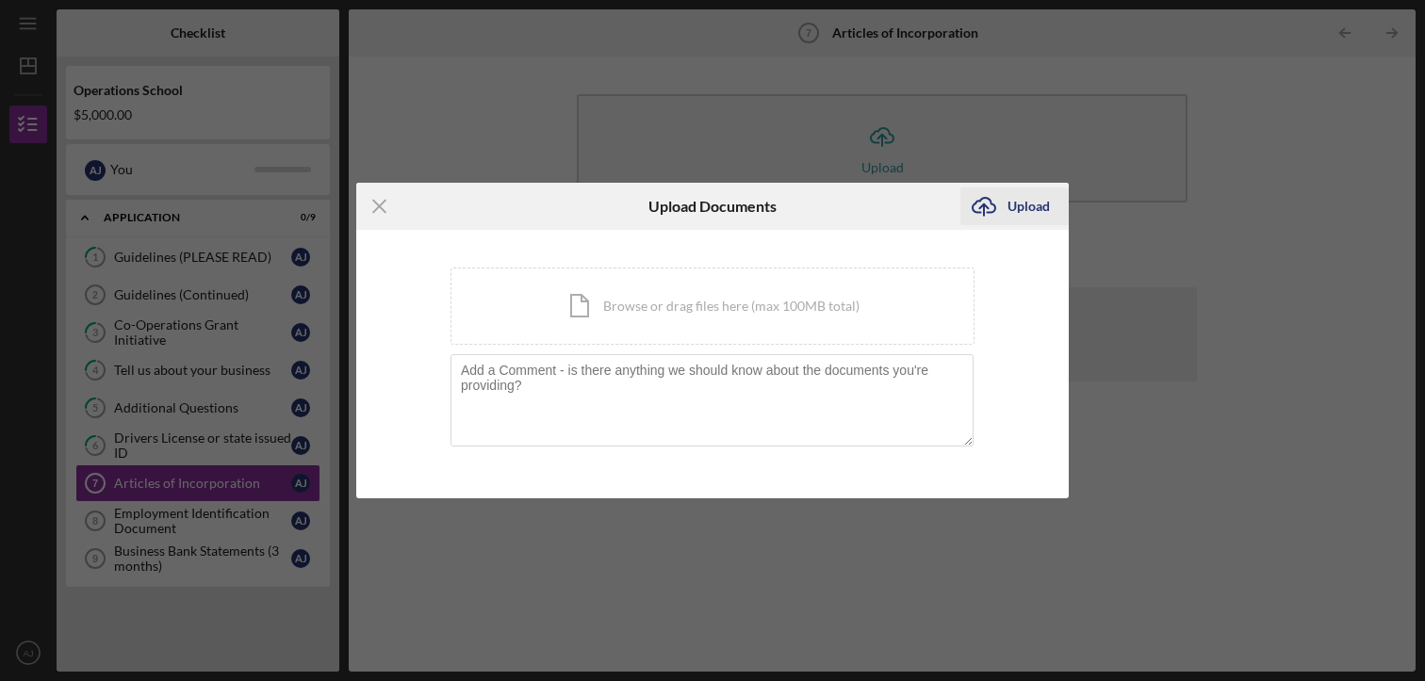
click at [1016, 204] on div "Upload" at bounding box center [1028, 207] width 42 height 38
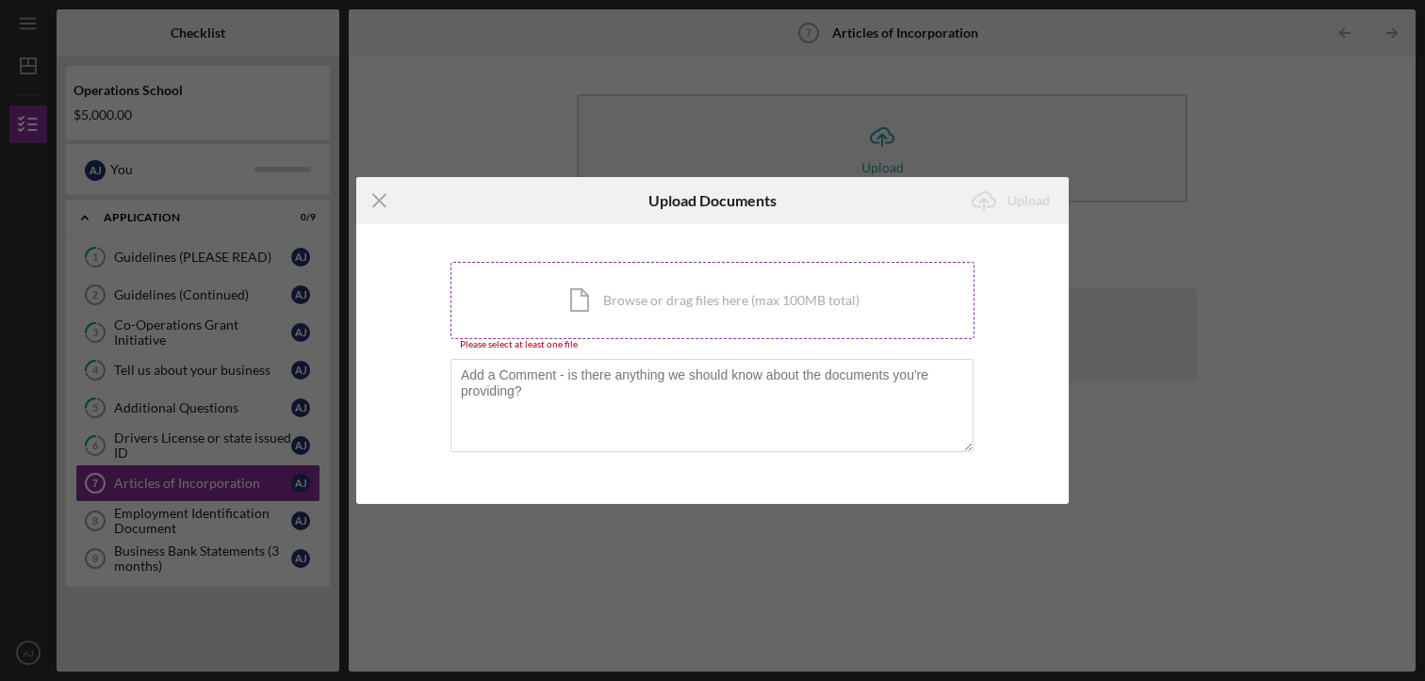
click at [666, 318] on div "Icon/Document Browse or drag files here (max 100MB total) Tap to choose files o…" at bounding box center [712, 300] width 524 height 77
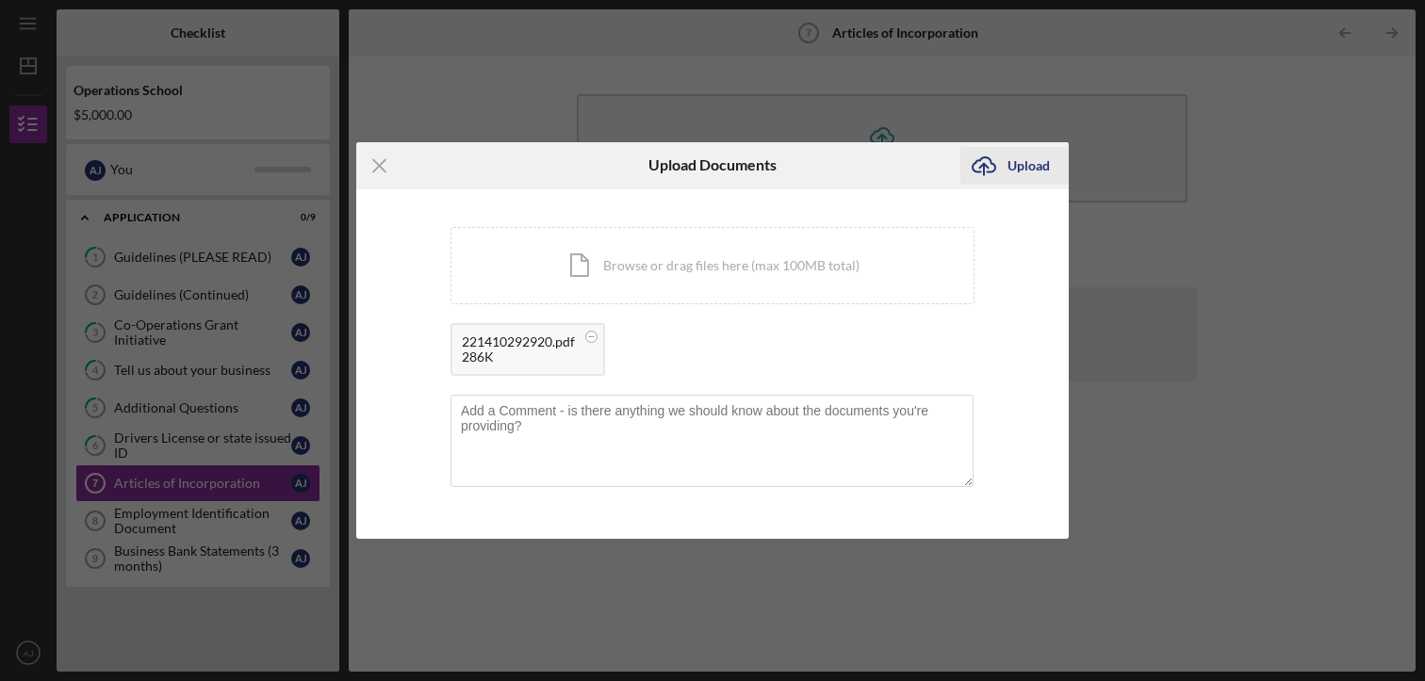
click at [1044, 164] on div "Upload" at bounding box center [1028, 166] width 42 height 38
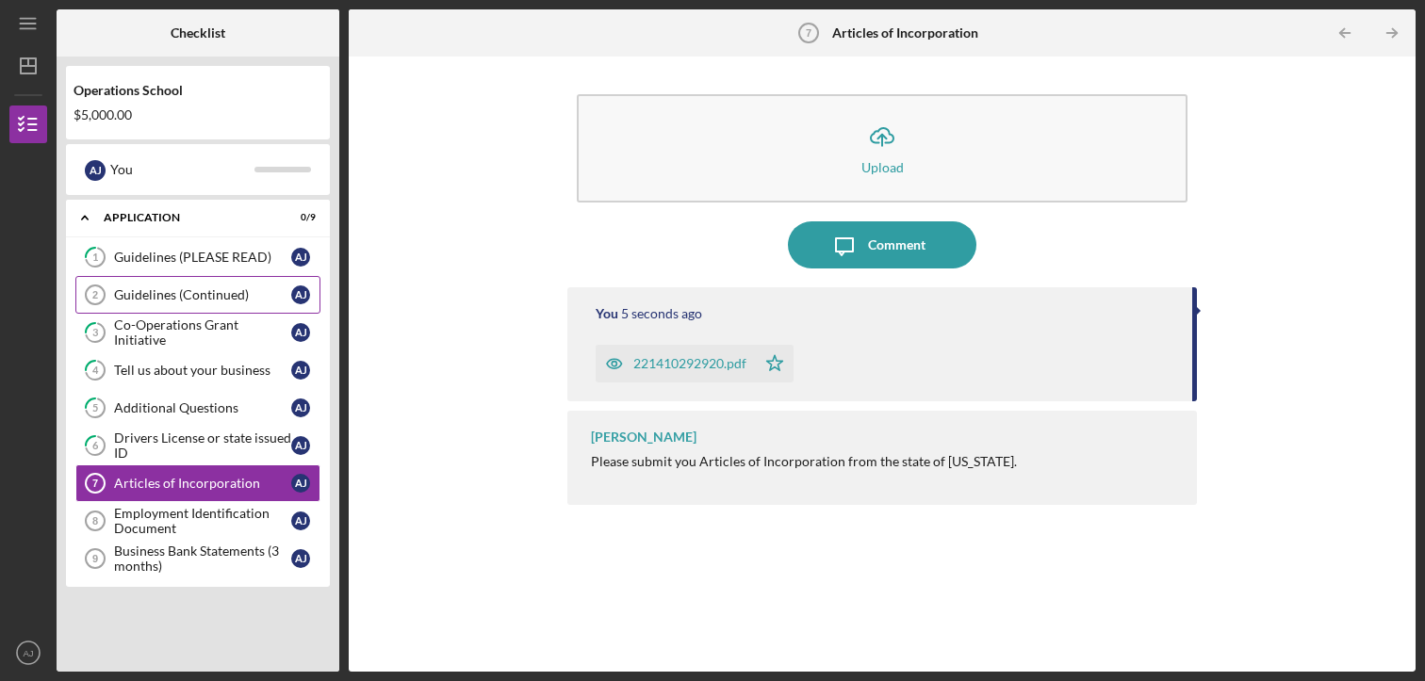
click at [177, 306] on link "Guidelines (Continued) 2 Guidelines (Continued) A J" at bounding box center [197, 295] width 245 height 38
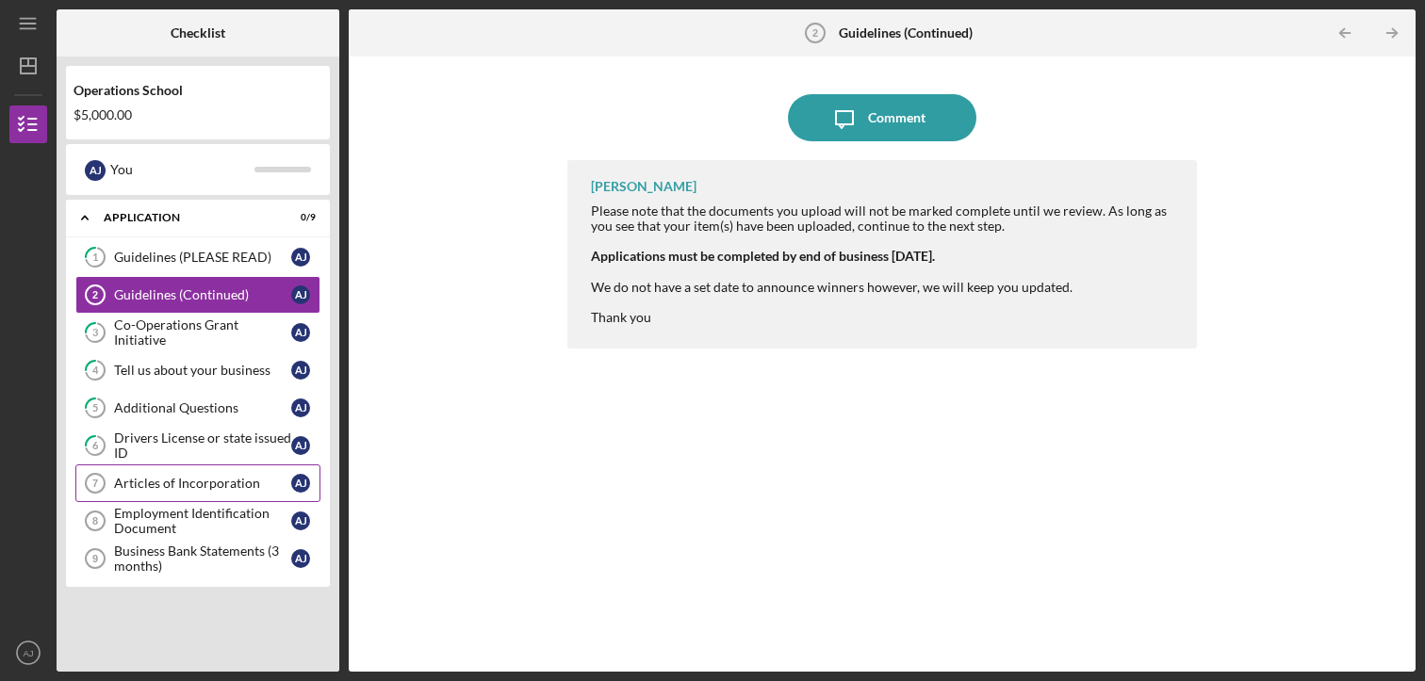
click at [208, 482] on div "Articles of Incorporation" at bounding box center [202, 483] width 177 height 15
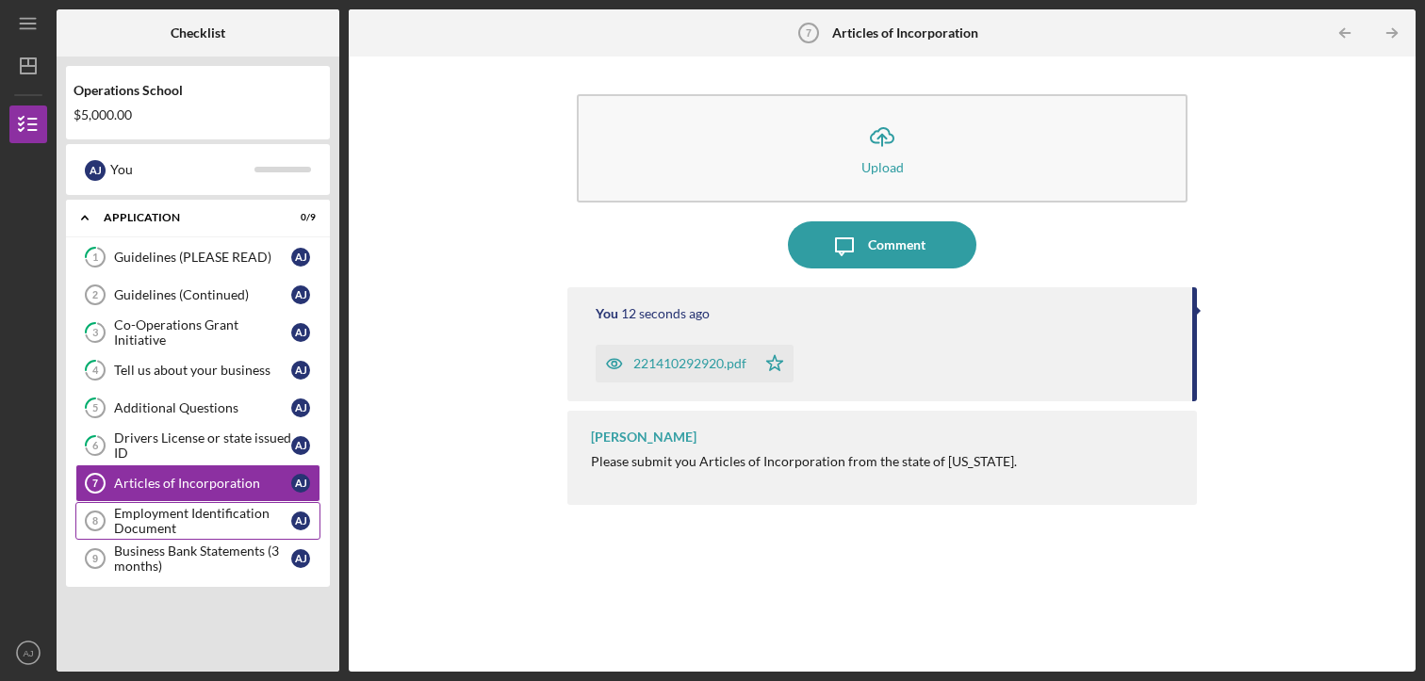
click at [155, 515] on div "Employment Identification Document" at bounding box center [202, 521] width 177 height 30
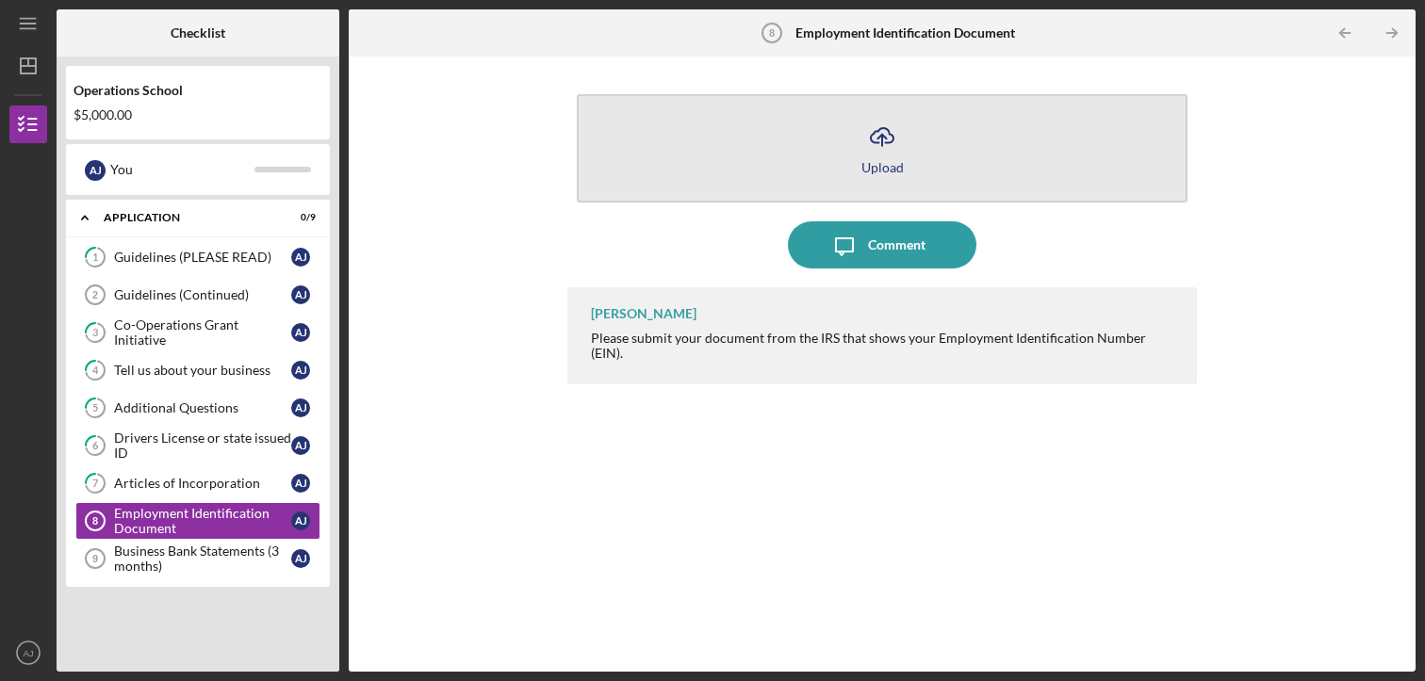
click at [892, 164] on div "Upload" at bounding box center [882, 167] width 42 height 14
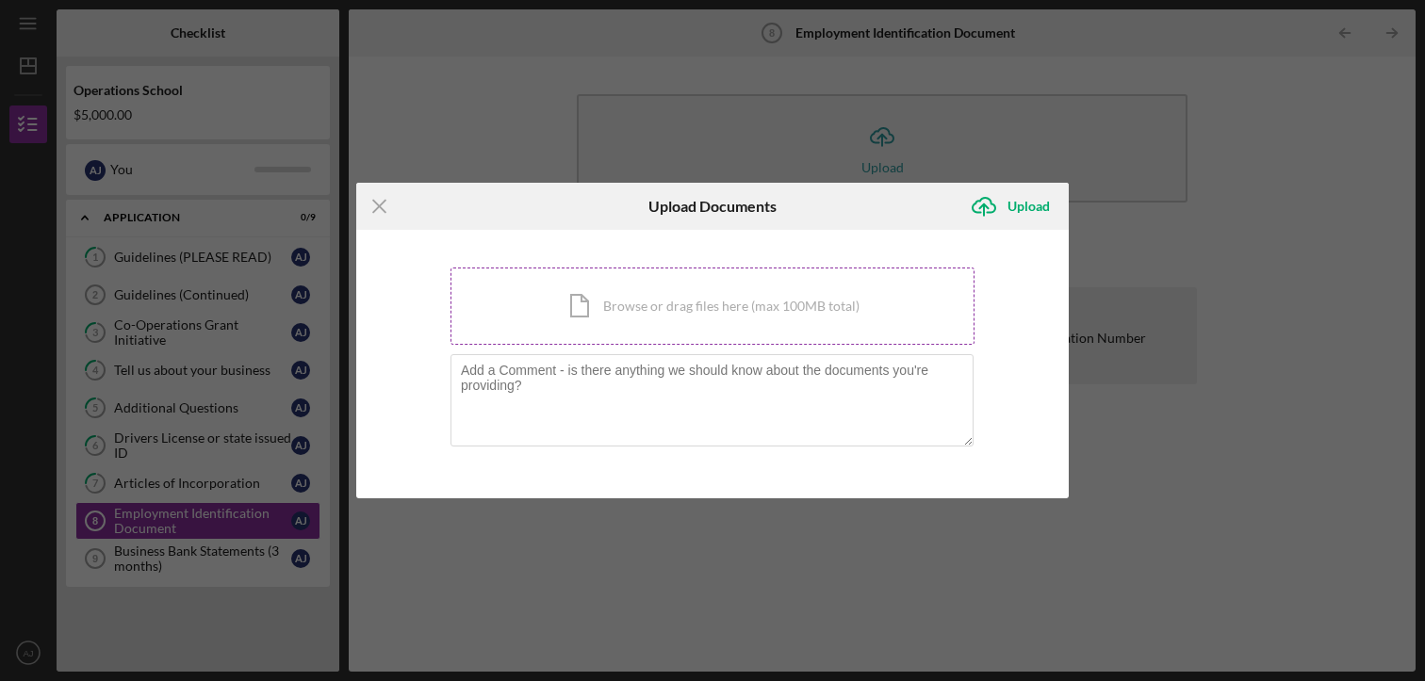
click at [689, 315] on div "Icon/Document Browse or drag files here (max 100MB total) Tap to choose files o…" at bounding box center [712, 306] width 524 height 77
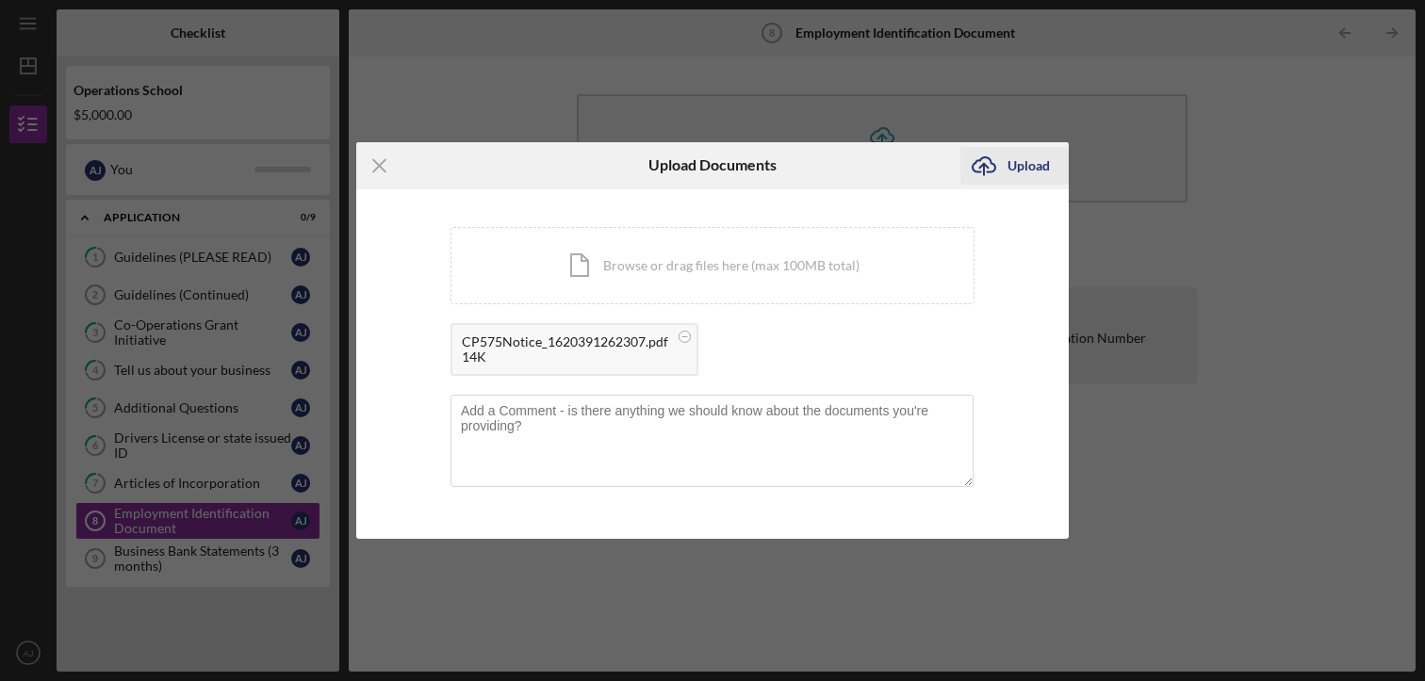
click at [1000, 168] on icon "Icon/Upload" at bounding box center [983, 165] width 47 height 47
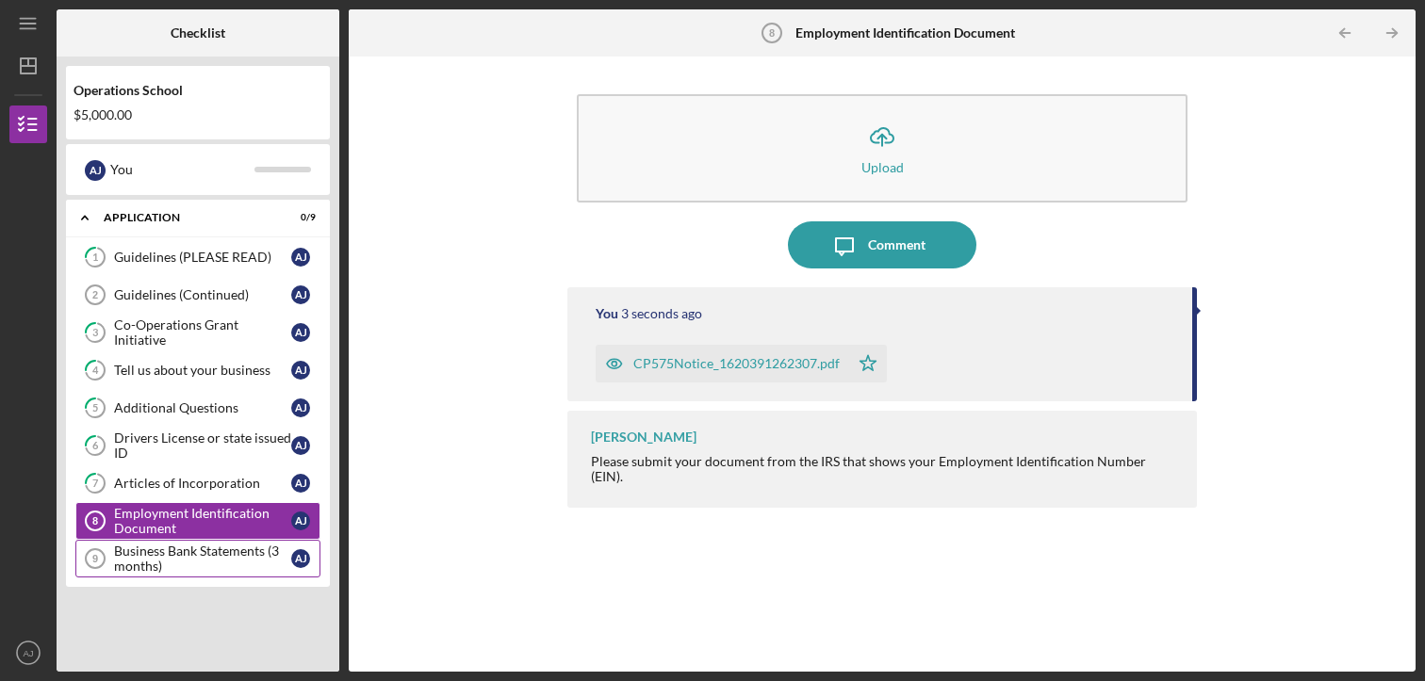
click at [192, 556] on div "Business Bank Statements (3 months)" at bounding box center [202, 559] width 177 height 30
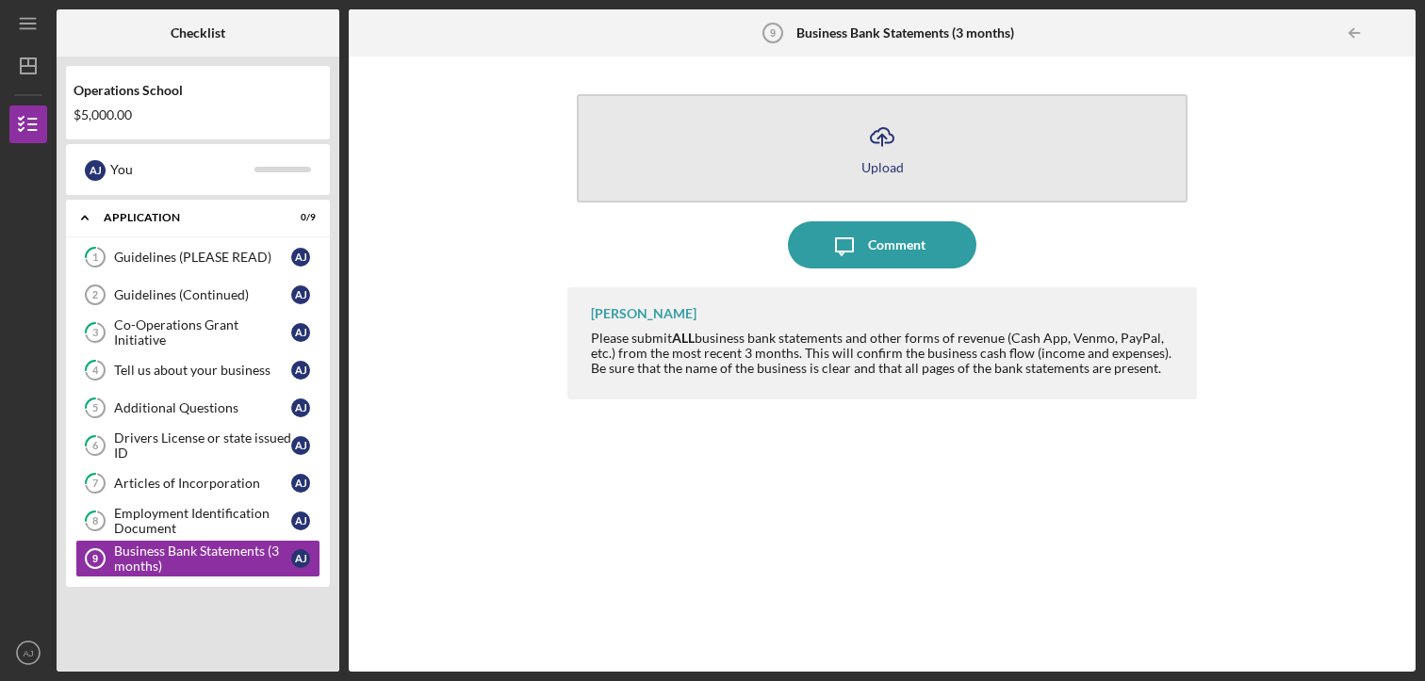
click at [878, 123] on icon "Icon/Upload" at bounding box center [881, 136] width 47 height 47
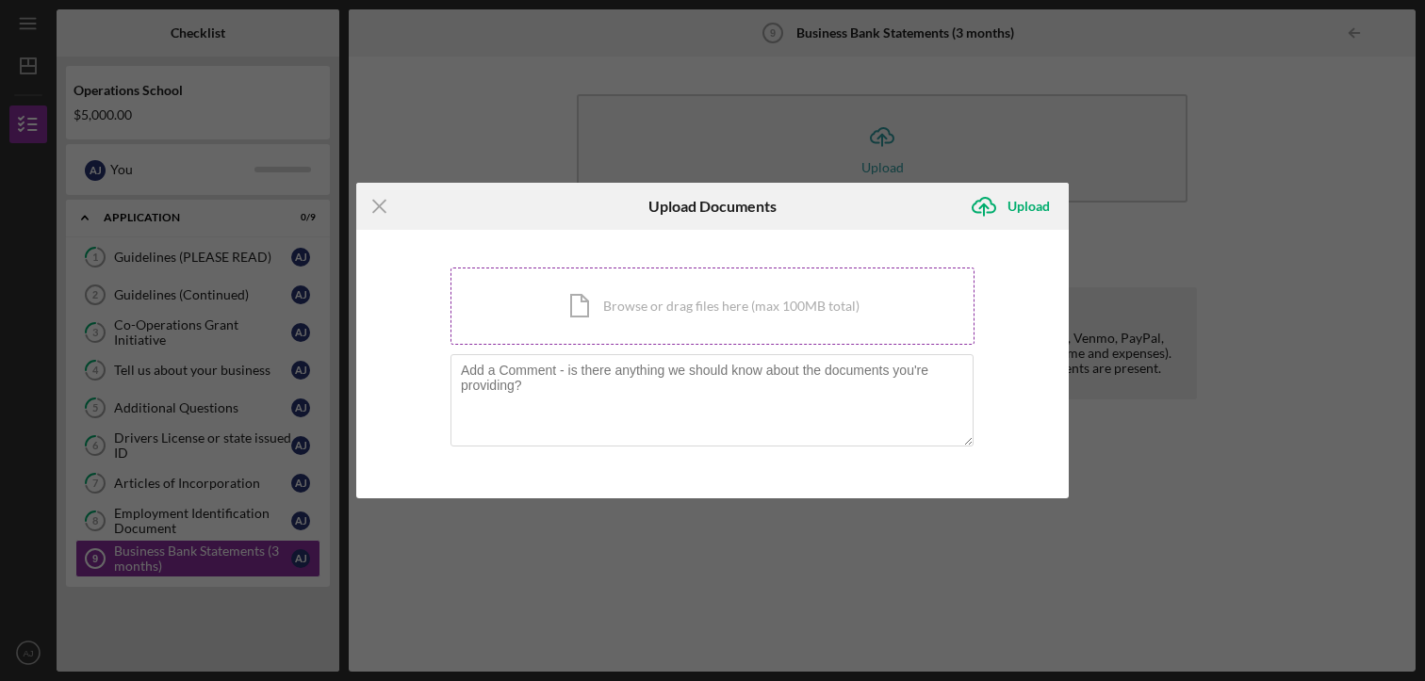
click at [743, 290] on div "Icon/Document Browse or drag files here (max 100MB total) Tap to choose files o…" at bounding box center [712, 306] width 524 height 77
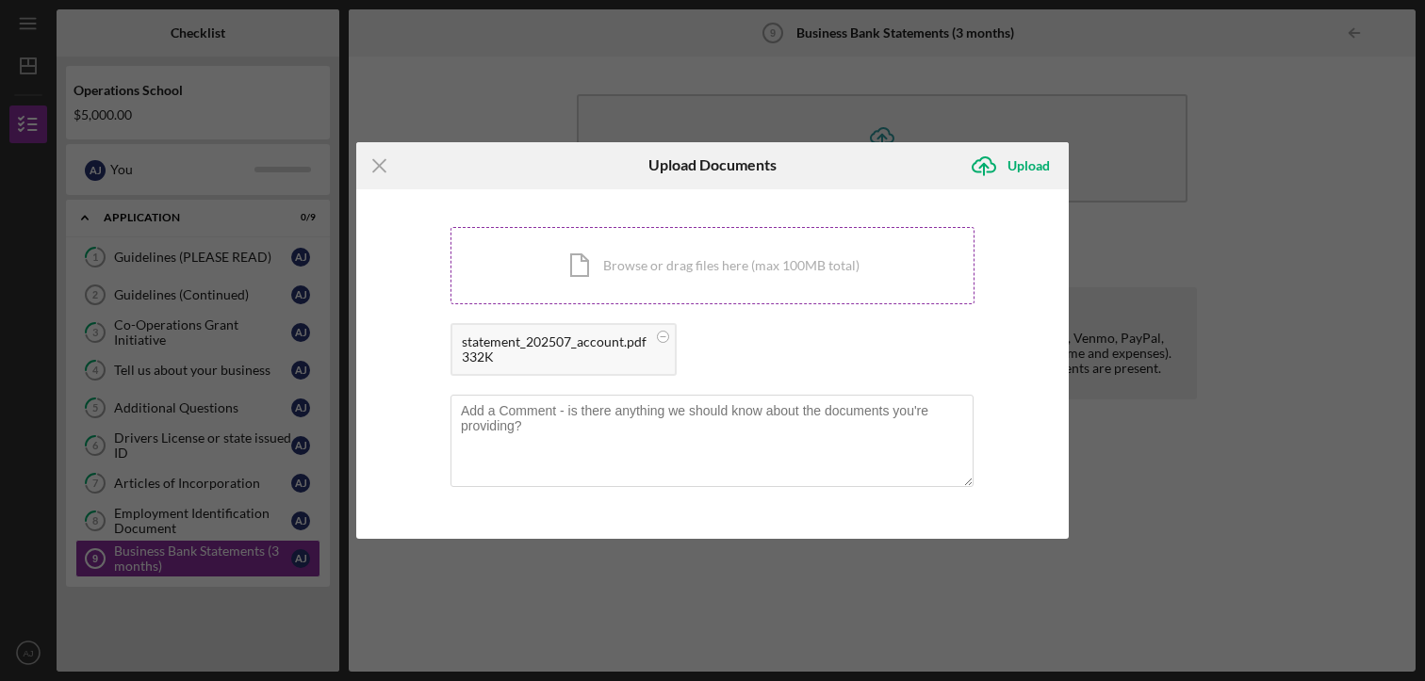
click at [675, 280] on div "Icon/Document Browse or drag files here (max 100MB total) Tap to choose files o…" at bounding box center [712, 265] width 524 height 77
click at [734, 251] on div "Icon/Document Browse or drag files here (max 100MB total) Tap to choose files o…" at bounding box center [712, 265] width 524 height 77
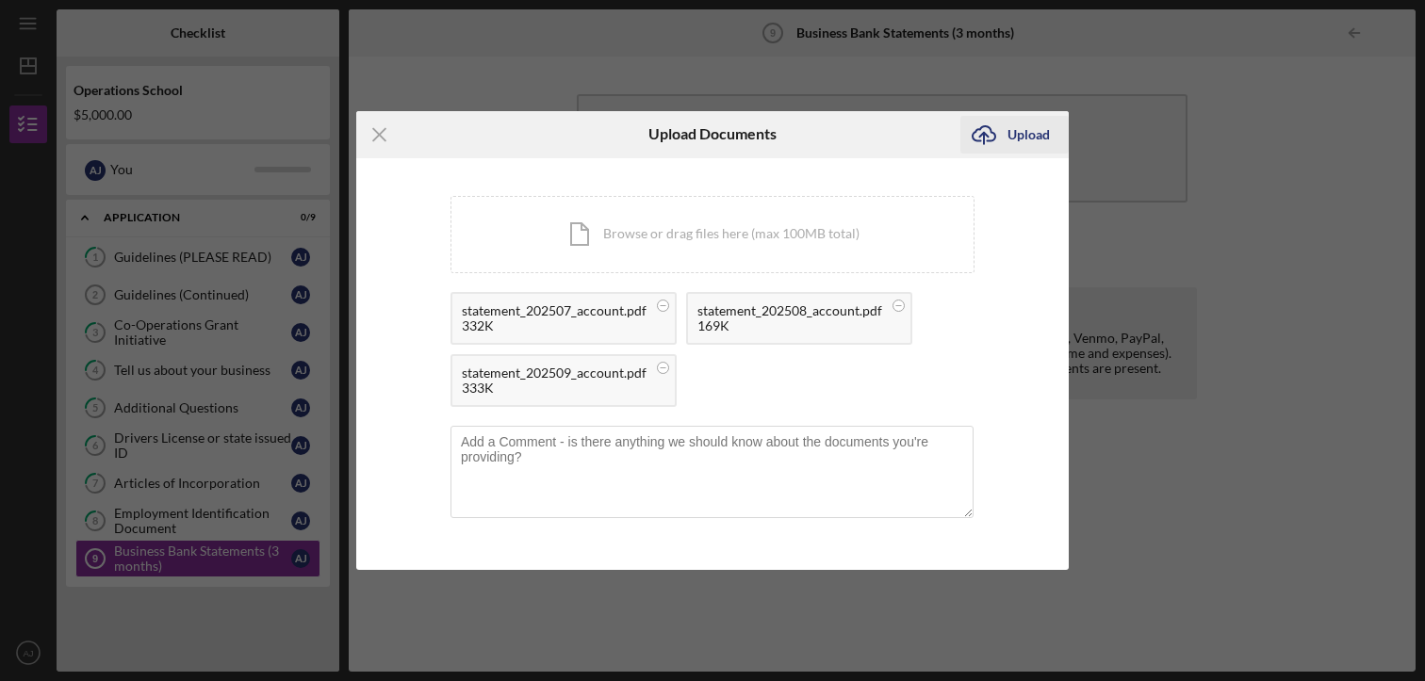
click at [1007, 135] on div "Upload" at bounding box center [1028, 135] width 42 height 38
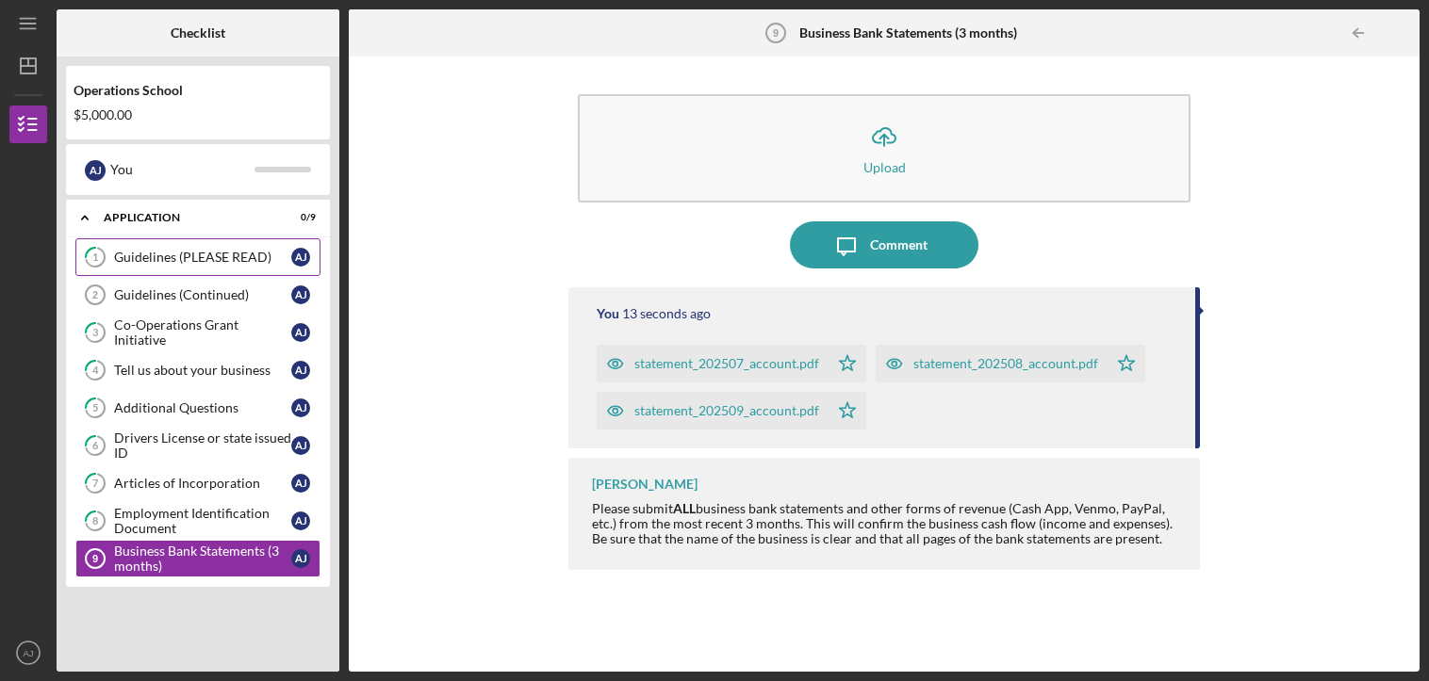
click at [149, 257] on div "Guidelines (PLEASE READ)" at bounding box center [202, 257] width 177 height 15
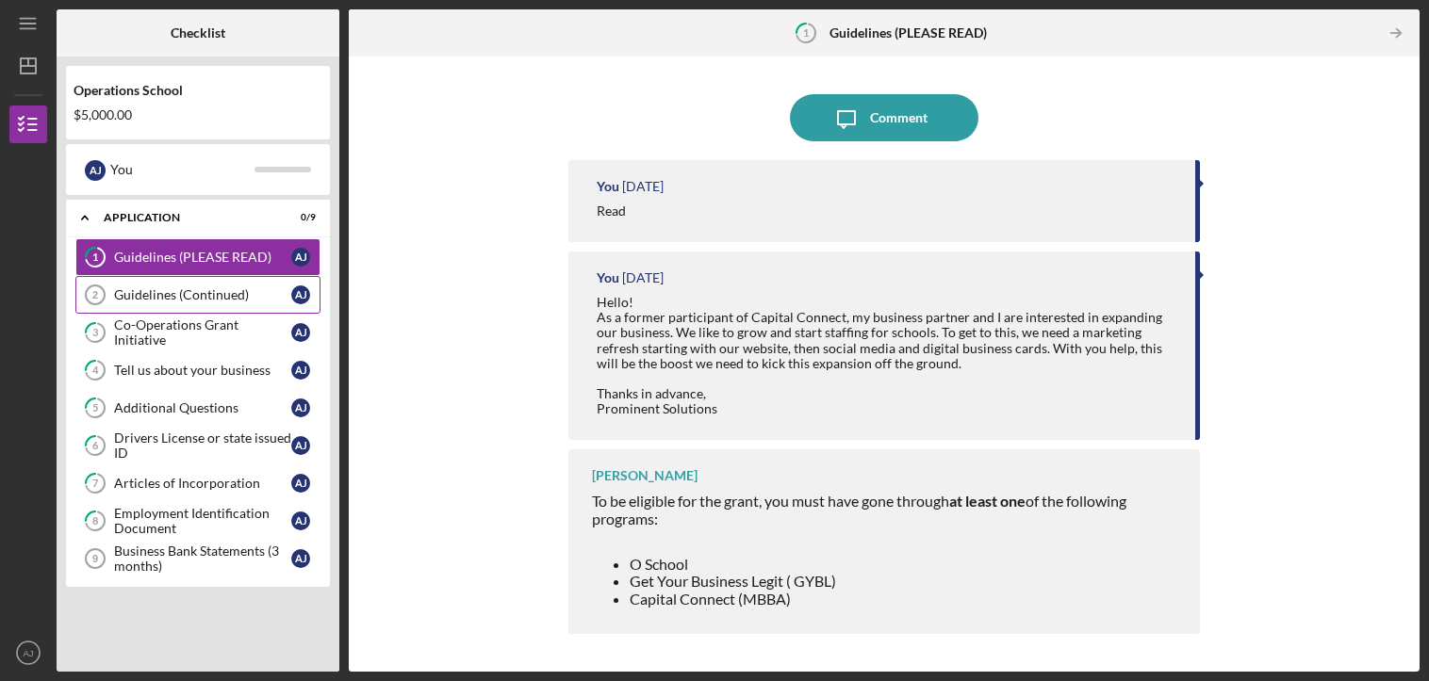
click at [127, 292] on div "Guidelines (Continued)" at bounding box center [202, 294] width 177 height 15
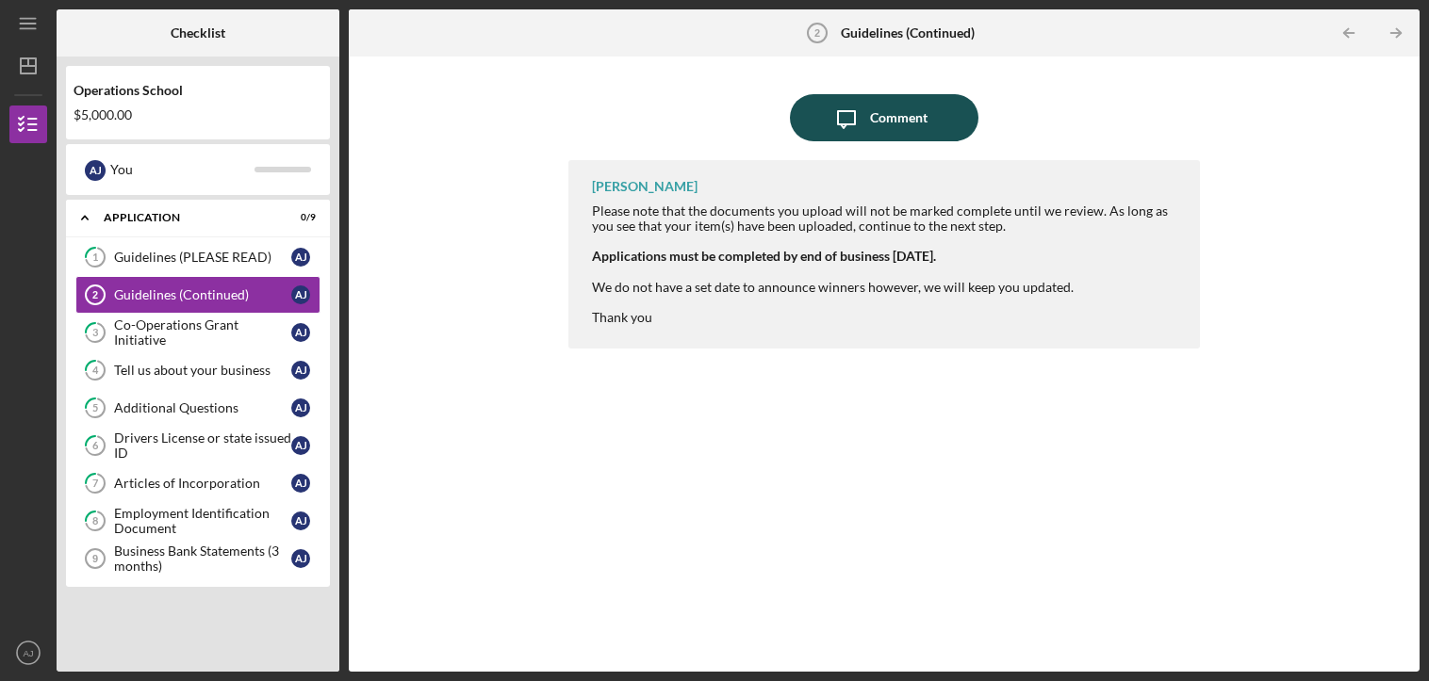
click at [903, 120] on div "Comment" at bounding box center [898, 117] width 57 height 47
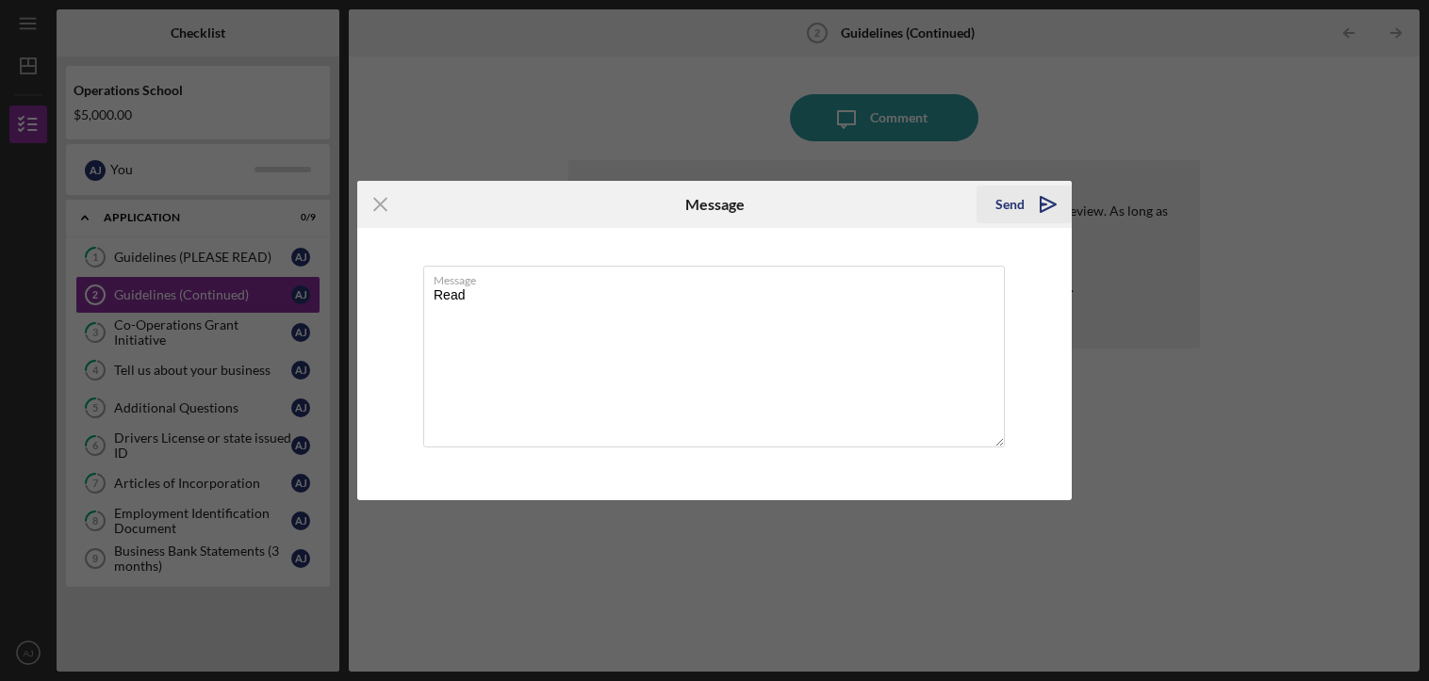
type textarea "Read"
click at [1021, 191] on div "Send" at bounding box center [1009, 205] width 29 height 38
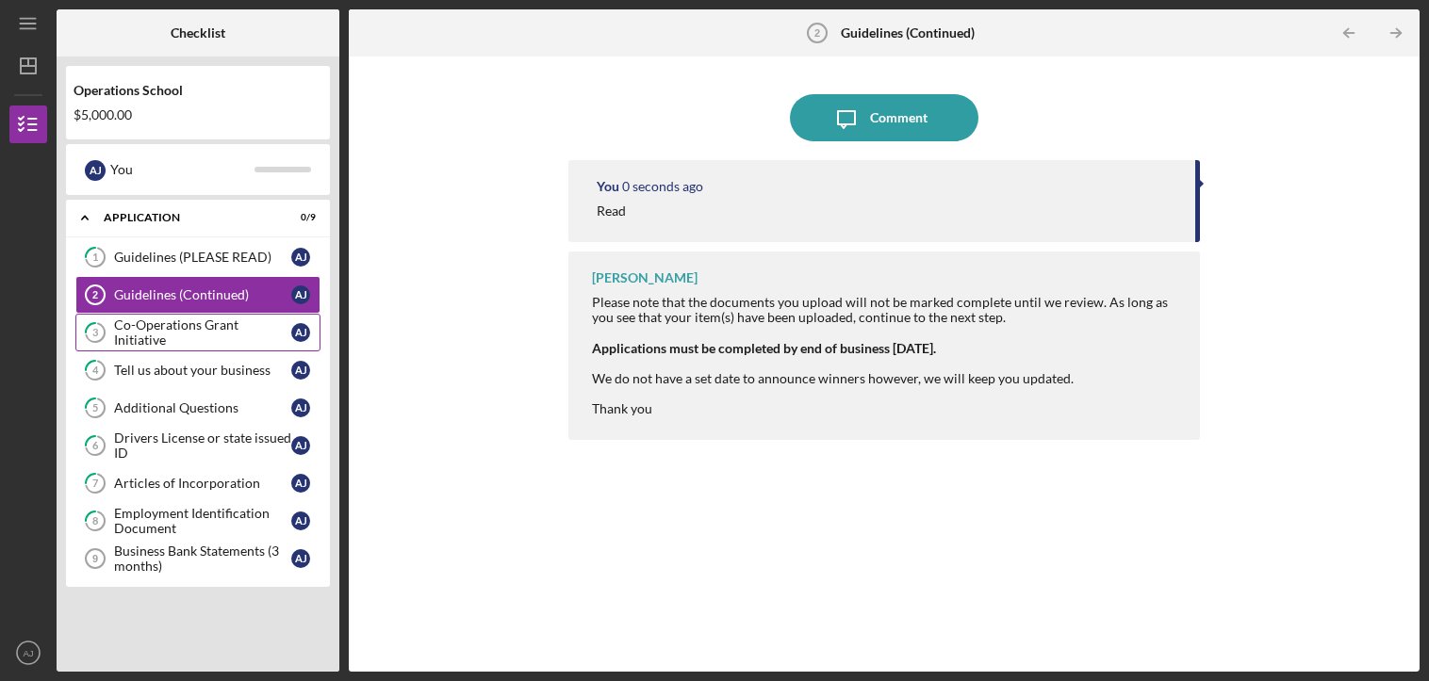
click at [189, 335] on div "Co-Operations Grant Initiative" at bounding box center [202, 333] width 177 height 30
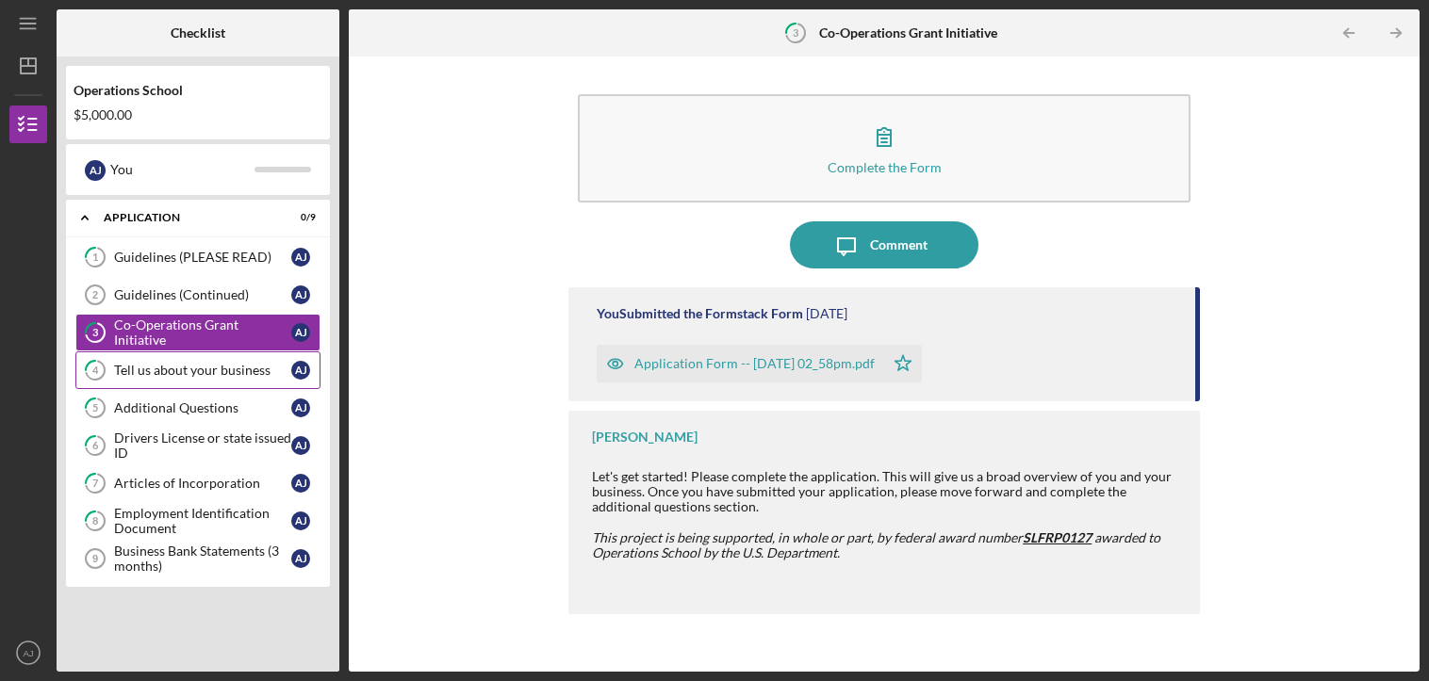
click at [173, 372] on div "Tell us about your business" at bounding box center [202, 370] width 177 height 15
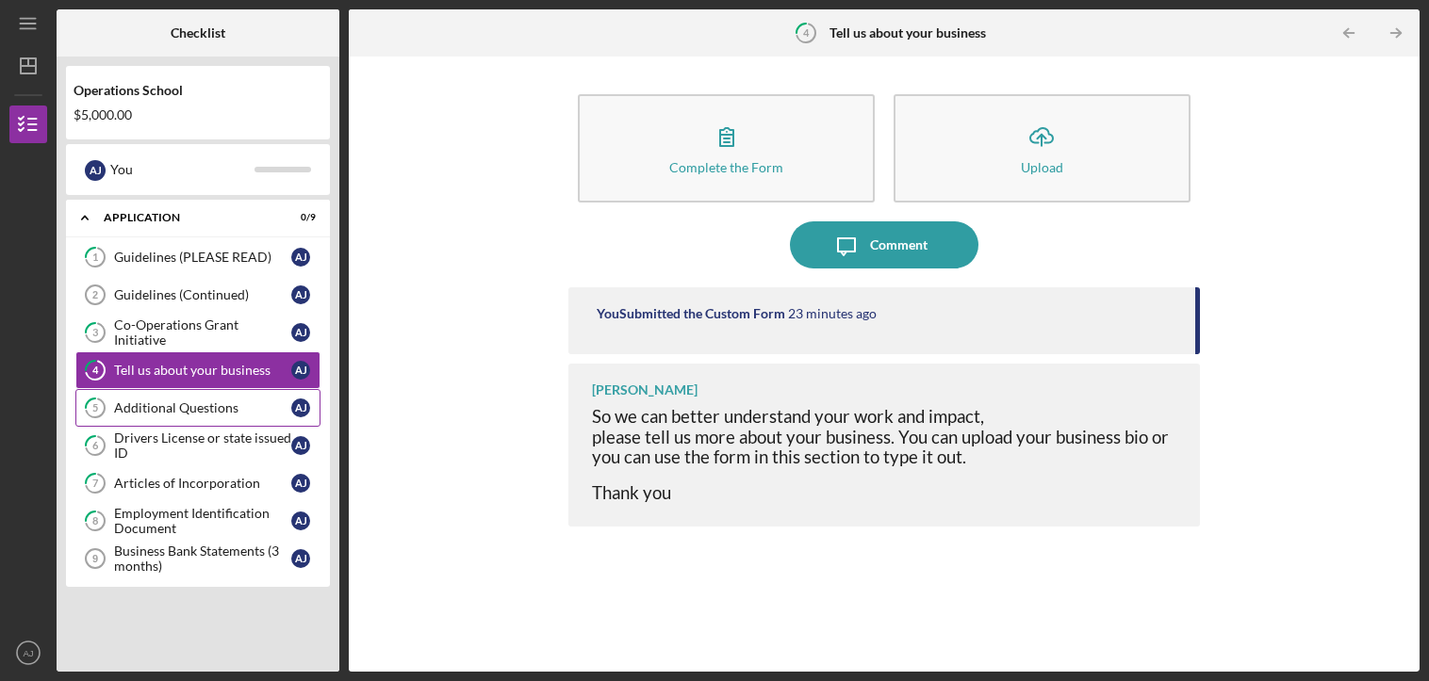
click at [173, 410] on div "Additional Questions" at bounding box center [202, 407] width 177 height 15
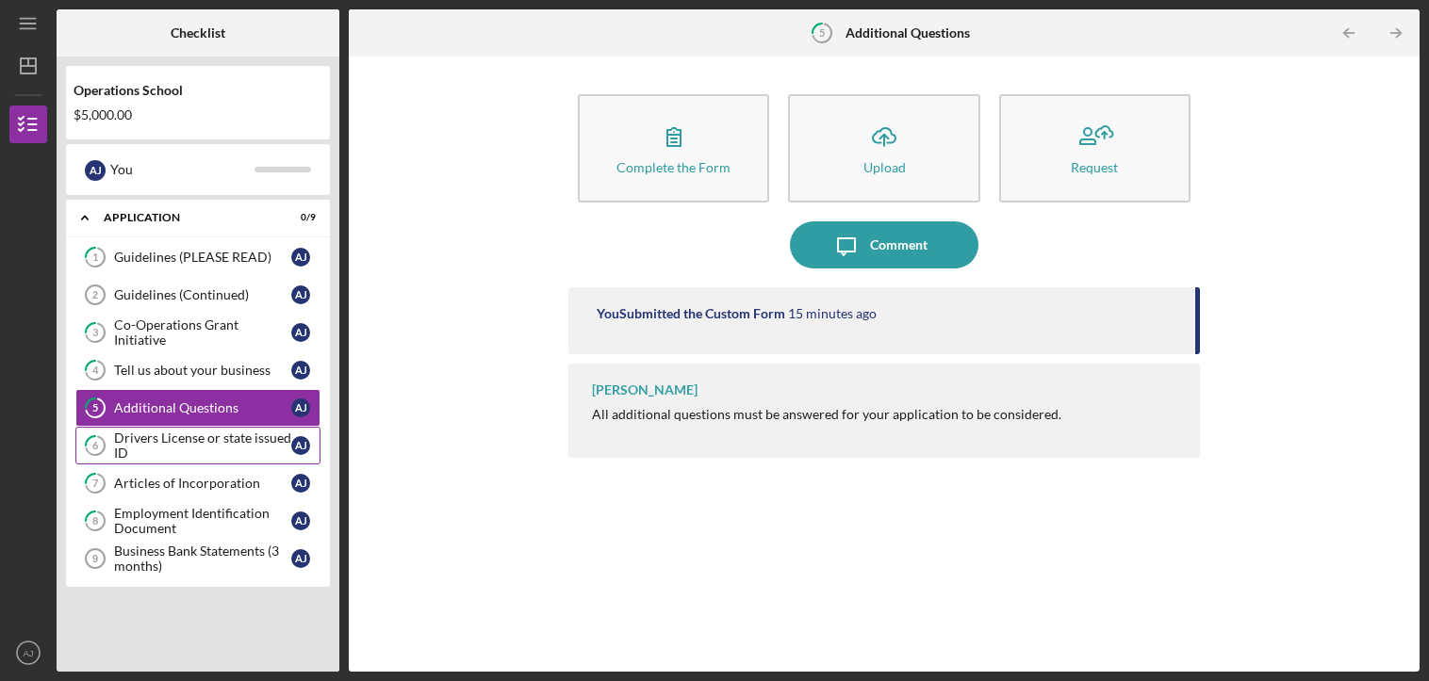
click at [158, 456] on div "Drivers License or state issued ID" at bounding box center [202, 446] width 177 height 30
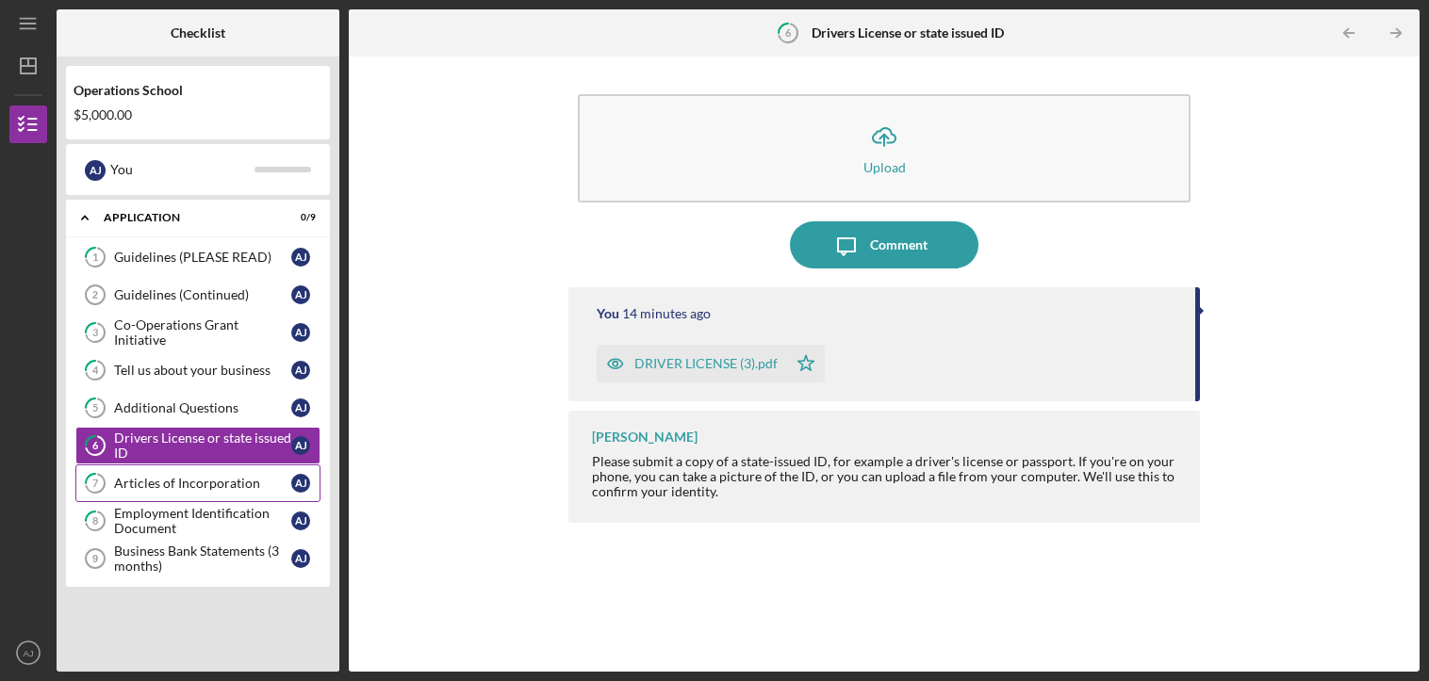
click at [153, 492] on link "7 Articles of Incorporation A J" at bounding box center [197, 484] width 245 height 38
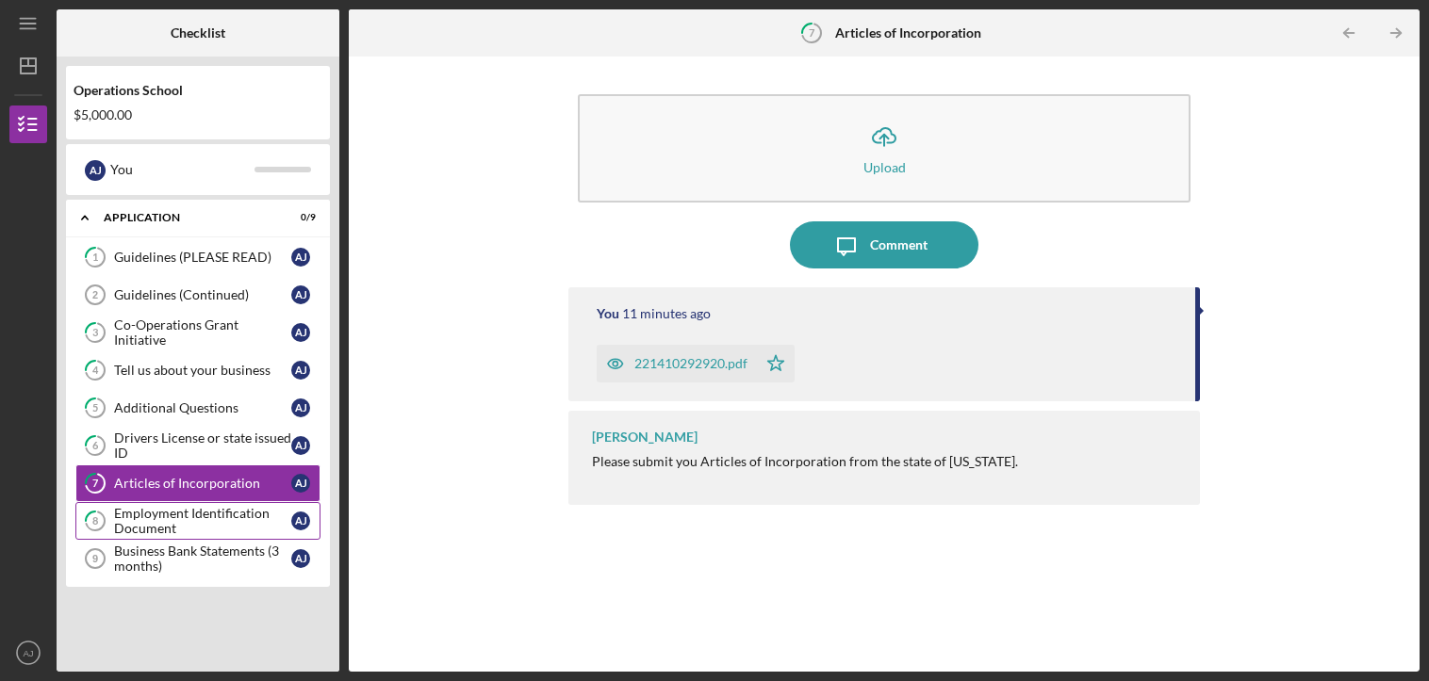
click at [153, 519] on div "Employment Identification Document" at bounding box center [202, 521] width 177 height 30
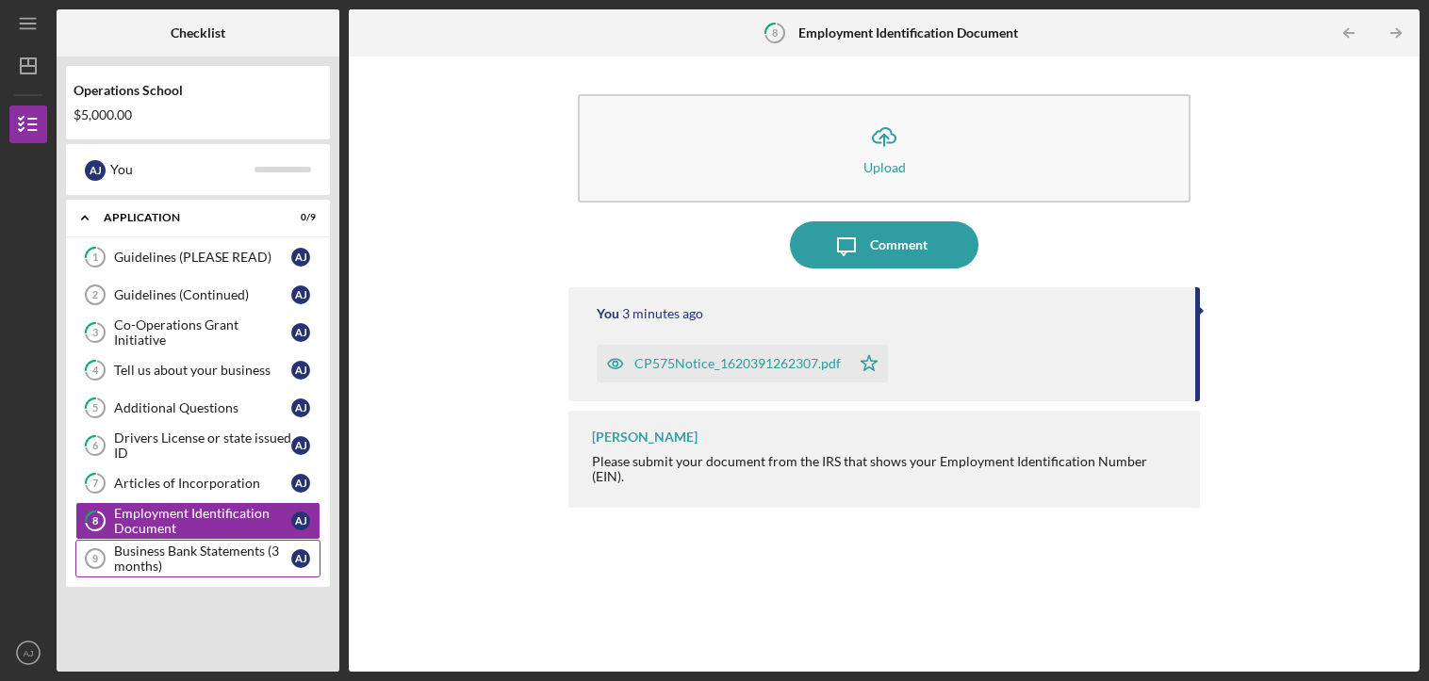
click at [157, 553] on div "Business Bank Statements (3 months)" at bounding box center [202, 559] width 177 height 30
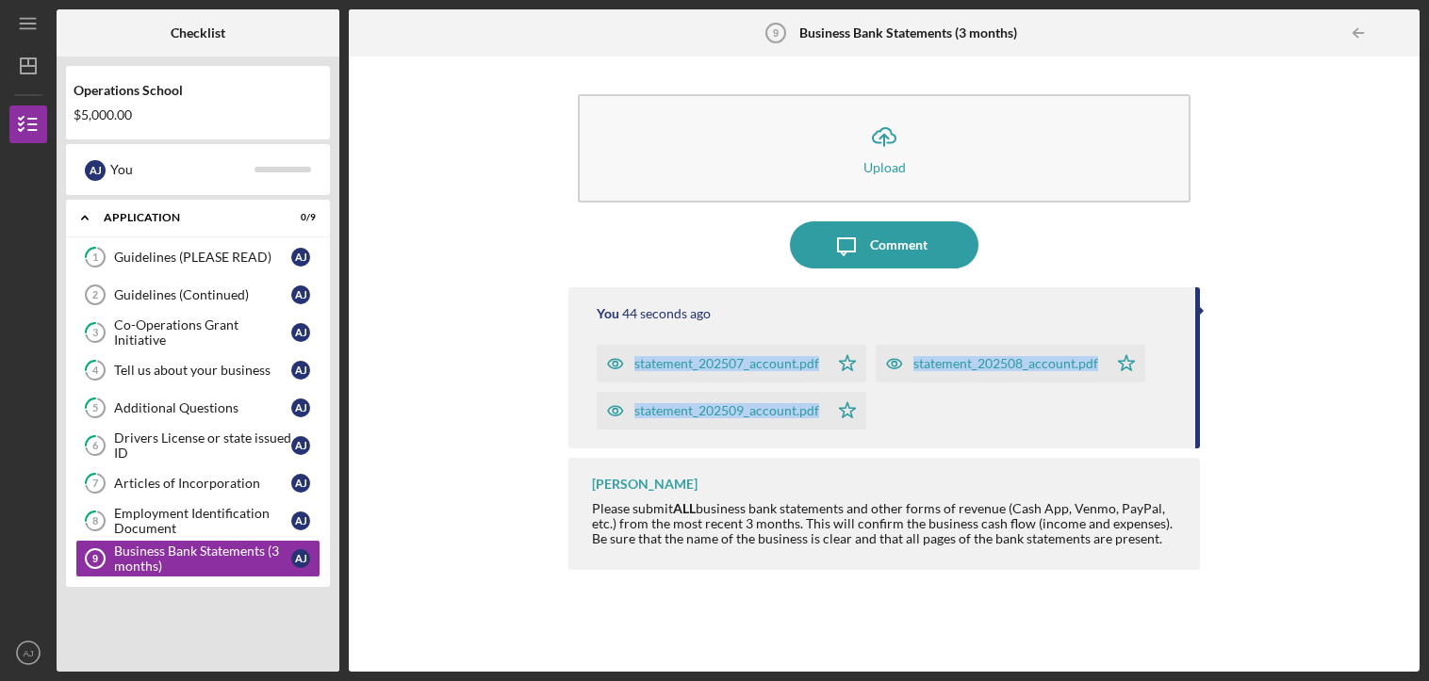
drag, startPoint x: 351, startPoint y: 378, endPoint x: 348, endPoint y: 480, distance: 101.8
click at [349, 480] on div "Icon/Upload Upload Icon/Message Comment You 44 seconds ago statement_202507_acc…" at bounding box center [884, 364] width 1070 height 615
click at [38, 25] on icon "Icon/Menu" at bounding box center [29, 24] width 42 height 42
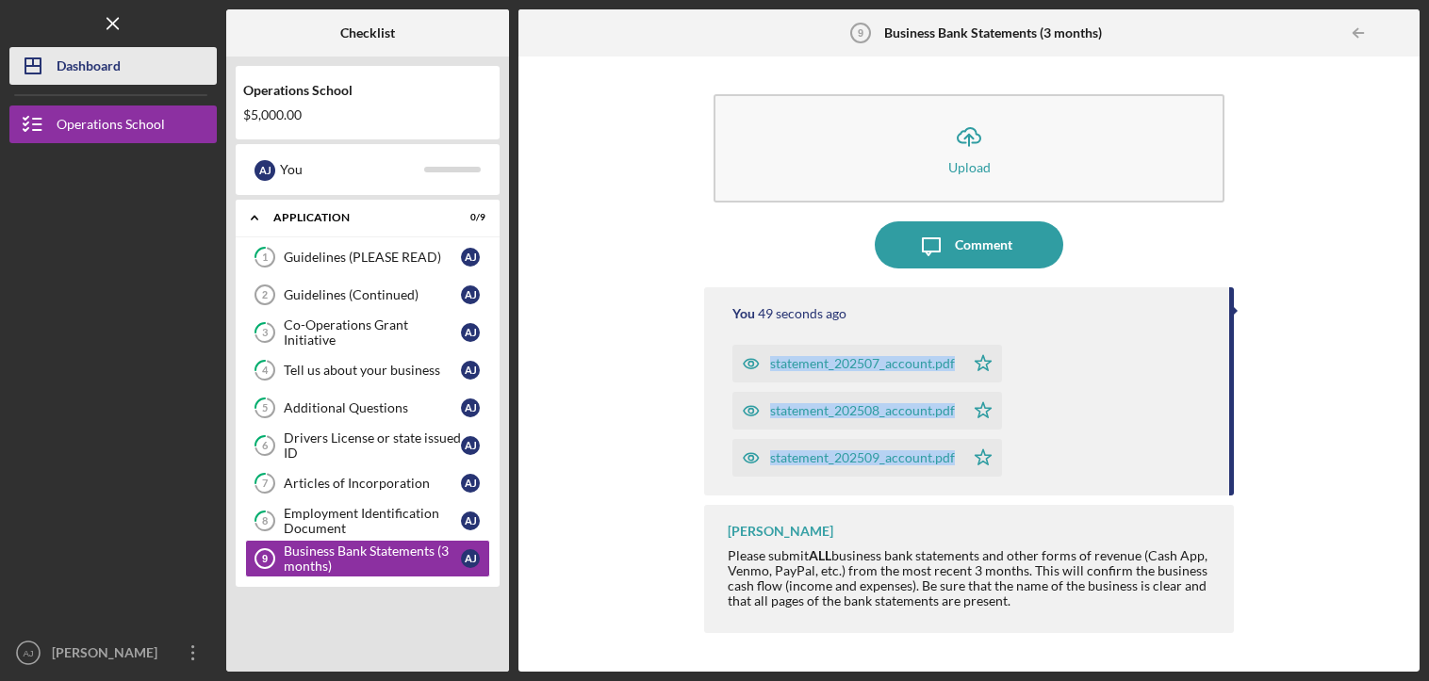
click at [74, 66] on div "Dashboard" at bounding box center [89, 68] width 64 height 42
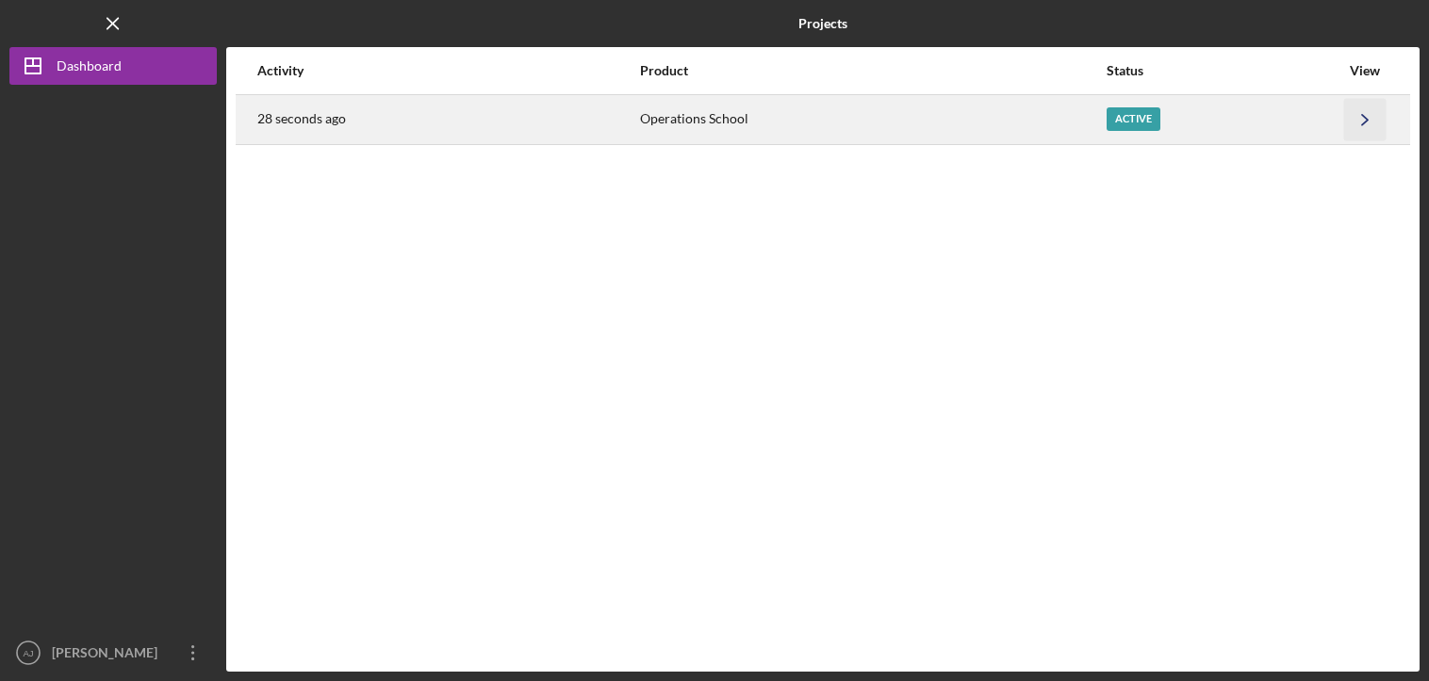
click at [1376, 122] on icon "Icon/Navigate" at bounding box center [1365, 119] width 42 height 42
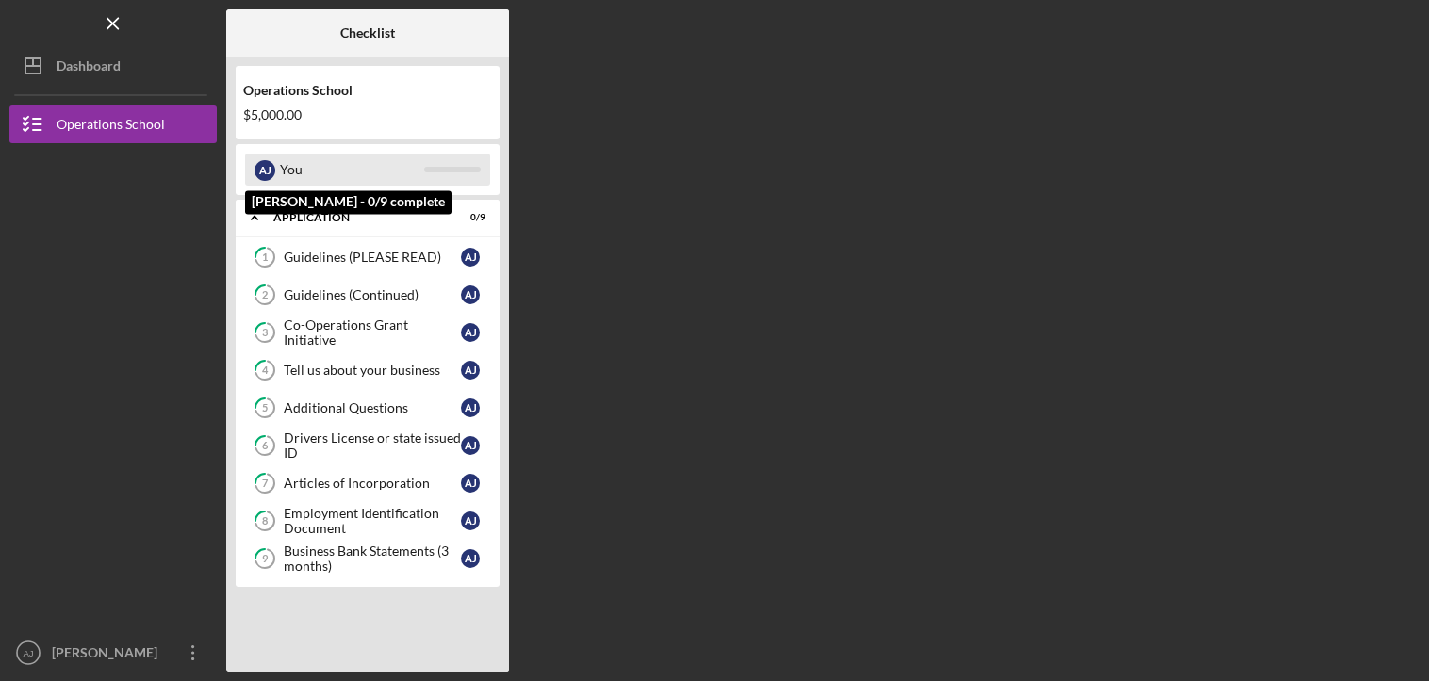
click at [313, 176] on div "You" at bounding box center [352, 170] width 144 height 32
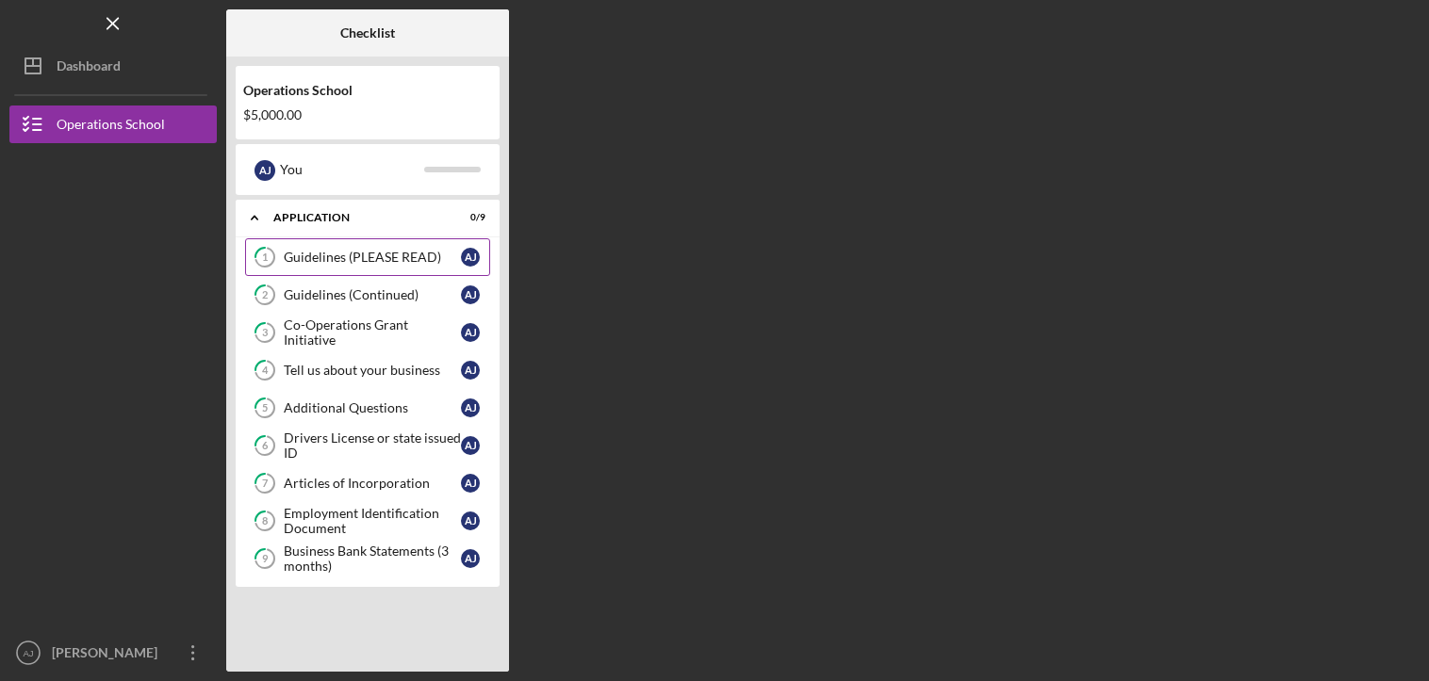
click at [368, 259] on div "Guidelines (PLEASE READ)" at bounding box center [372, 257] width 177 height 15
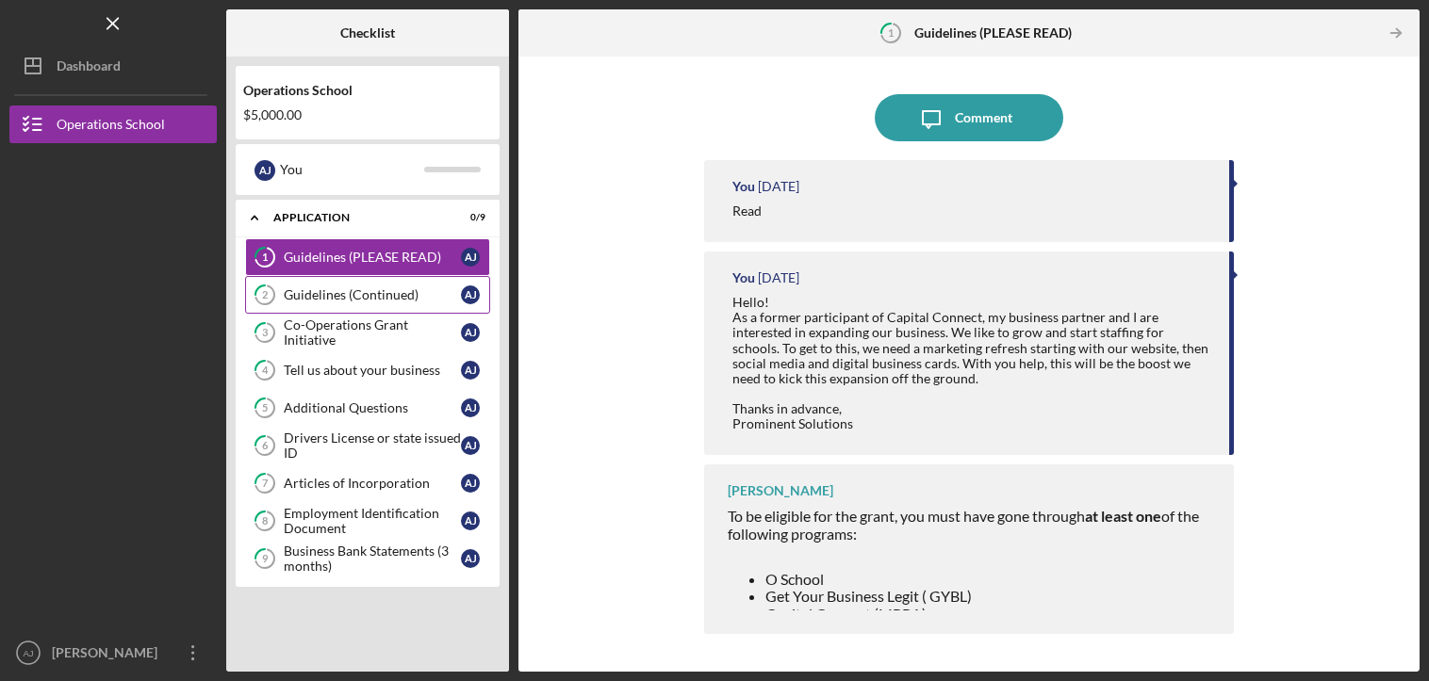
click at [347, 294] on div "Guidelines (Continued)" at bounding box center [372, 294] width 177 height 15
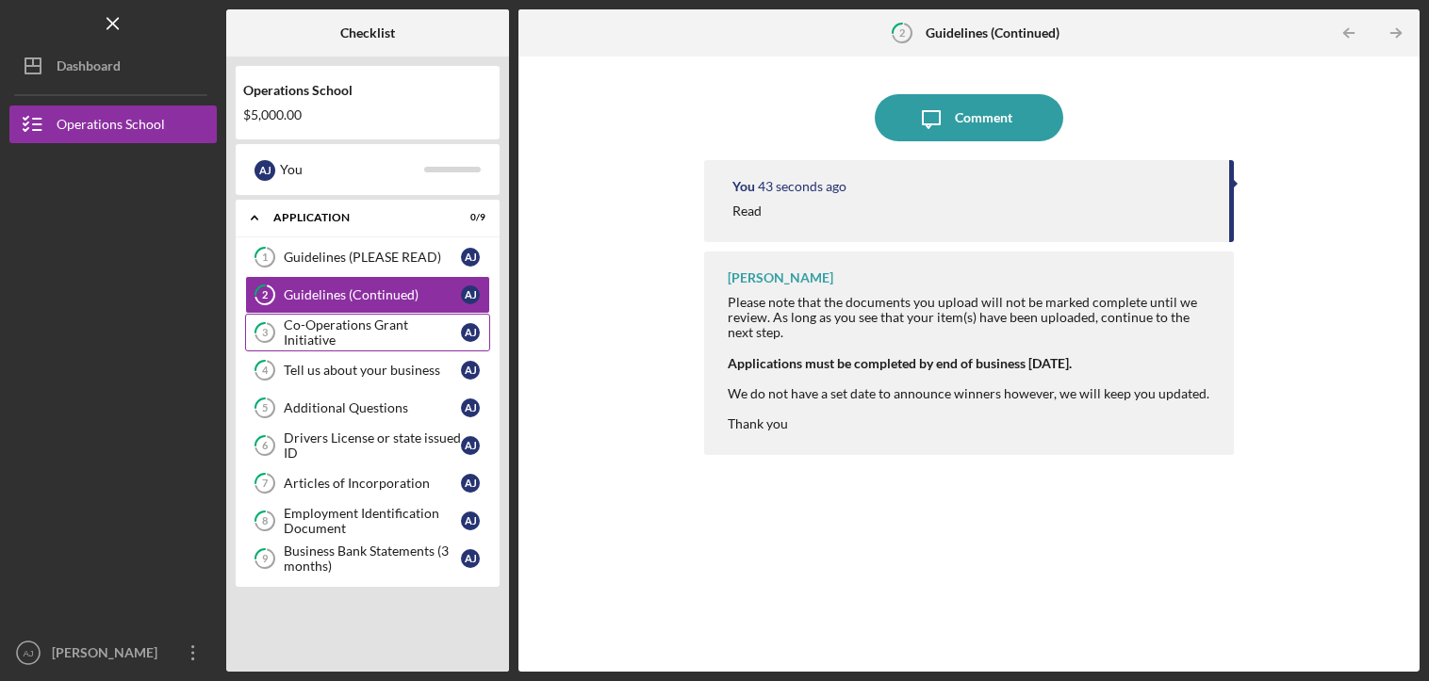
click at [347, 338] on div "Co-Operations Grant Initiative" at bounding box center [372, 333] width 177 height 30
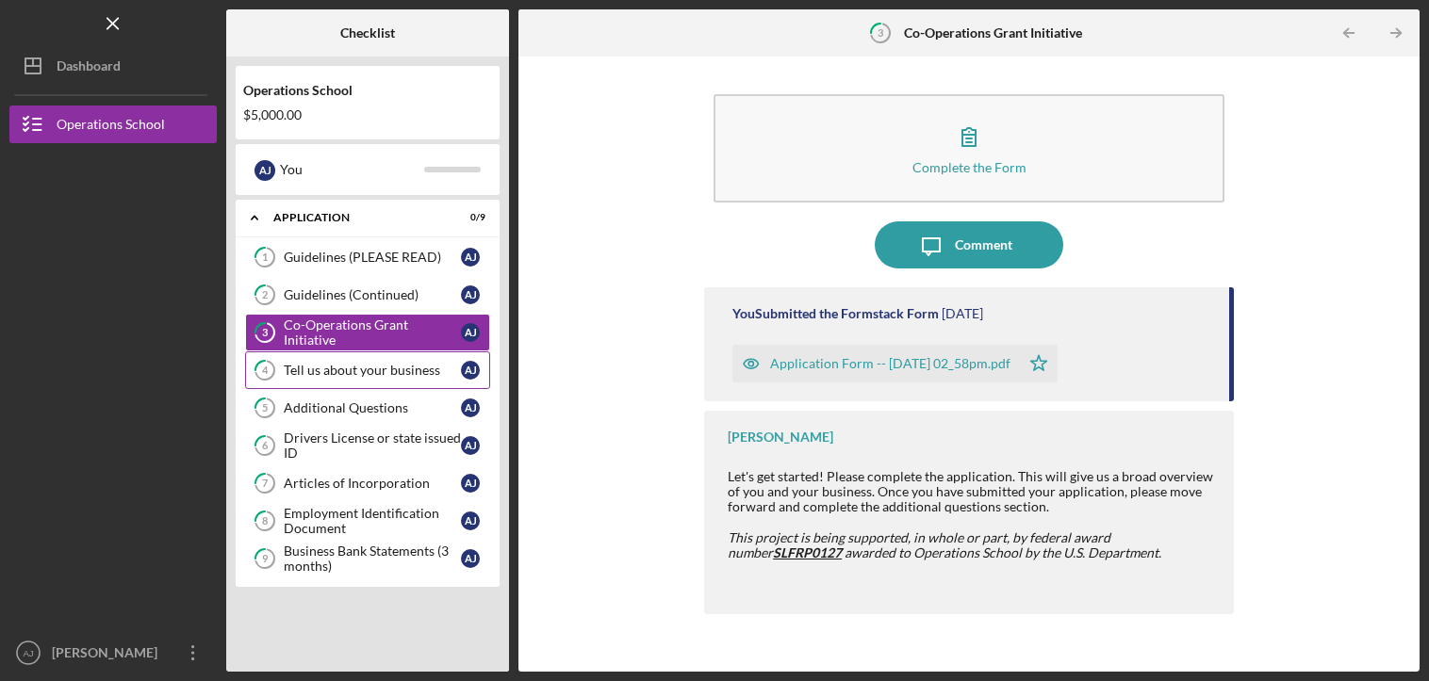
click at [358, 383] on link "4 Tell us about your business A J" at bounding box center [367, 370] width 245 height 38
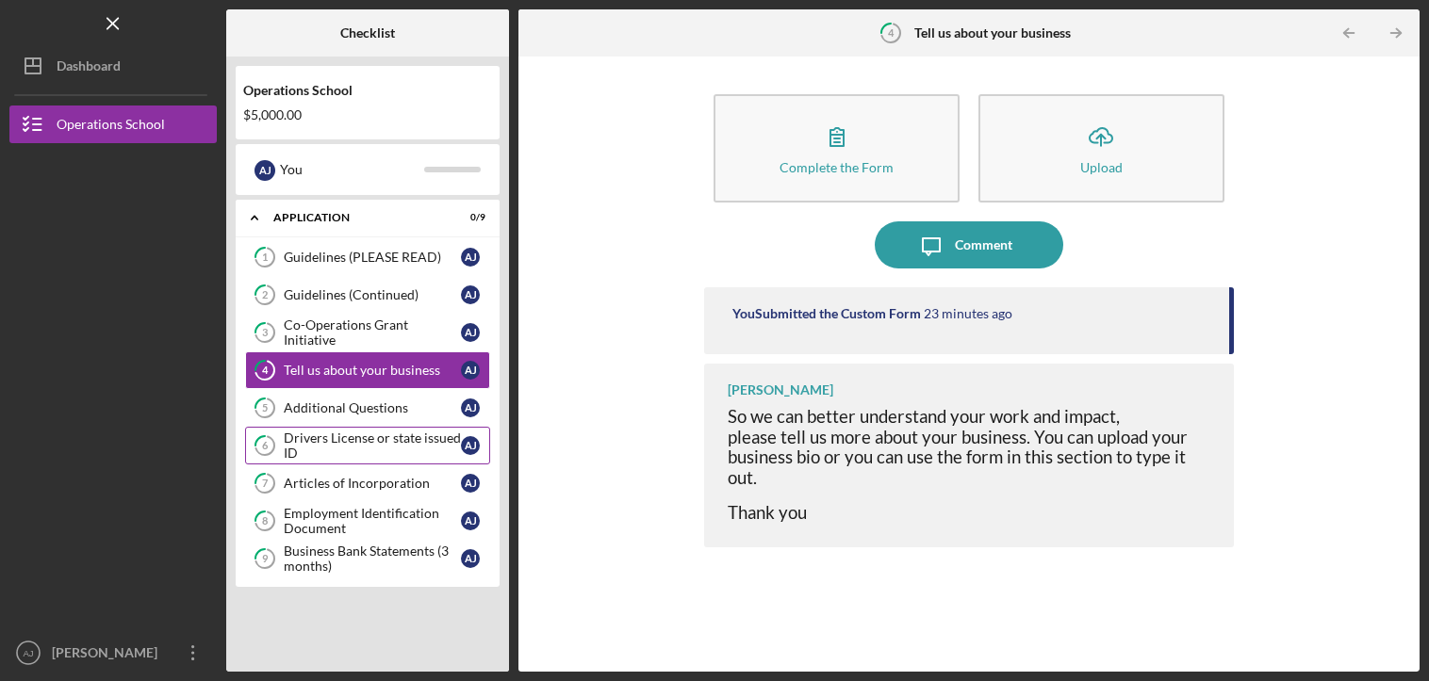
click at [366, 427] on link "6 Drivers License or state issued ID A J" at bounding box center [367, 446] width 245 height 38
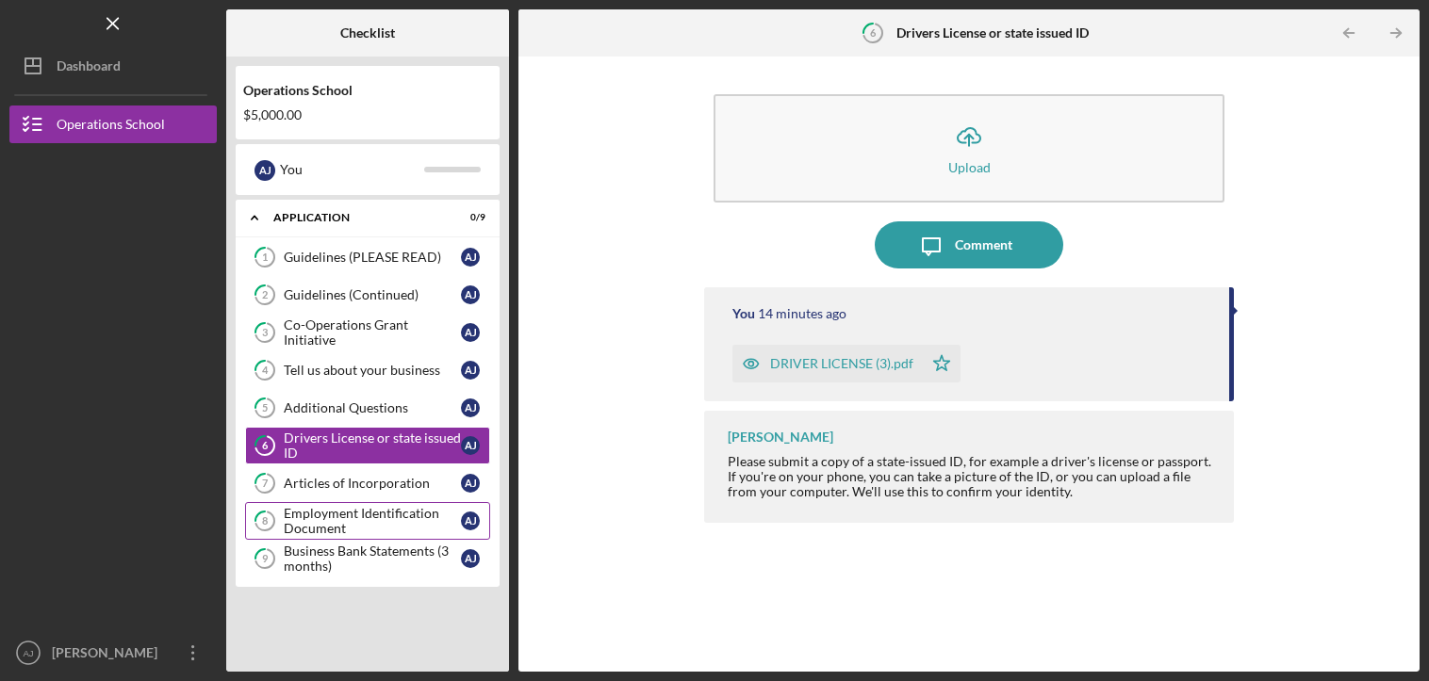
drag, startPoint x: 370, startPoint y: 477, endPoint x: 369, endPoint y: 501, distance: 24.5
click at [370, 479] on div "Articles of Incorporation" at bounding box center [372, 483] width 177 height 15
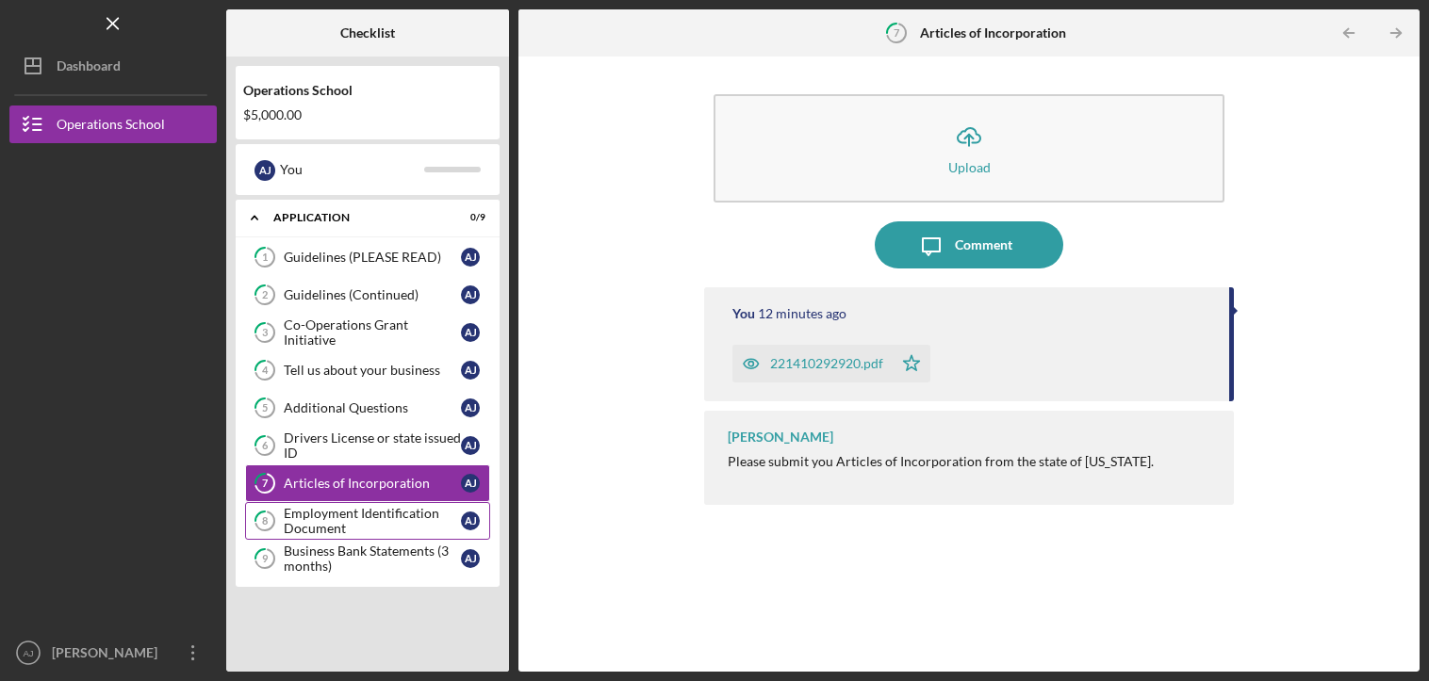
drag, startPoint x: 369, startPoint y: 508, endPoint x: 368, endPoint y: 539, distance: 31.1
click at [369, 509] on div "Employment Identification Document" at bounding box center [372, 521] width 177 height 30
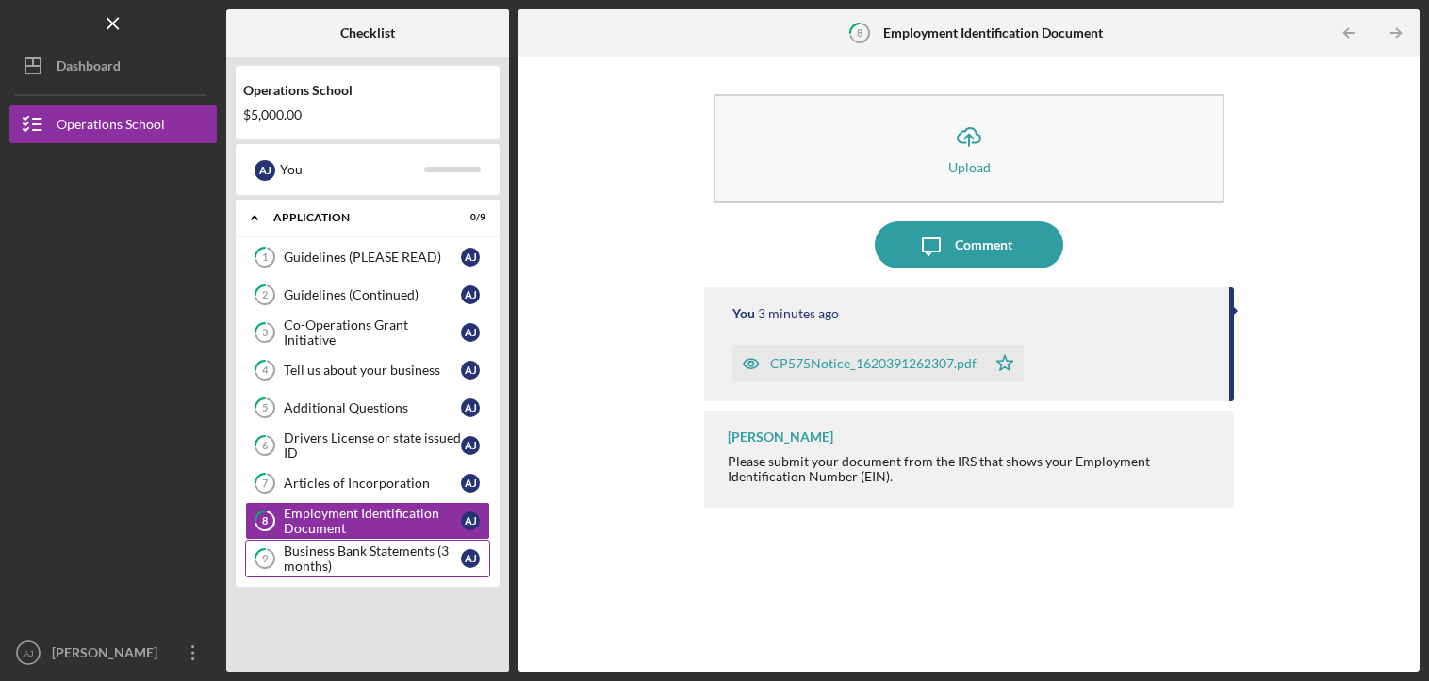
click at [368, 545] on div "Business Bank Statements (3 months)" at bounding box center [372, 559] width 177 height 30
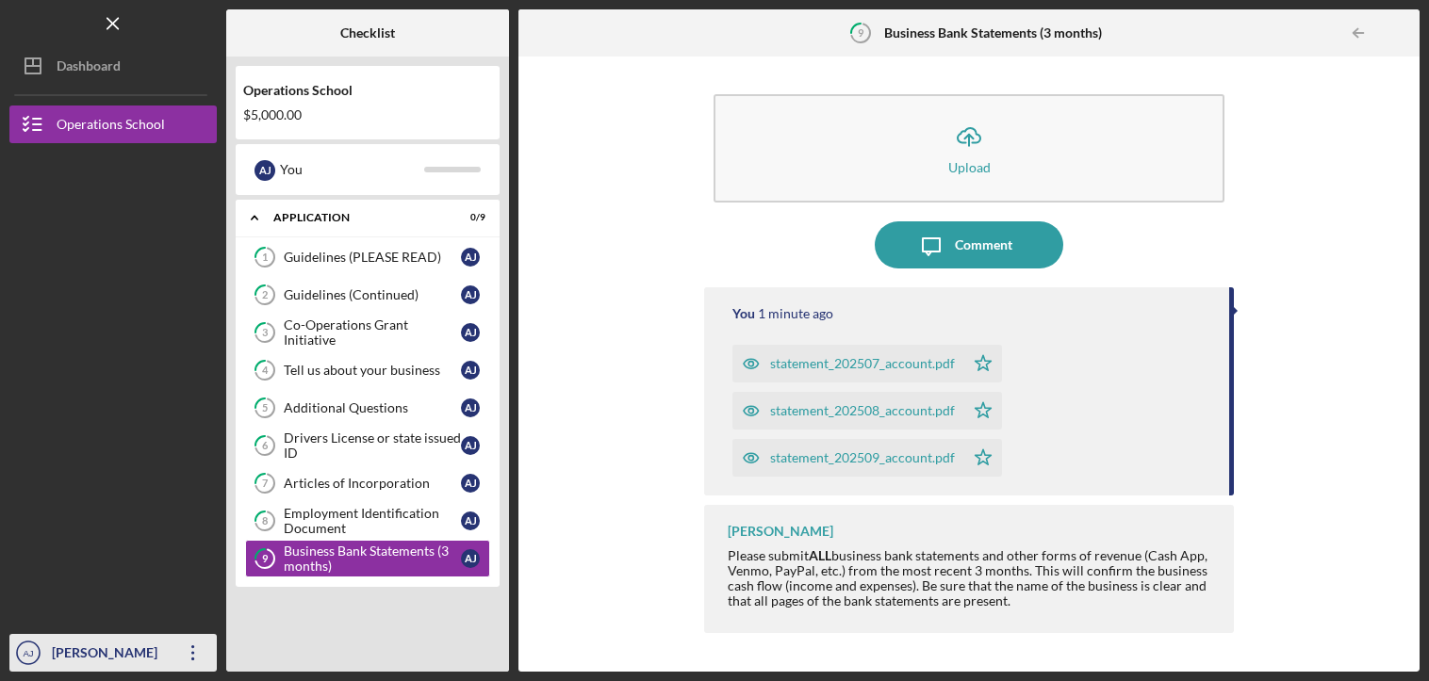
click at [181, 654] on icon "Icon/Overflow" at bounding box center [193, 652] width 47 height 47
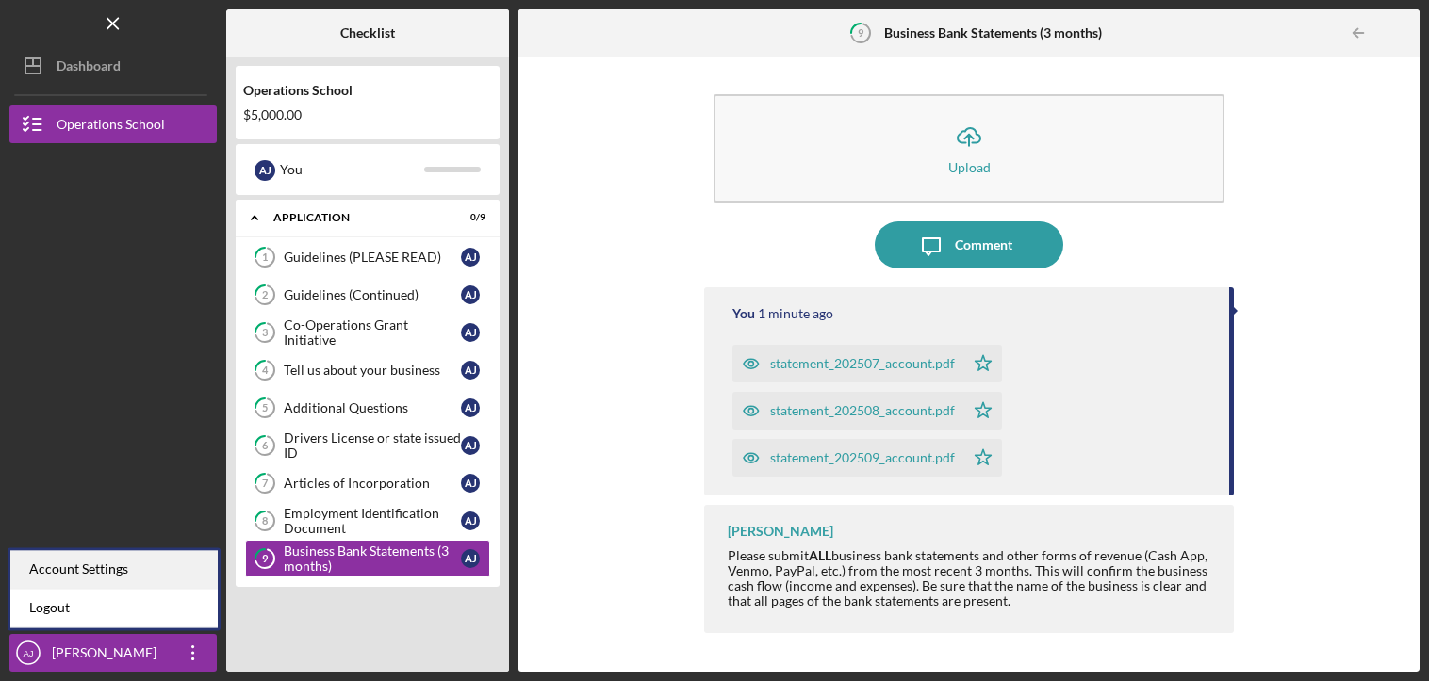
click at [173, 572] on div "Account Settings" at bounding box center [113, 569] width 207 height 39
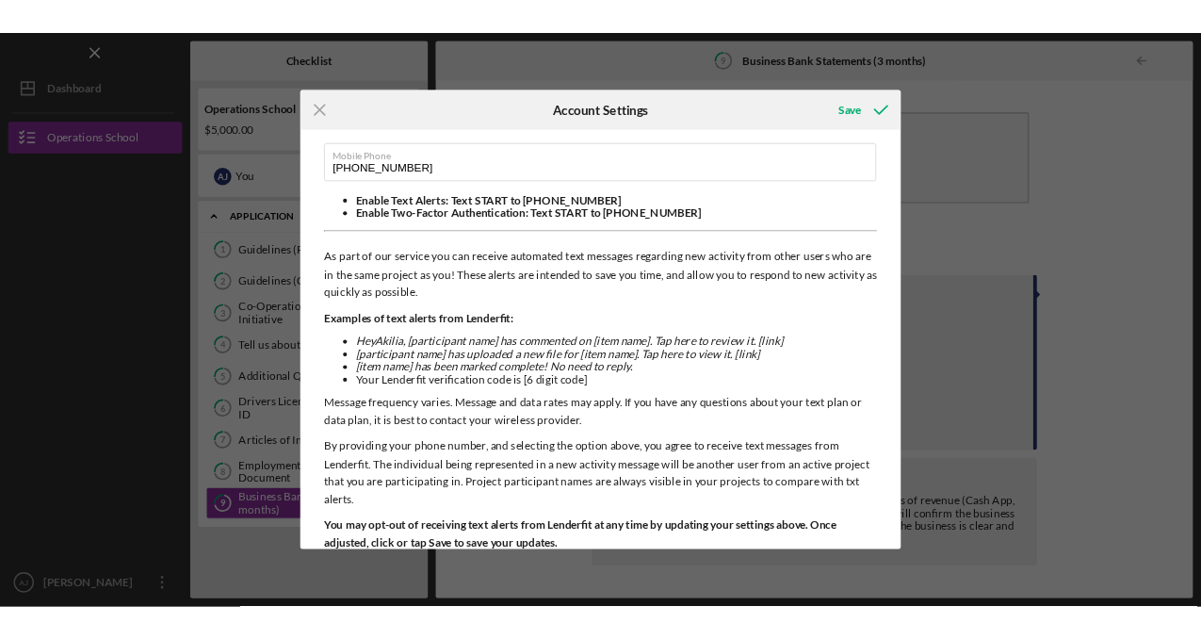
scroll to position [94, 0]
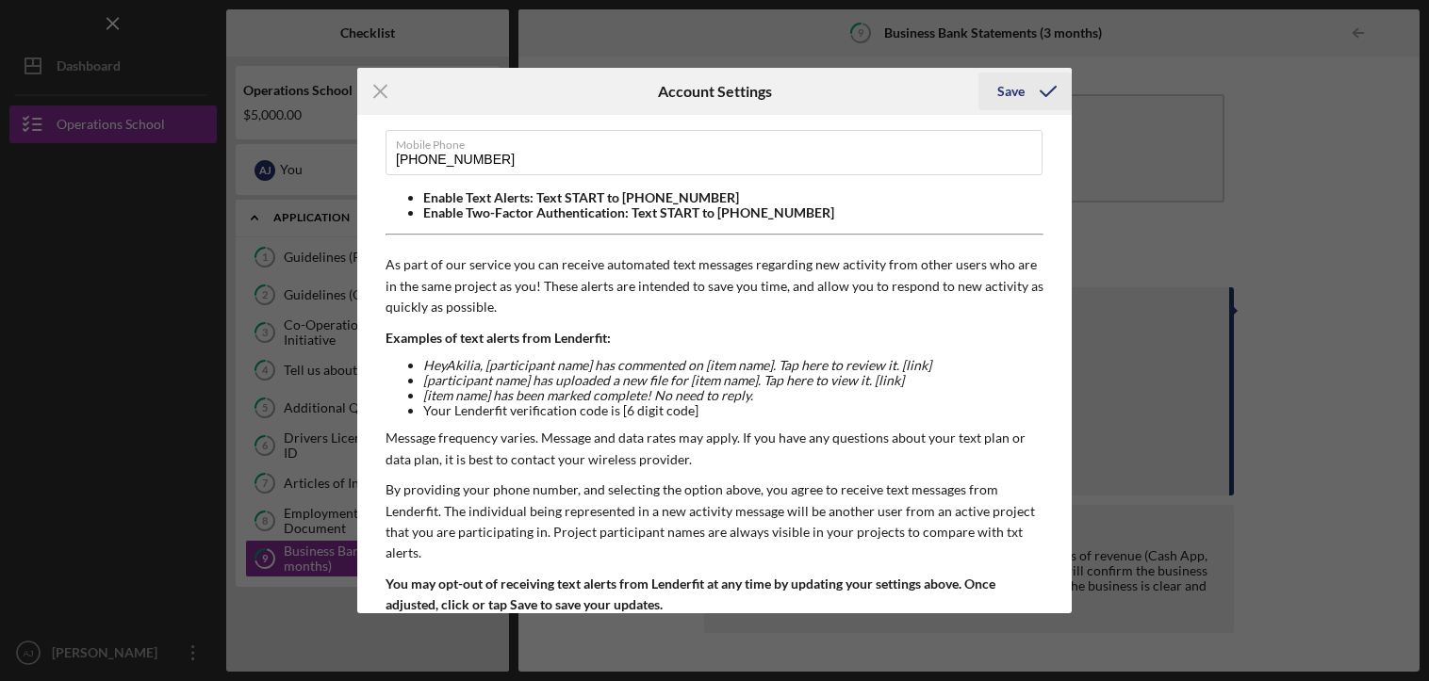
click at [1018, 85] on div "Save" at bounding box center [1010, 92] width 27 height 38
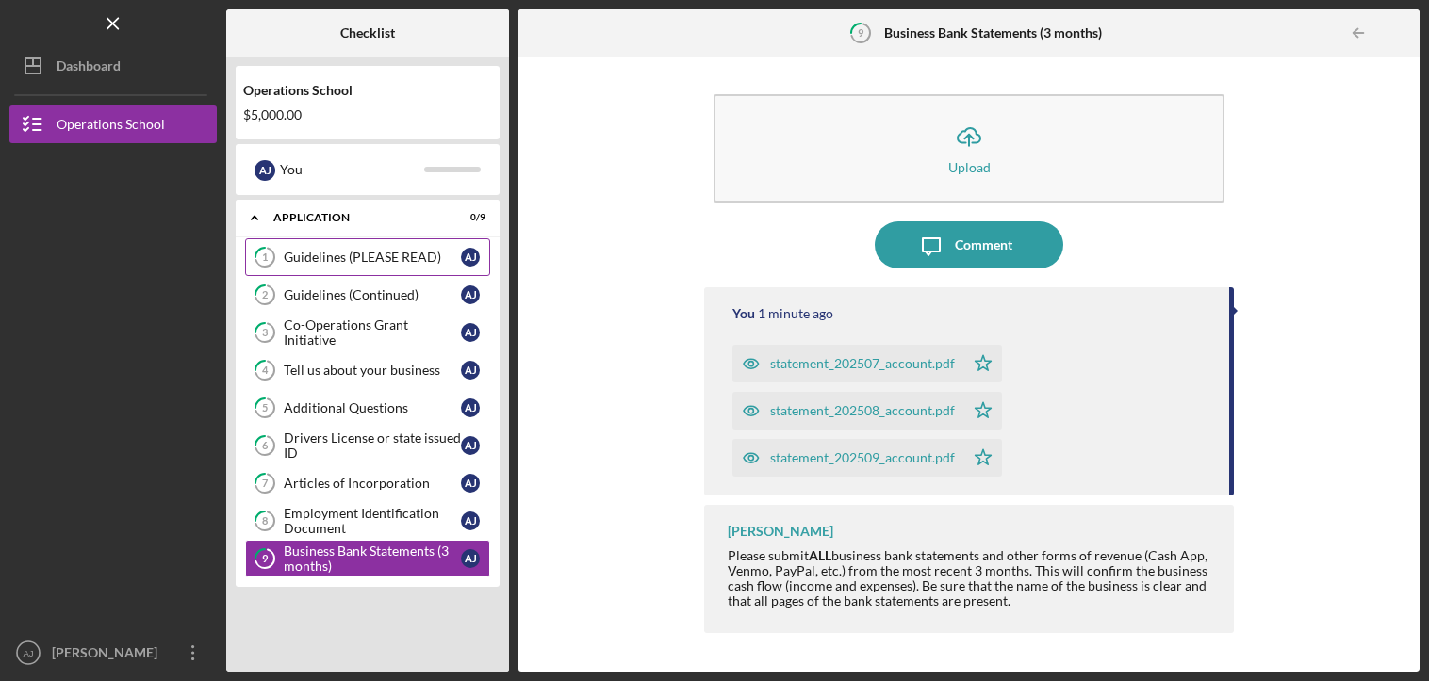
click at [433, 246] on link "1 Guidelines (PLEASE READ) A J" at bounding box center [367, 257] width 245 height 38
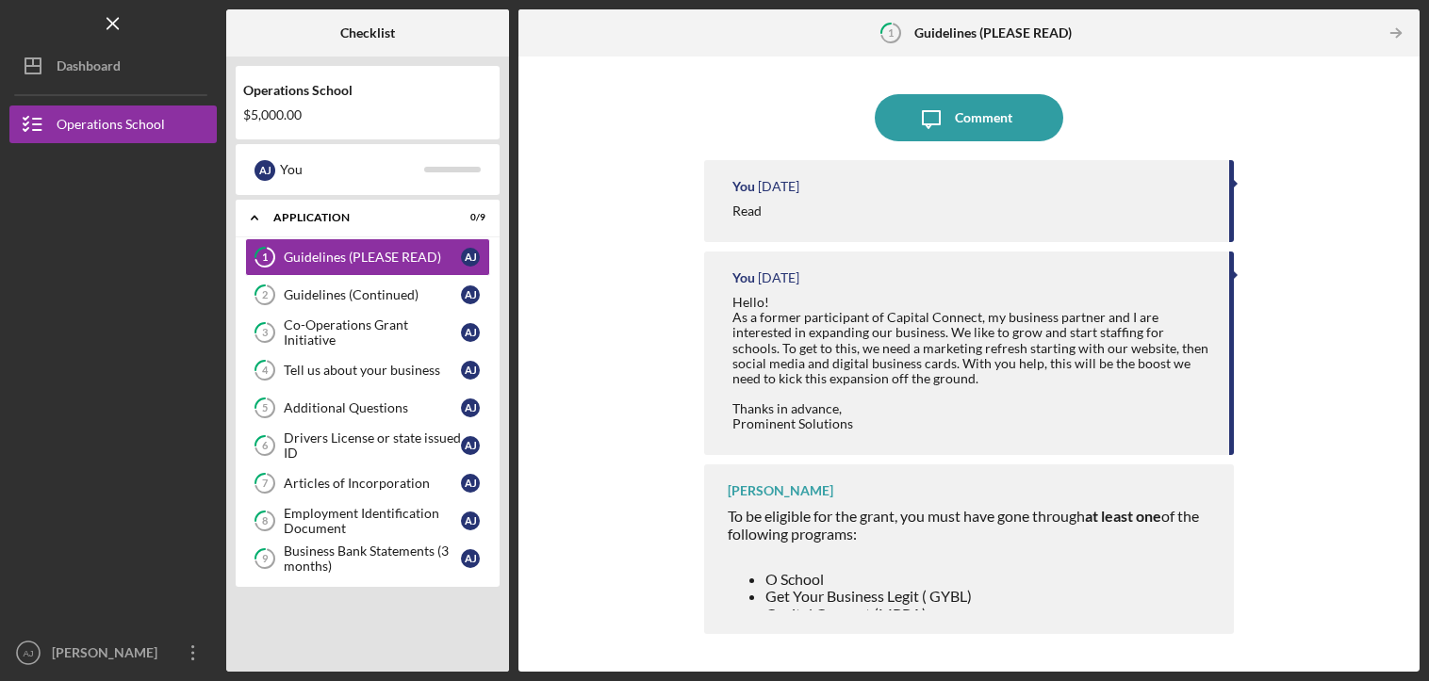
click at [923, 545] on div at bounding box center [970, 550] width 487 height 15
drag, startPoint x: 1230, startPoint y: 289, endPoint x: 1229, endPoint y: 357, distance: 67.9
click at [1229, 357] on div "You [DATE] Hello! As a former participant of Capital Connect, my business partn…" at bounding box center [969, 354] width 530 height 204
click at [1028, 504] on div "[PERSON_NAME] To be eligible for the grant, you must have gone through at least…" at bounding box center [969, 550] width 530 height 170
drag, startPoint x: 1419, startPoint y: 98, endPoint x: 1433, endPoint y: 136, distance: 40.3
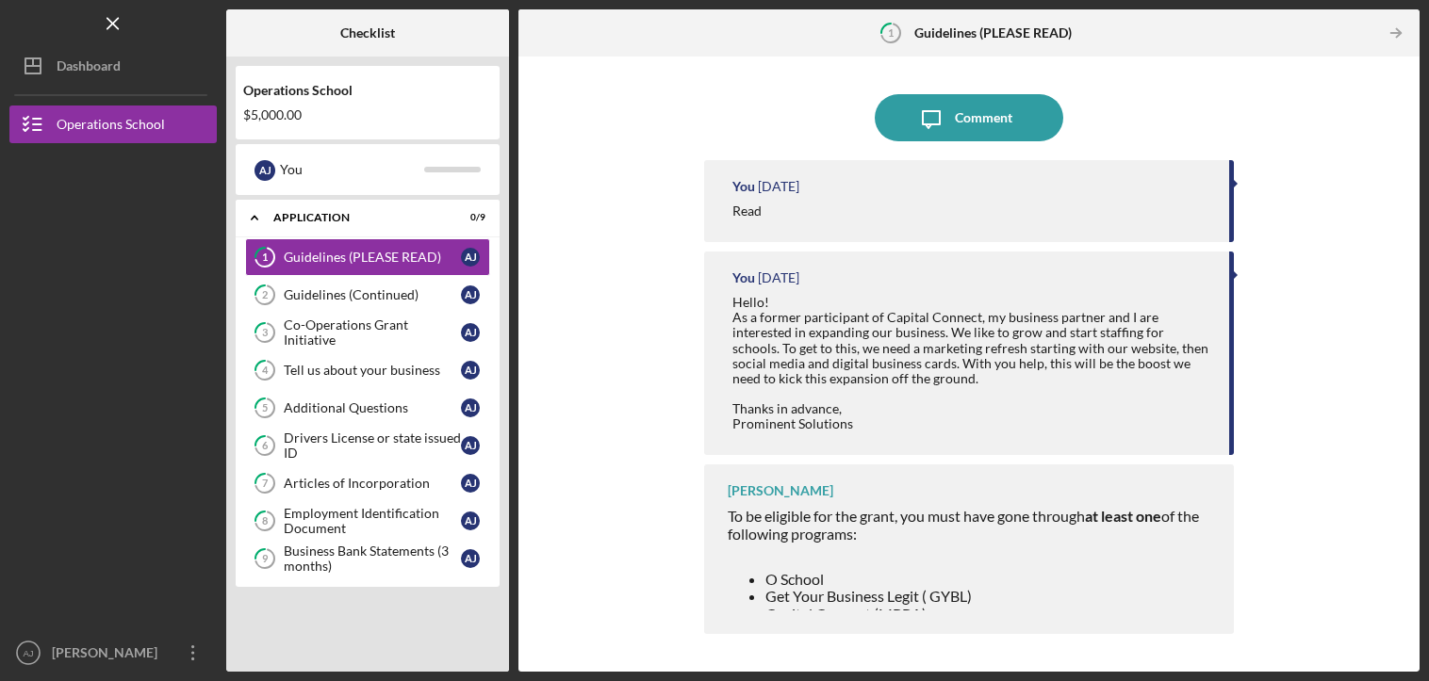
click at [1424, 136] on html "Icon/Menu 1 Guidelines (PLEASE READ) Checklist Operations School $5,000.00 A J …" at bounding box center [714, 340] width 1429 height 681
click at [910, 606] on span "Capital Connect (MBBA)" at bounding box center [845, 614] width 161 height 18
click at [882, 587] on li "O School" at bounding box center [989, 579] width 449 height 17
click at [878, 529] on div "To be eligible for the grant, you must have gone through at least one of the fo…" at bounding box center [970, 623] width 487 height 230
click at [877, 528] on div "To be eligible for the grant, you must have gone through at least one of the fo…" at bounding box center [970, 623] width 487 height 230
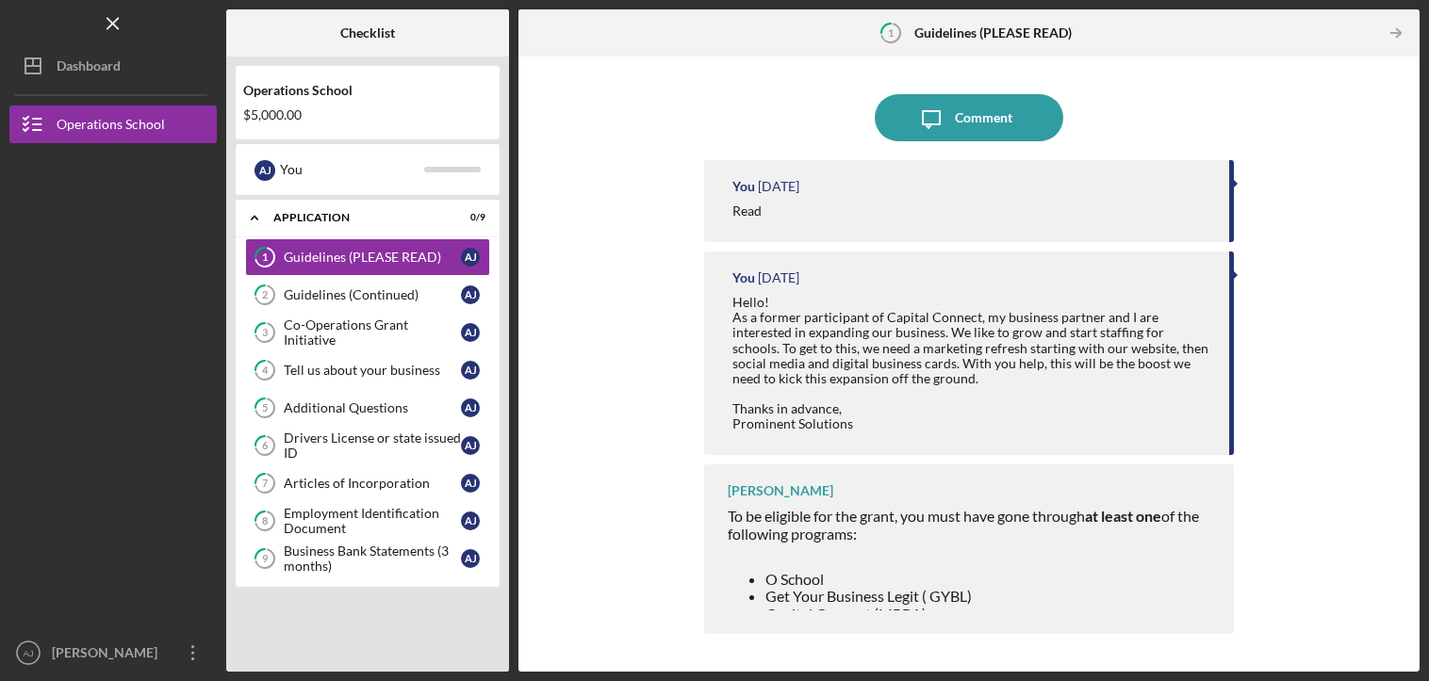
click at [1087, 385] on div "Hello! As a former participant of Capital Connect, my business partner and I ar…" at bounding box center [971, 363] width 478 height 137
click at [1087, 384] on div "Hello! As a former participant of Capital Connect, my business partner and I ar…" at bounding box center [971, 363] width 478 height 137
click at [940, 210] on div "Read" at bounding box center [971, 211] width 478 height 15
